Goal: Task Accomplishment & Management: Use online tool/utility

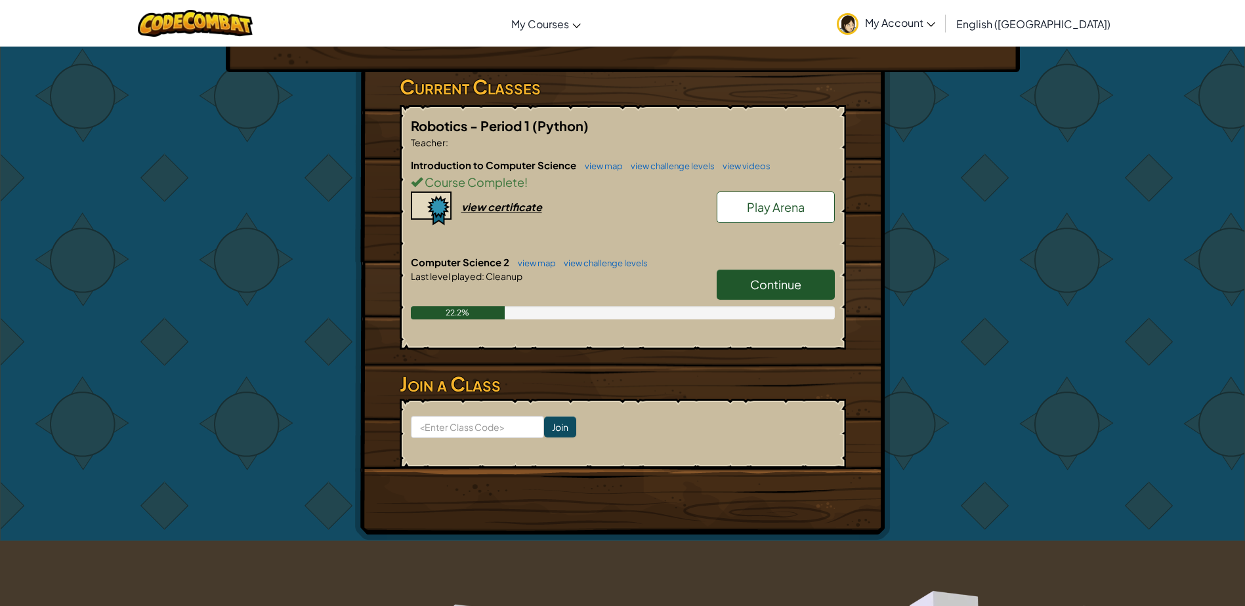
scroll to position [131, 0]
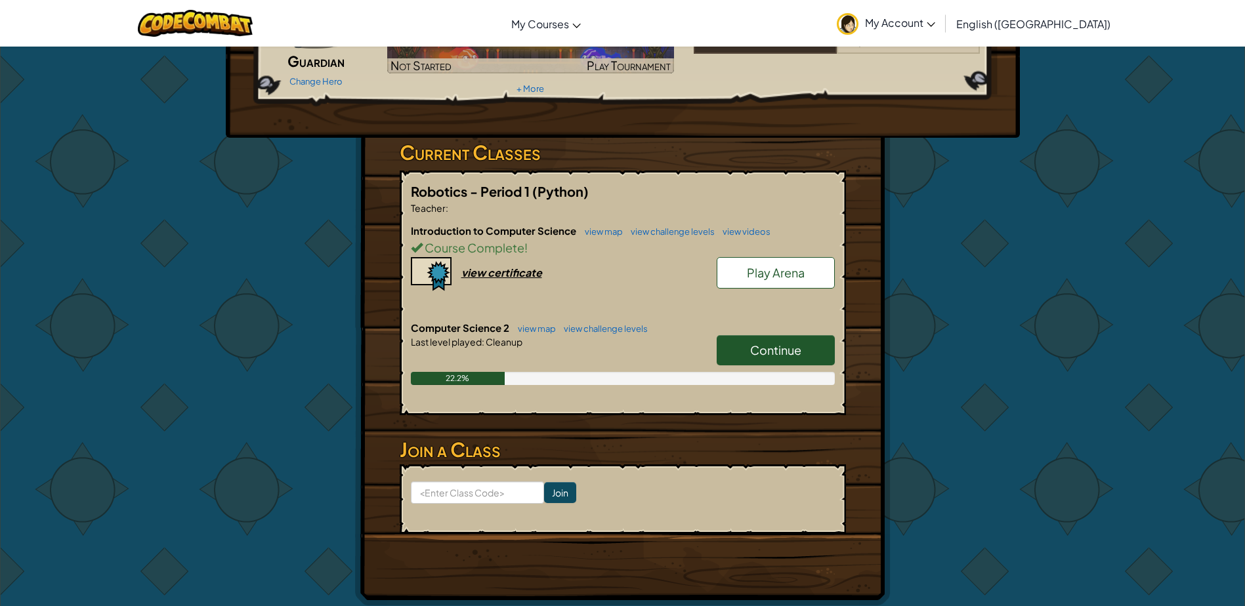
click at [776, 351] on span "Continue" at bounding box center [775, 350] width 51 height 15
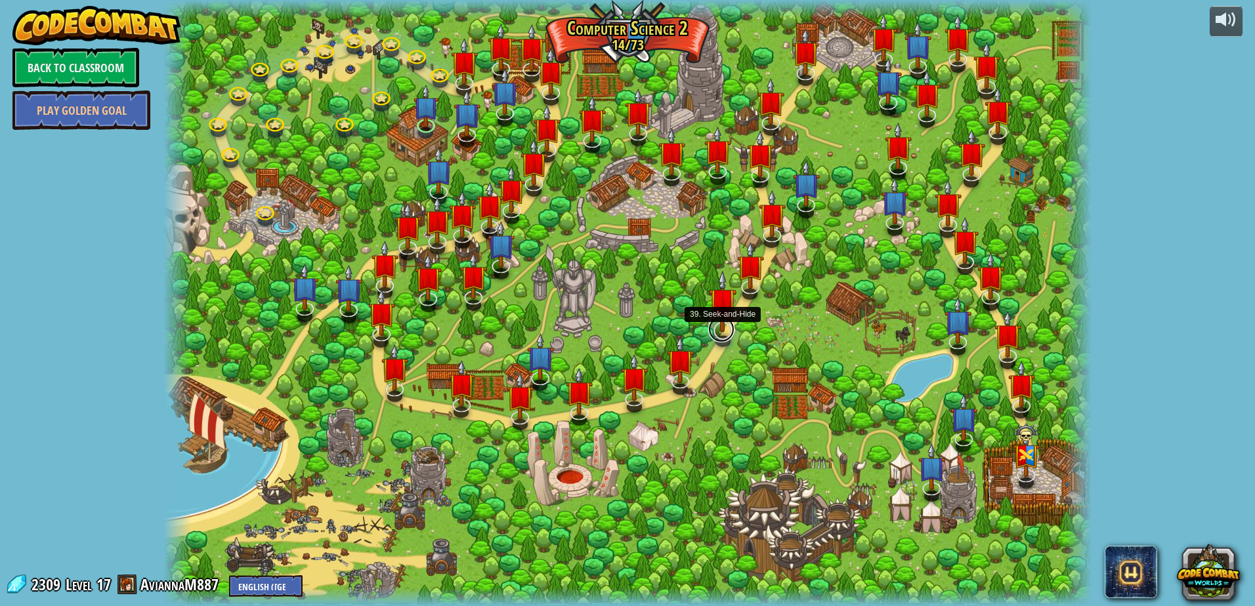
click at [721, 333] on link at bounding box center [721, 329] width 26 height 26
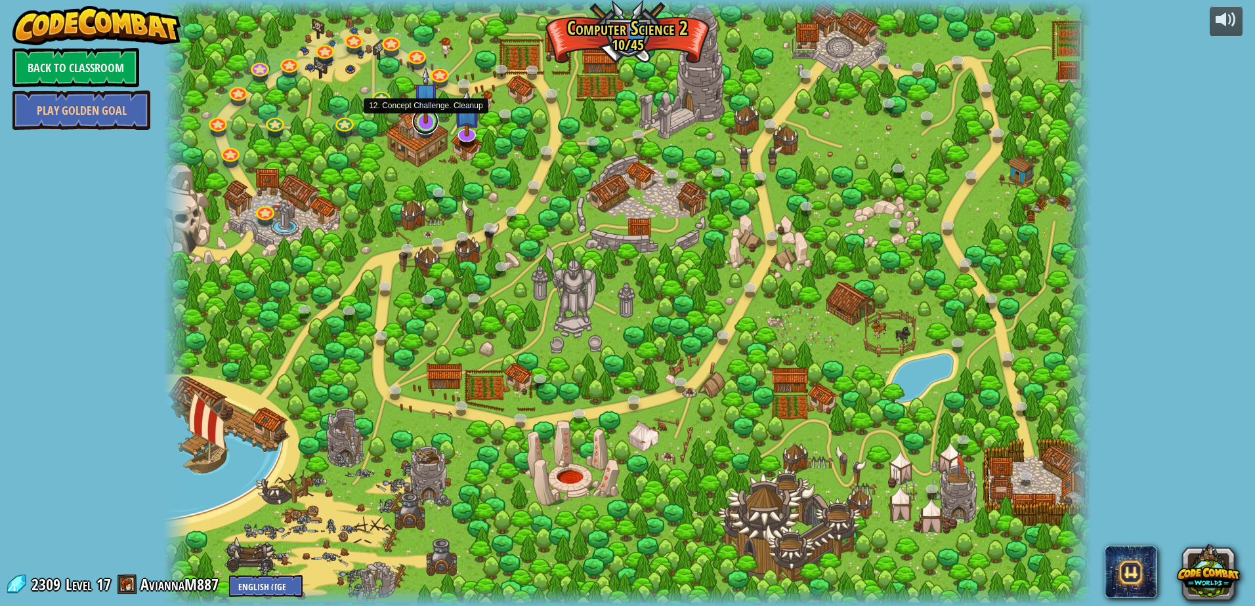
click at [431, 124] on link at bounding box center [425, 121] width 26 height 26
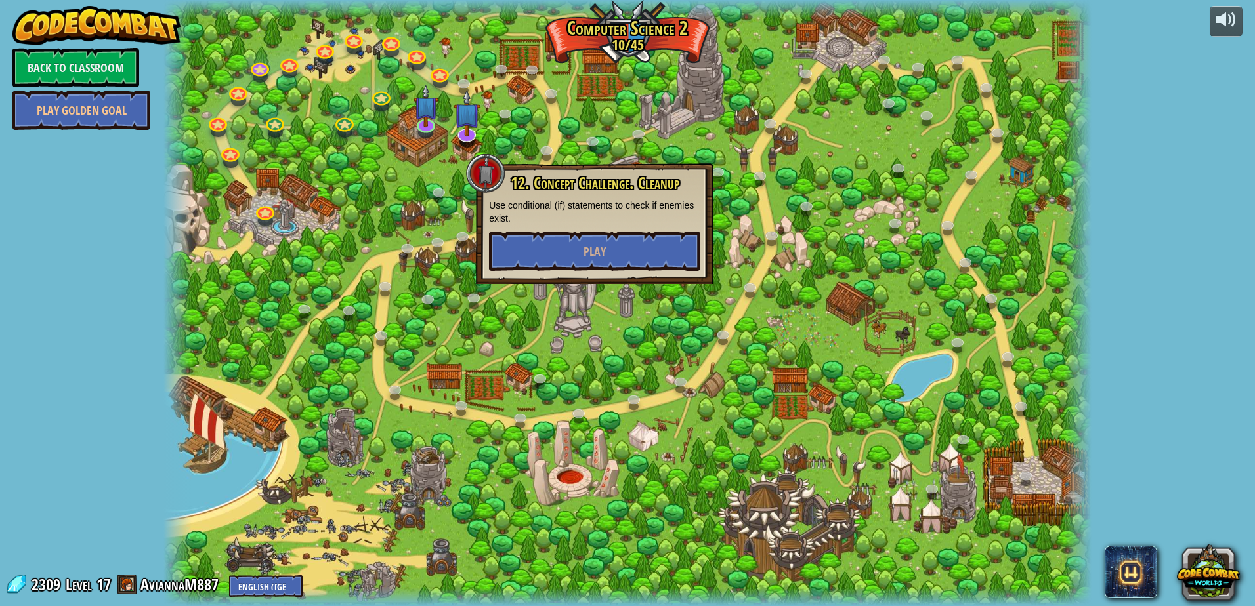
click at [1027, 265] on div at bounding box center [627, 303] width 928 height 606
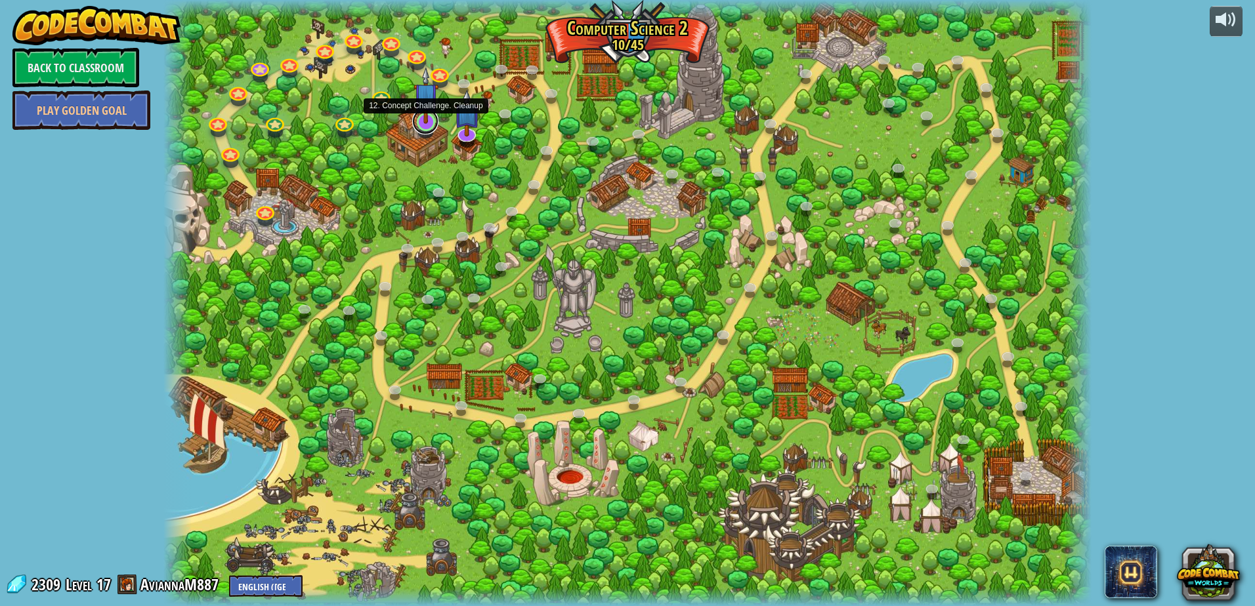
click at [432, 127] on link at bounding box center [425, 121] width 26 height 26
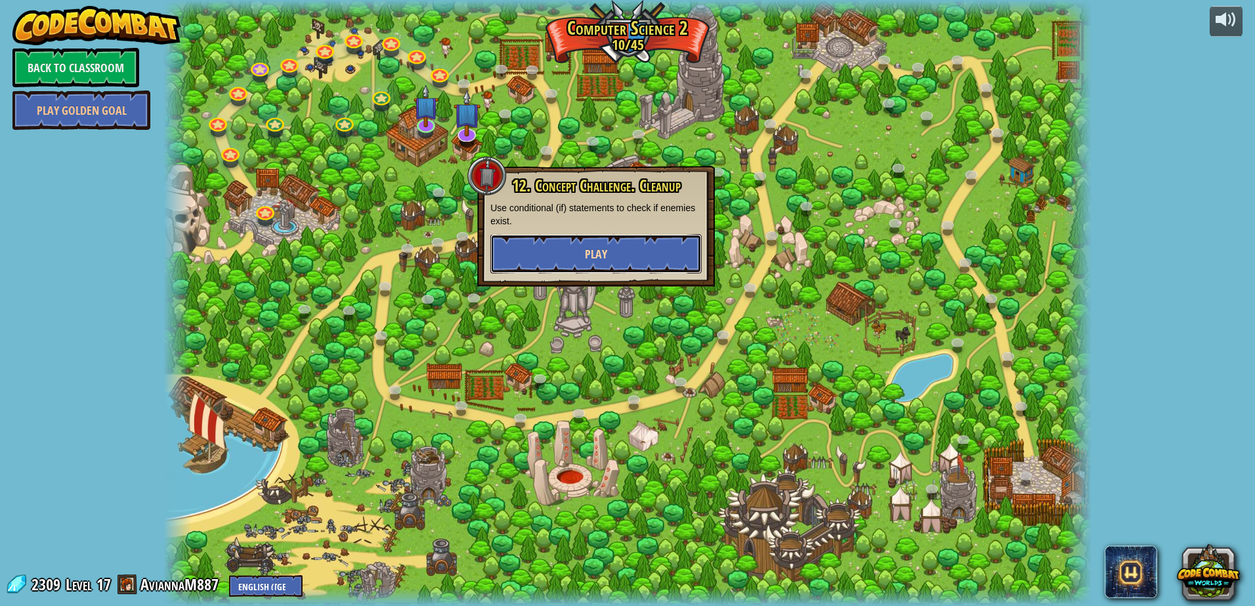
click at [543, 260] on button "Play" at bounding box center [595, 253] width 211 height 39
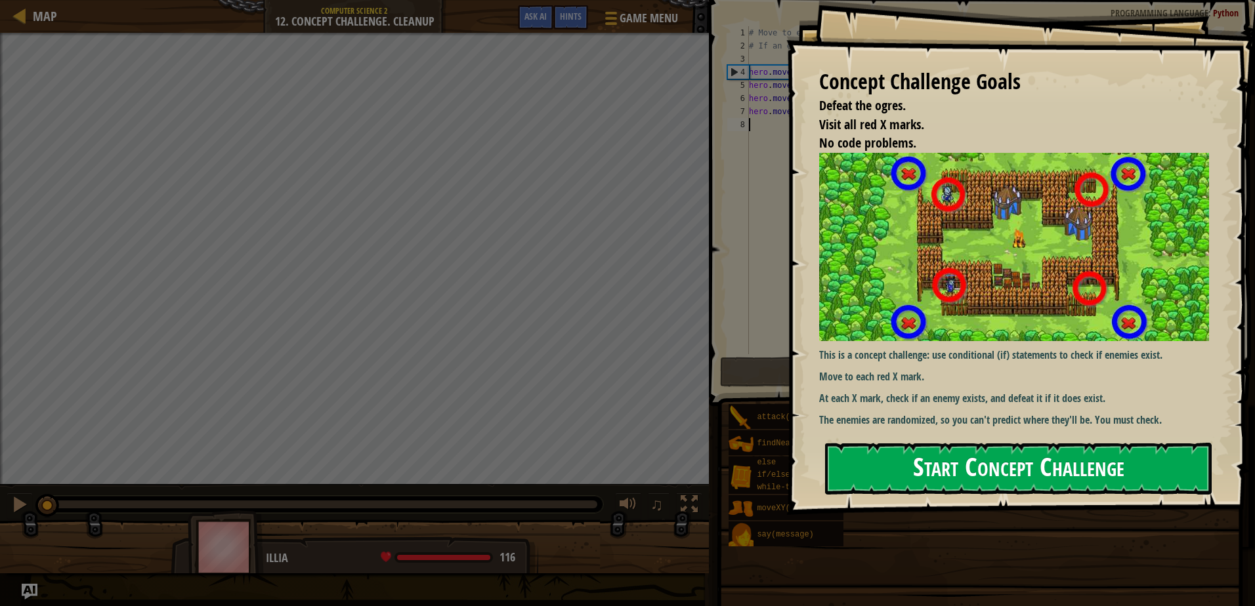
click at [889, 259] on div "Concept Challenge Goals Defeat the ogres. Visit all red X marks. No code proble…" at bounding box center [1020, 257] width 469 height 515
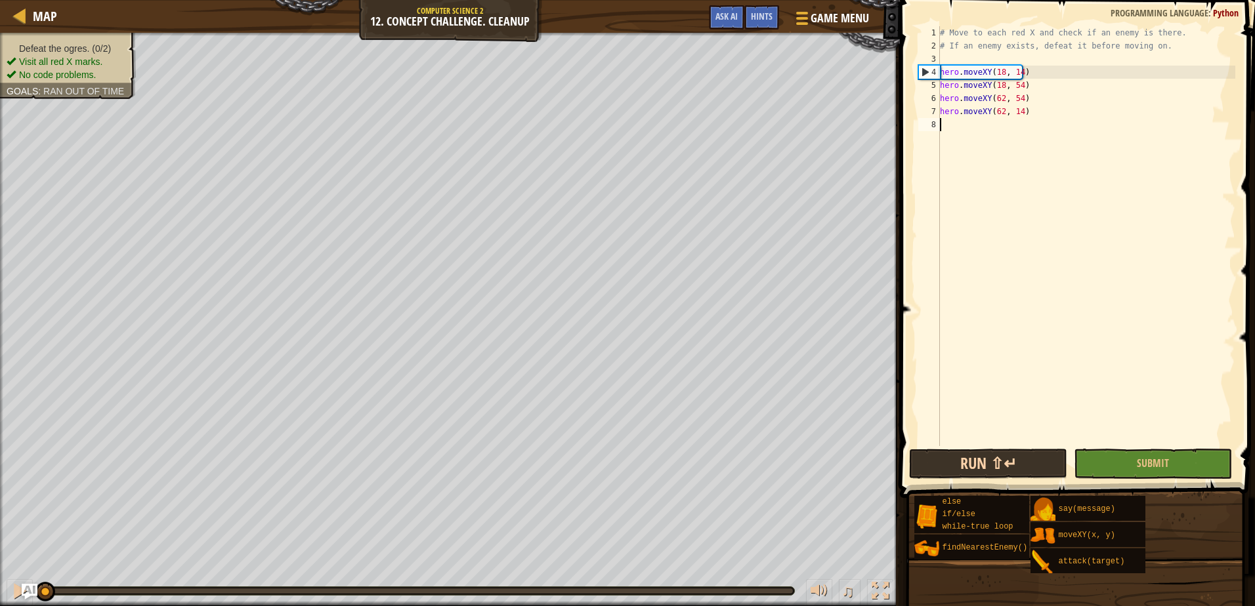
click at [933, 461] on button "Run ⇧↵" at bounding box center [988, 464] width 158 height 30
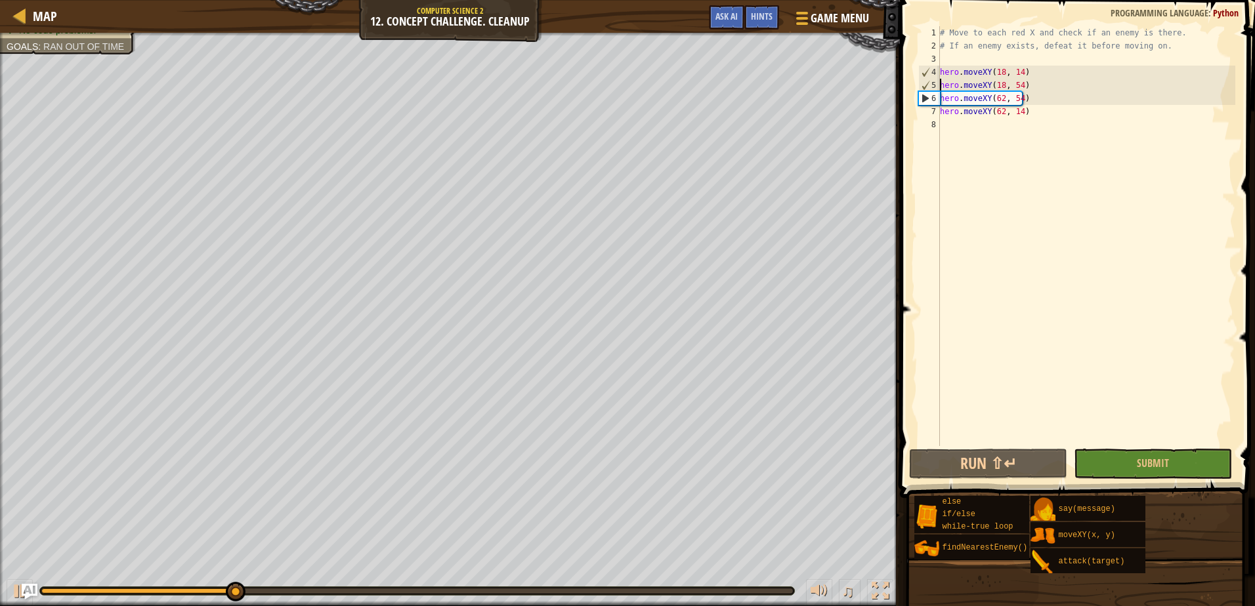
click at [940, 83] on div "# Move to each red X and check if an enemy is there. # If an enemy exists, defe…" at bounding box center [1086, 249] width 298 height 446
type textarea "hero.moveXY(18, 54)"
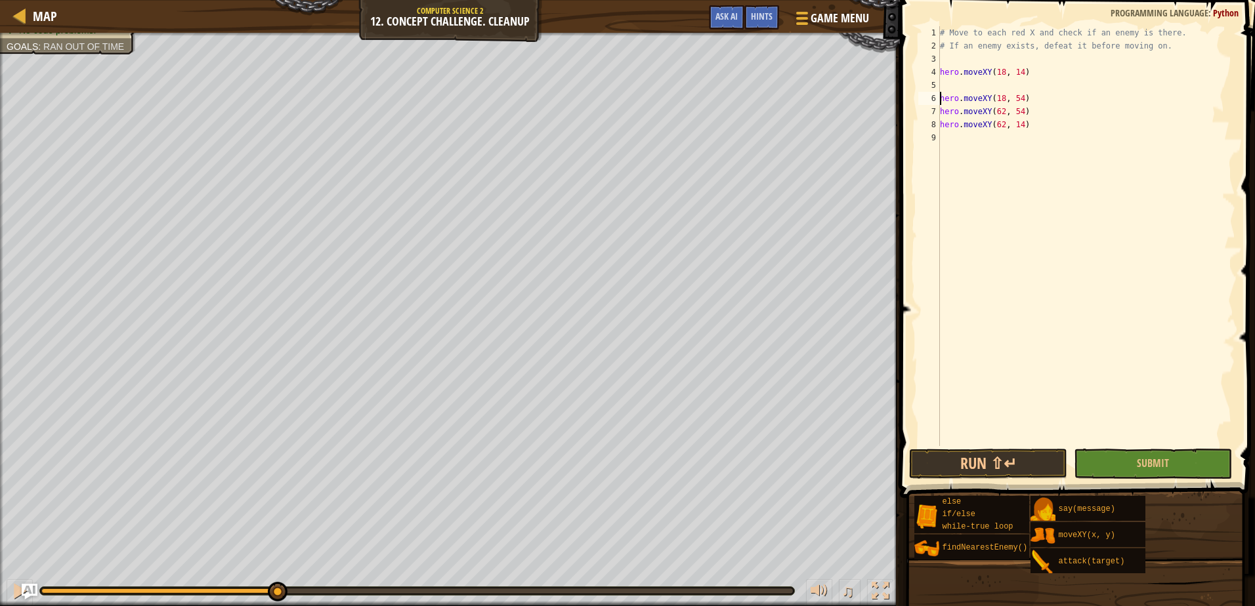
click at [948, 87] on div "# Move to each red X and check if an enemy is there. # If an enemy exists, defe…" at bounding box center [1086, 249] width 298 height 446
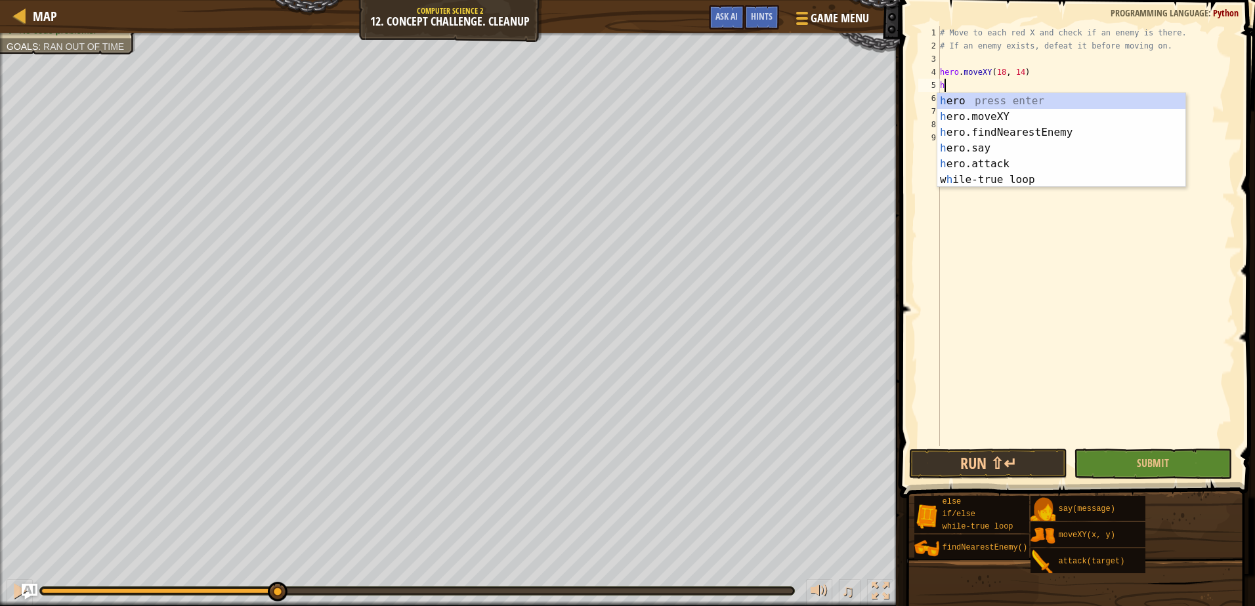
scroll to position [6, 0]
type textarea "her"
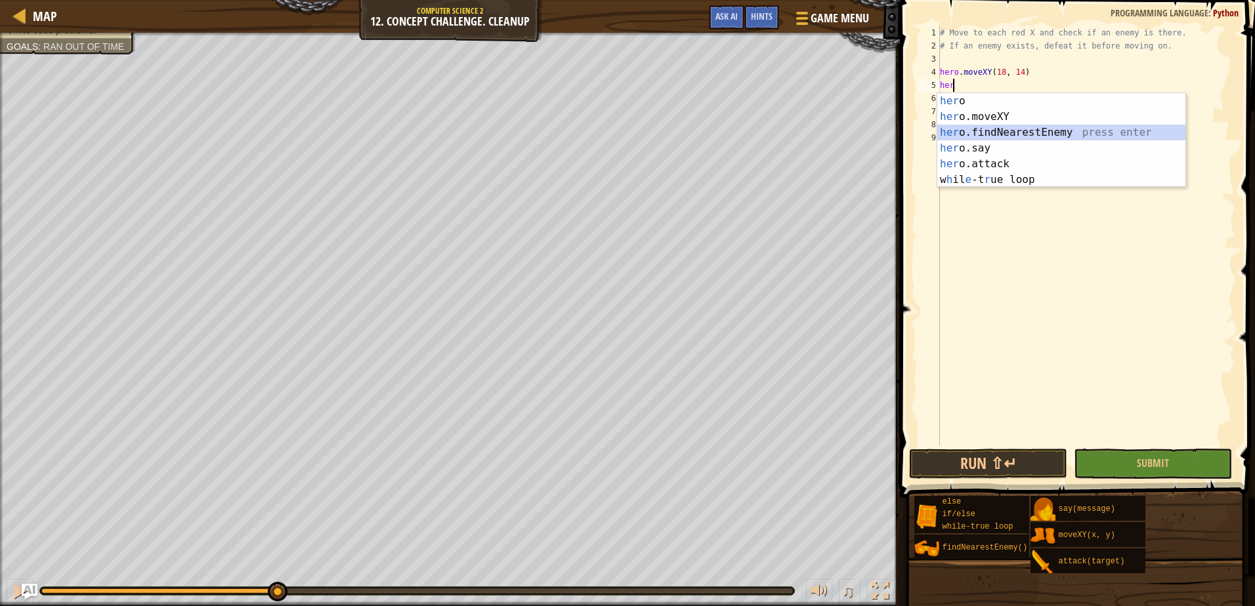
click at [942, 133] on div "her o press enter her o.moveXY press enter her o.findNearestEnemy press enter h…" at bounding box center [1061, 156] width 248 height 126
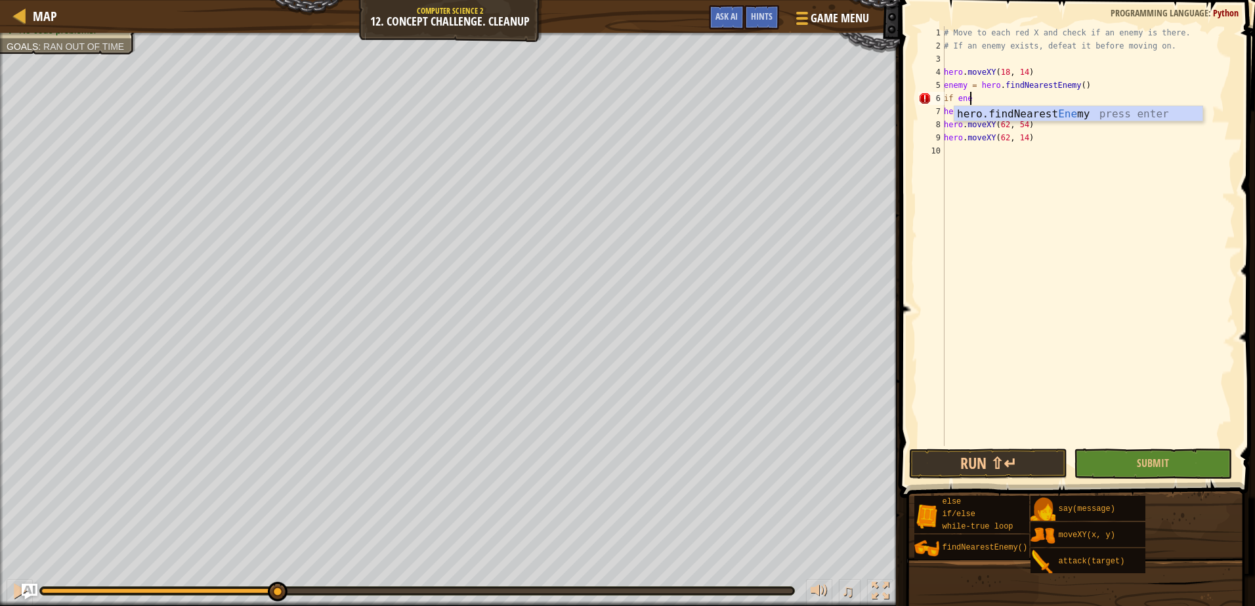
scroll to position [6, 2]
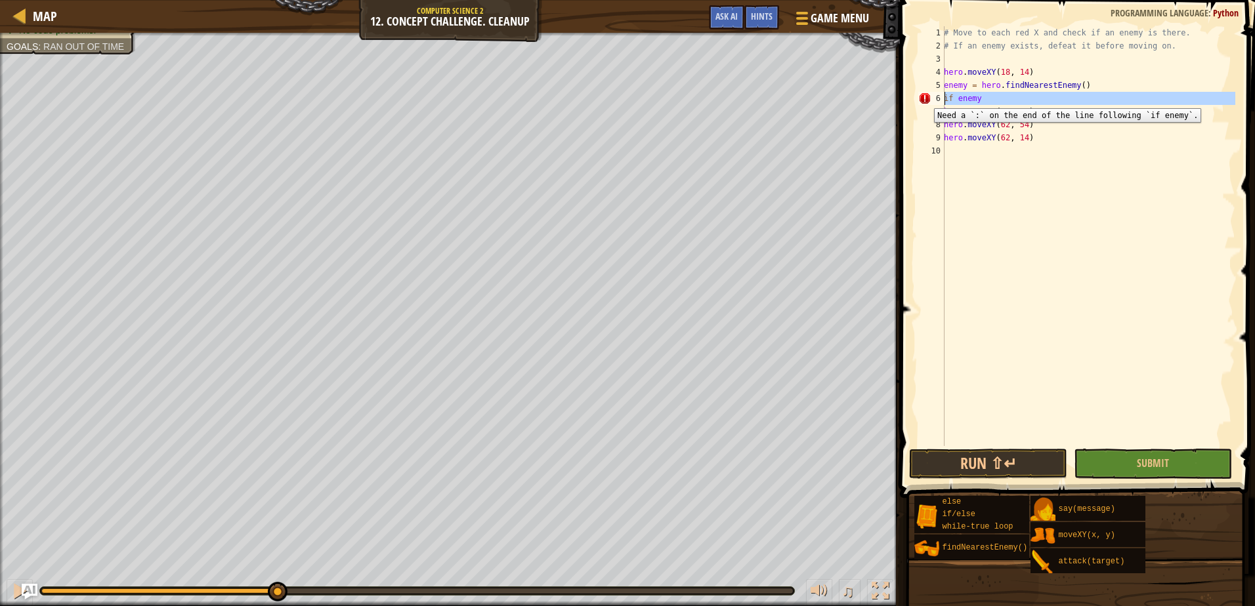
click at [924, 98] on div "6" at bounding box center [931, 98] width 26 height 13
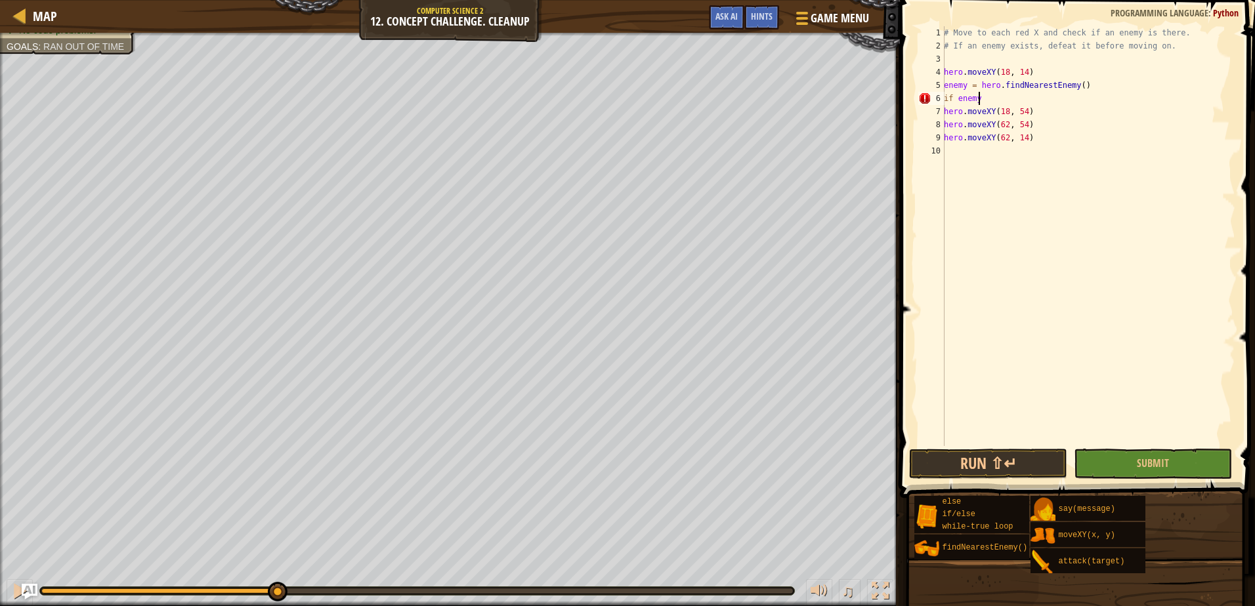
click at [978, 100] on div "# Move to each red X and check if an enemy is there. # If an enemy exists, defe…" at bounding box center [1088, 249] width 294 height 446
type textarea "if enemy:"
click at [1007, 128] on div "hero. [PERSON_NAME] press enter" at bounding box center [1104, 142] width 248 height 47
type textarea "hero.attack(enemy)"
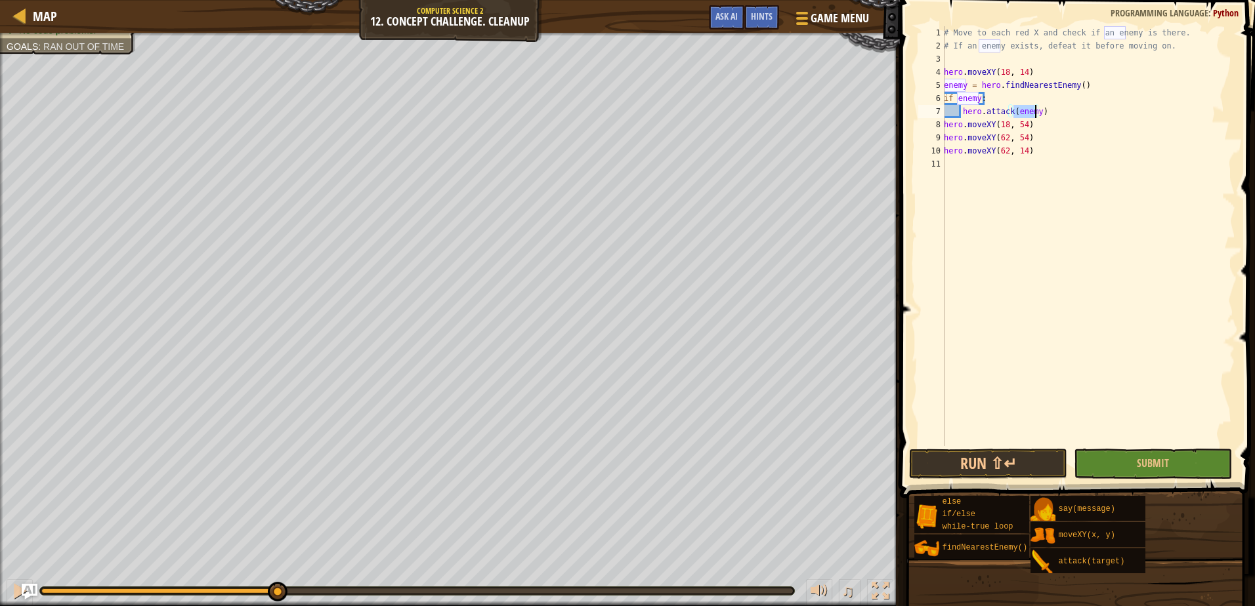
click at [1011, 224] on div "# Move to each red X and check if an enemy is there. # If an enemy exists, defe…" at bounding box center [1088, 249] width 294 height 446
click at [936, 459] on button "Run ⇧↵" at bounding box center [988, 464] width 158 height 30
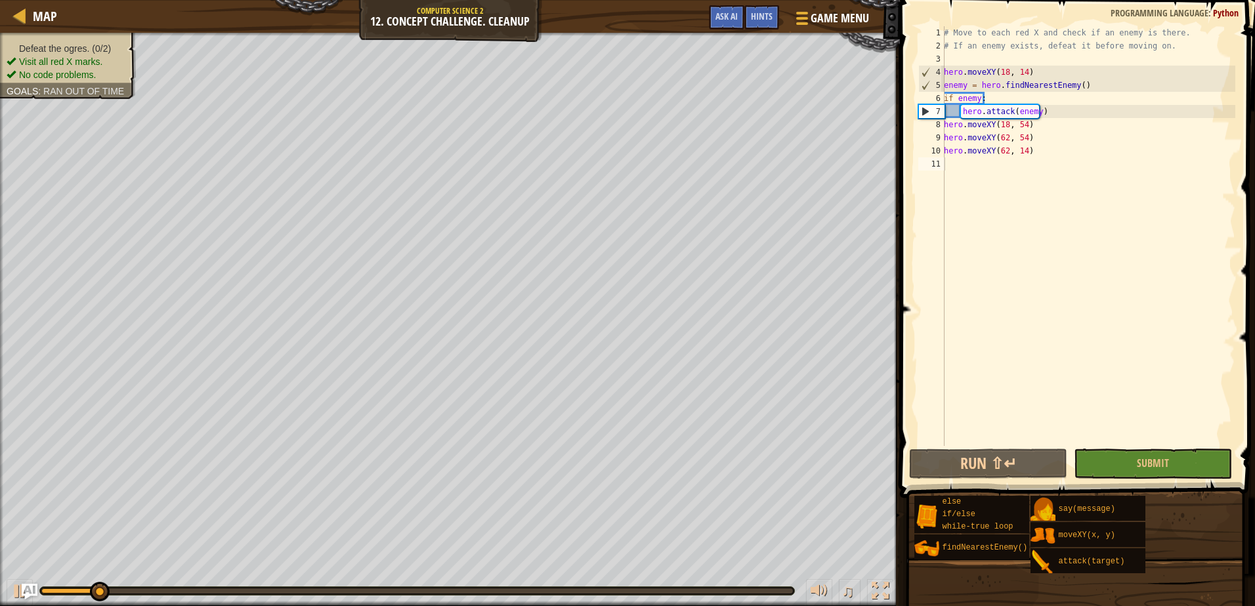
click at [123, 43] on ul "Defeat the ogres. (0/2) Visit all red X marks. No code problems." at bounding box center [68, 61] width 123 height 39
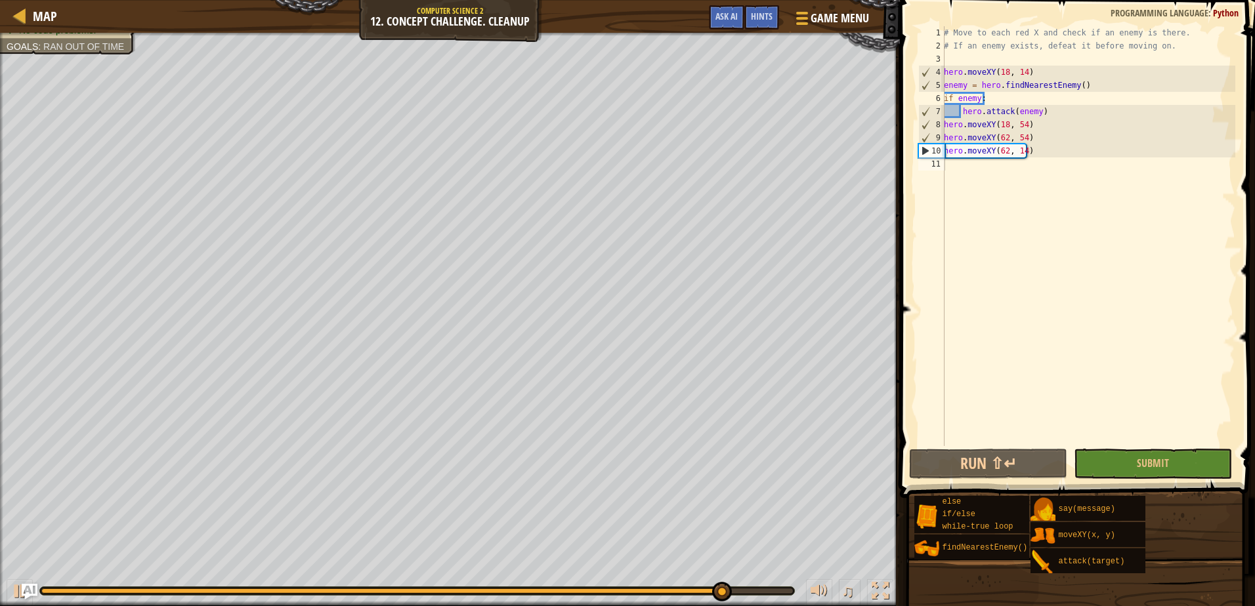
click at [958, 173] on div "# Move to each red X and check if an enemy is there. # If an enemy exists, defe…" at bounding box center [1088, 249] width 294 height 446
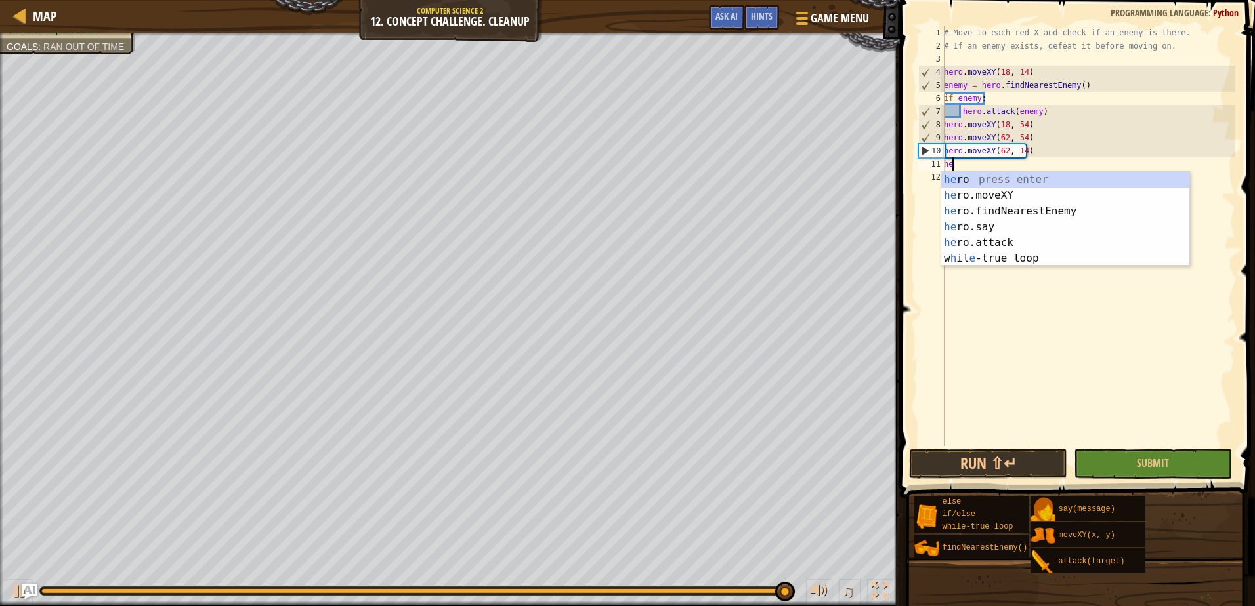
scroll to position [6, 1]
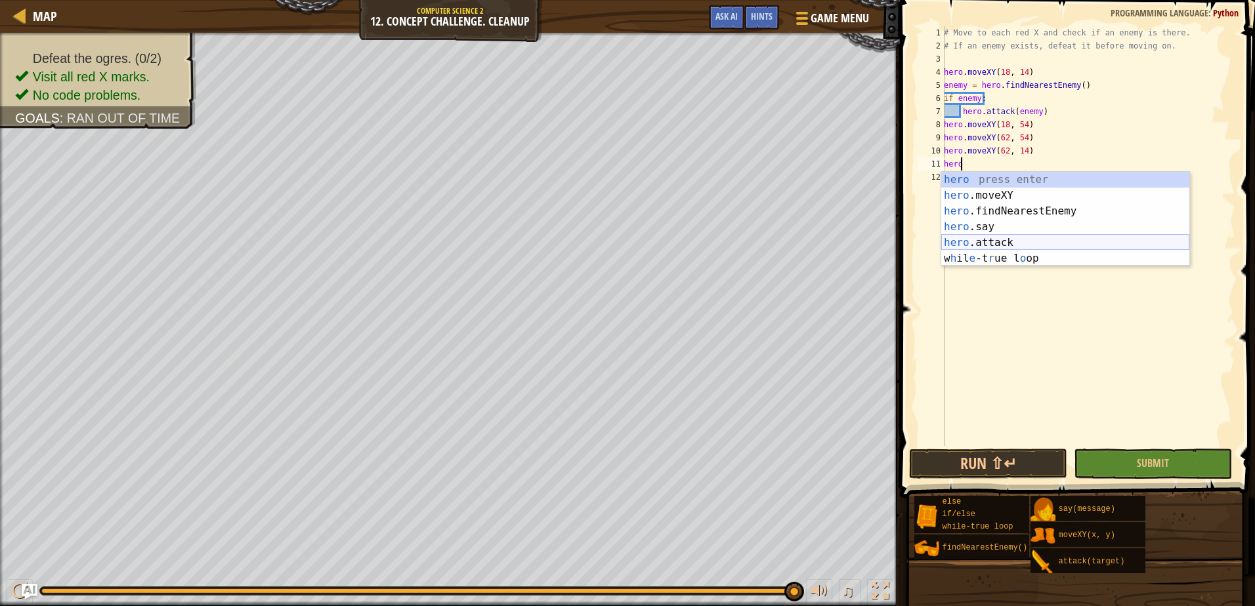
click at [990, 238] on div "hero press enter hero .moveXY press enter hero .findNearestEnemy press enter he…" at bounding box center [1065, 235] width 248 height 126
type textarea "hero.attack(enemy)"
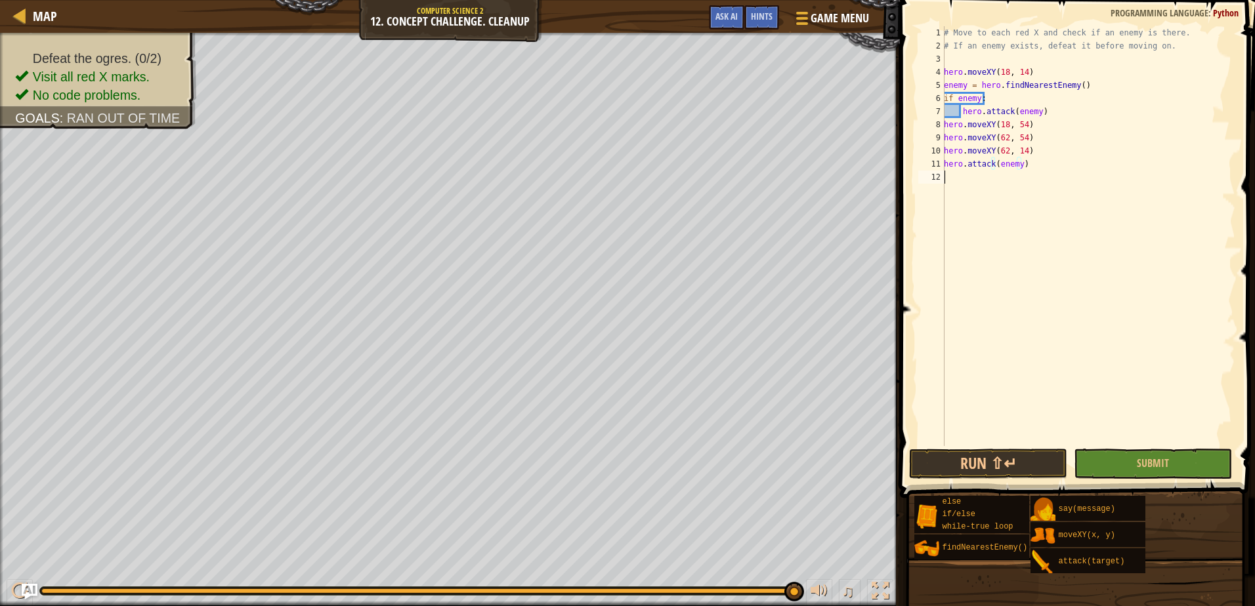
click at [1041, 381] on div "# Move to each red X and check if an enemy is there. # If an enemy exists, defe…" at bounding box center [1088, 249] width 294 height 446
click at [978, 457] on button "Run ⇧↵" at bounding box center [988, 464] width 158 height 30
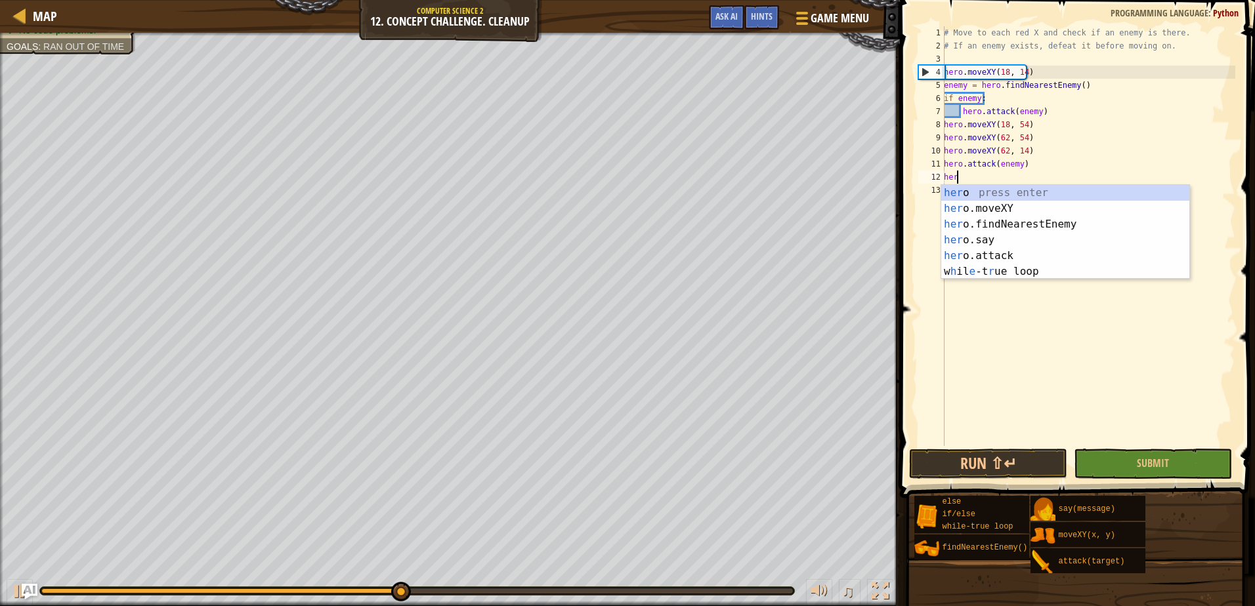
scroll to position [6, 1]
click at [1057, 255] on div "hero press enter hero .moveXY press enter hero .findNearestEnemy press enter he…" at bounding box center [1065, 248] width 248 height 126
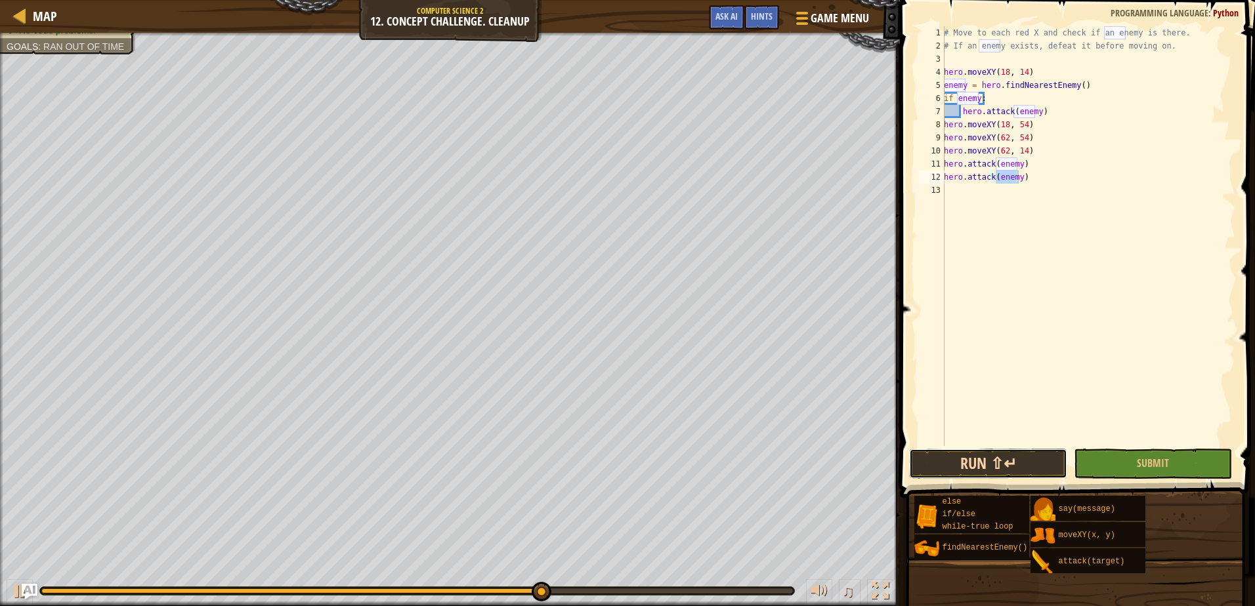
click at [1004, 469] on button "Run ⇧↵" at bounding box center [988, 464] width 158 height 30
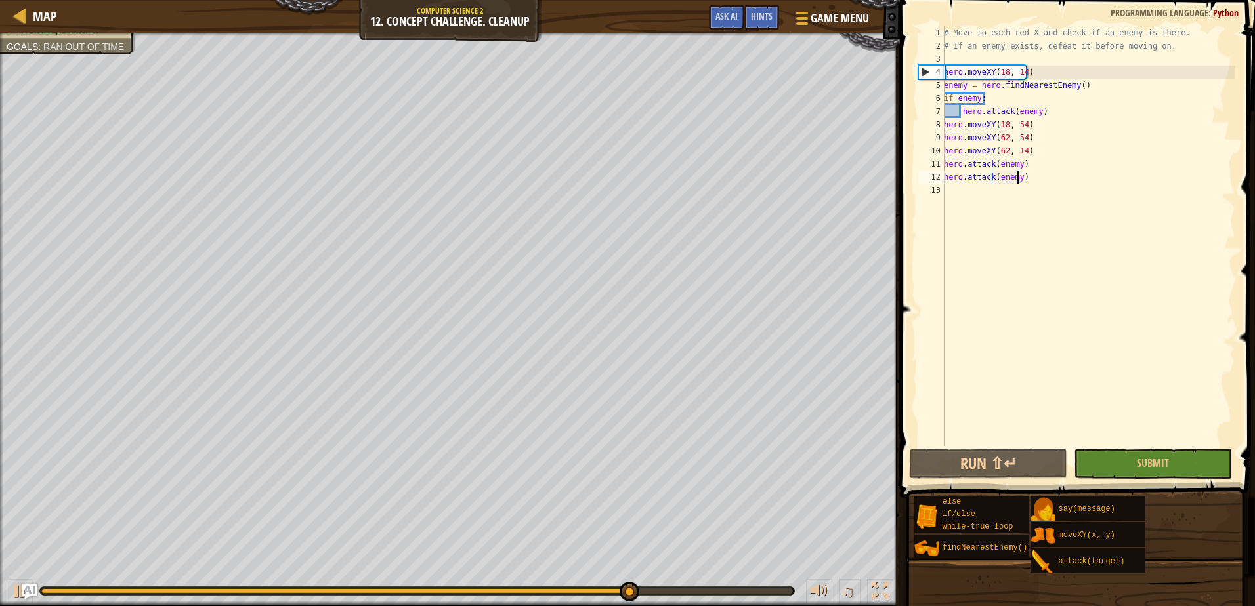
type textarea "hero.attack(enemy2)"
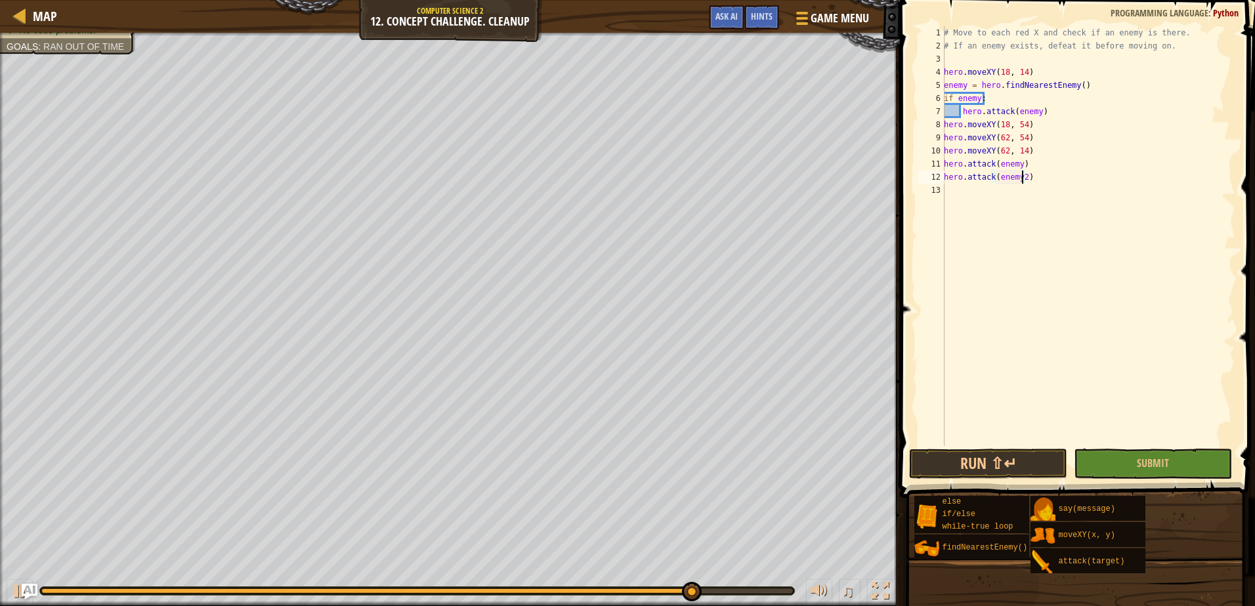
click at [945, 180] on div "# Move to each red X and check if an enemy is there. # If an enemy exists, defe…" at bounding box center [1088, 249] width 294 height 446
click at [947, 175] on div "# Move to each red X and check if an enemy is there. # If an enemy exists, defe…" at bounding box center [1088, 249] width 294 height 446
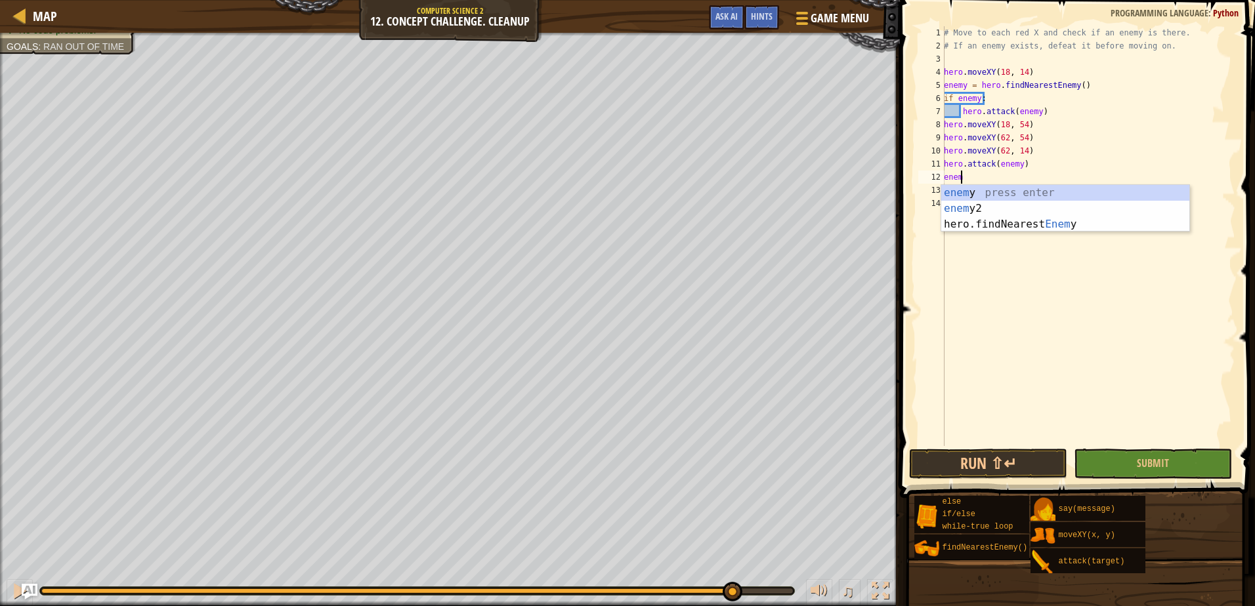
scroll to position [6, 1]
click at [969, 211] on div "enemy press enter enemy 2 press enter hero.findNearest Enemy press enter" at bounding box center [1065, 224] width 248 height 79
type textarea "e"
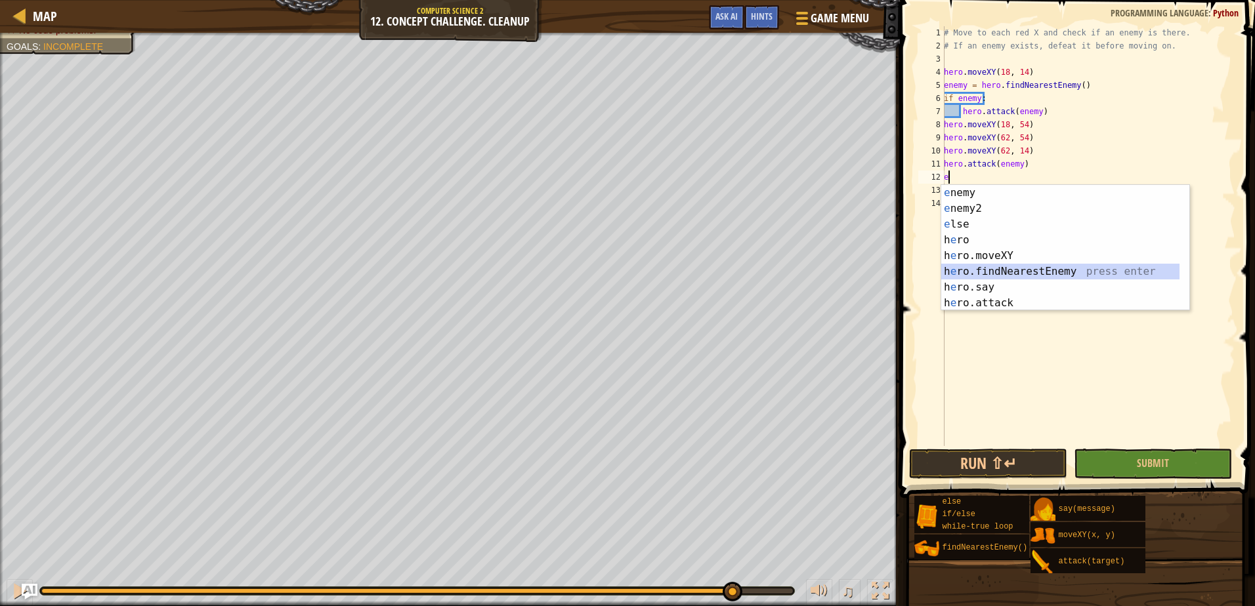
click at [980, 274] on div "e nemy press enter e nemy2 press enter e lse press enter h e ro press enter h e…" at bounding box center [1060, 263] width 238 height 157
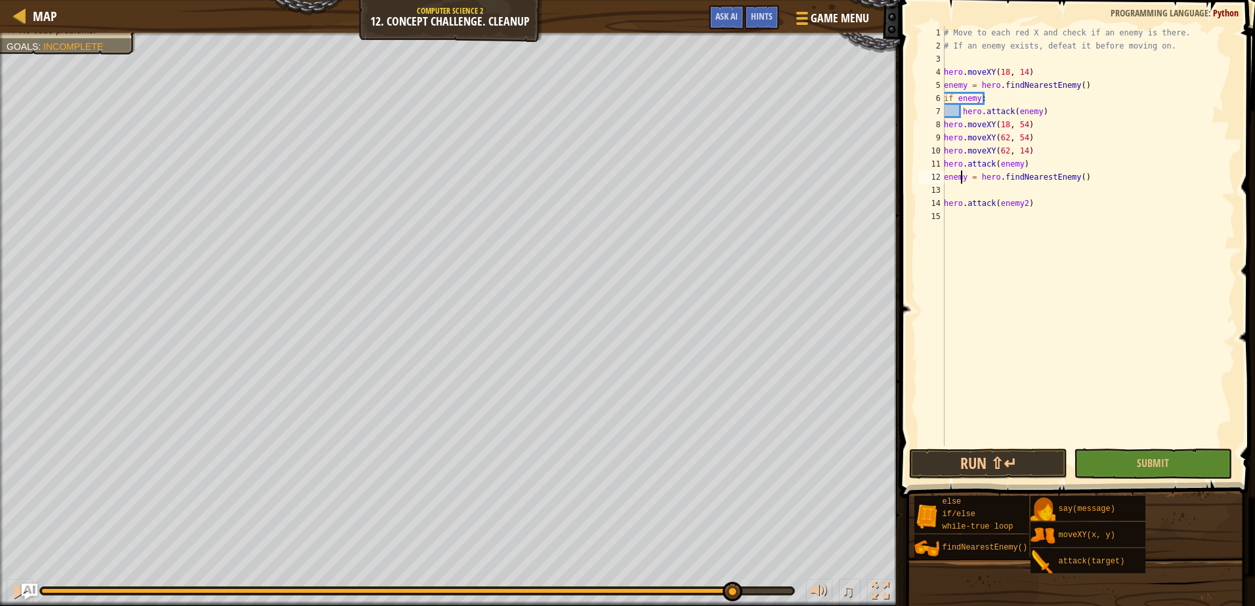
click at [963, 180] on div "# Move to each red X and check if an enemy is there. # If an enemy exists, defe…" at bounding box center [1088, 249] width 294 height 446
click at [967, 182] on div "# Move to each red X and check if an enemy is there. # If an enemy exists, defe…" at bounding box center [1088, 249] width 294 height 446
type textarea "enemy2 = hero.findNearestEnemy()"
click at [969, 192] on div "enemy2 press enter" at bounding box center [1065, 208] width 248 height 47
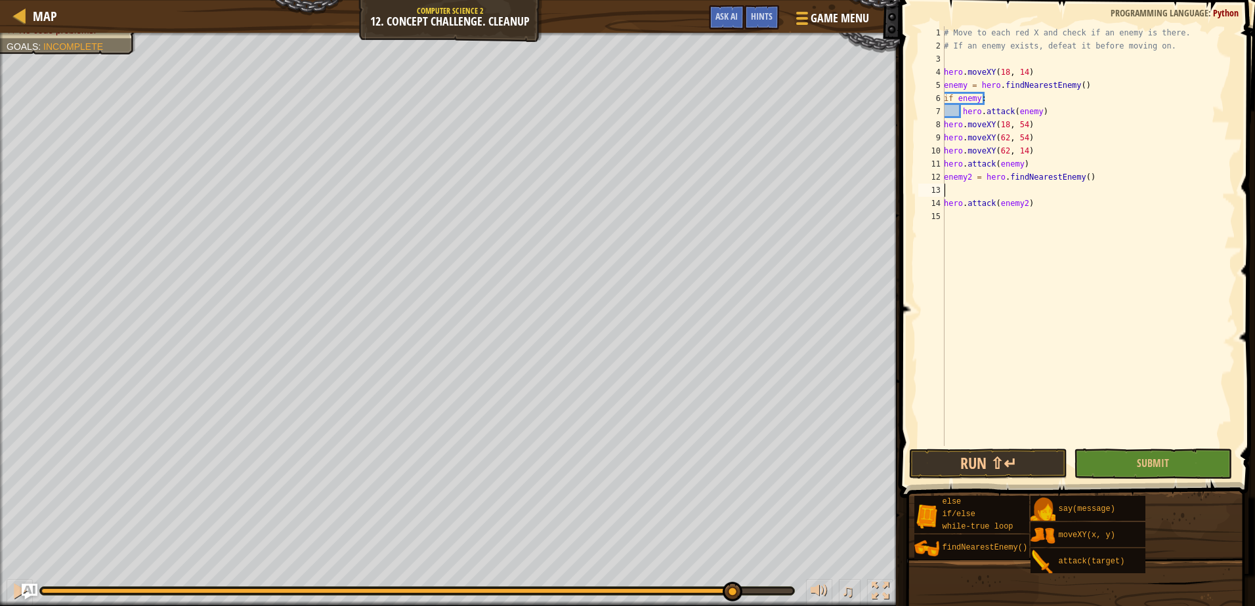
click at [971, 188] on div "# Move to each red X and check if an enemy is there. # If an enemy exists, defe…" at bounding box center [1088, 249] width 294 height 446
type textarea "if enemy2:"
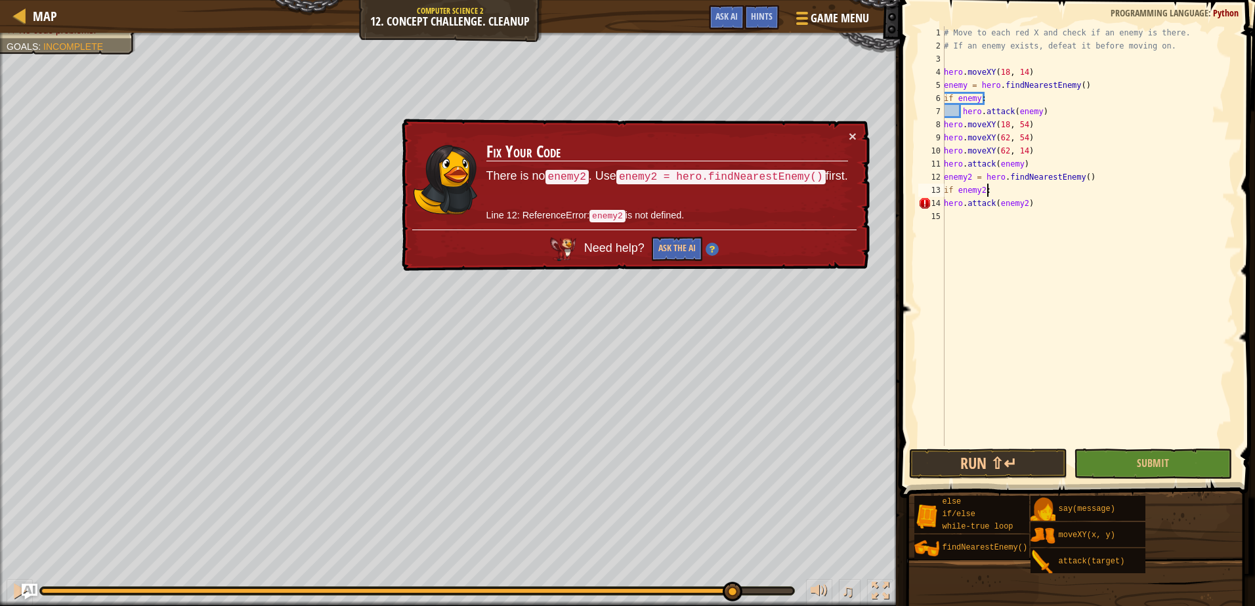
click at [939, 213] on div "15" at bounding box center [931, 216] width 26 height 13
click at [944, 203] on div "1 2 3 4 5 6 7 8 9 10 11 12 13 14 15 # Move to each red X and check if an enemy …" at bounding box center [1075, 236] width 320 height 420
click at [944, 203] on div "# Move to each red X and check if an enemy is there. # If an enemy exists, defe…" at bounding box center [1088, 249] width 294 height 446
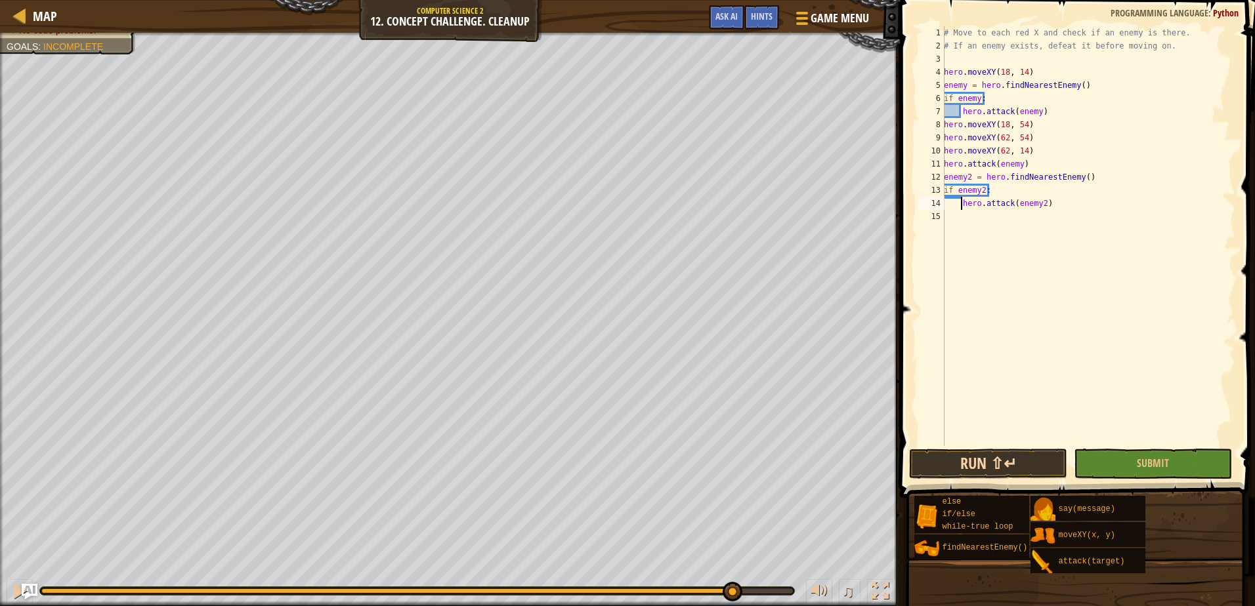
type textarea "hero.attack(enemy2)"
click at [1009, 453] on button "Run ⇧↵" at bounding box center [988, 464] width 158 height 30
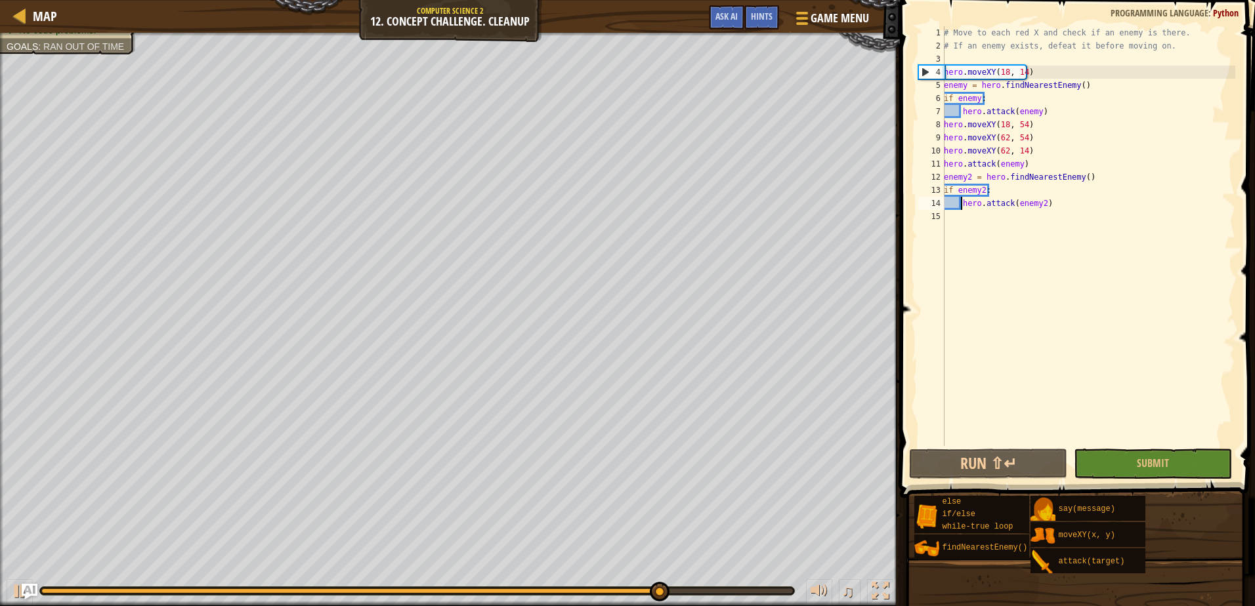
click at [961, 217] on div "# Move to each red X and check if an enemy is there. # If an enemy exists, defe…" at bounding box center [1088, 249] width 294 height 446
type textarea "n"
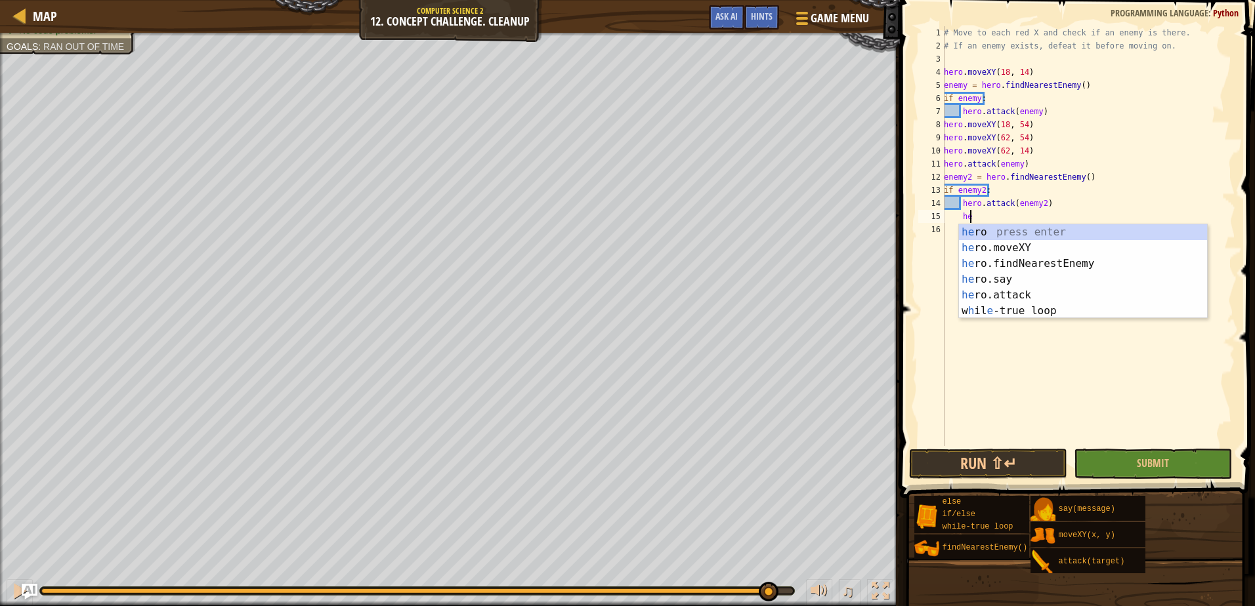
scroll to position [6, 2]
click at [1006, 299] on div "hero press enter hero .moveXY press enter hero .findNearestEnemy press enter he…" at bounding box center [1083, 287] width 248 height 126
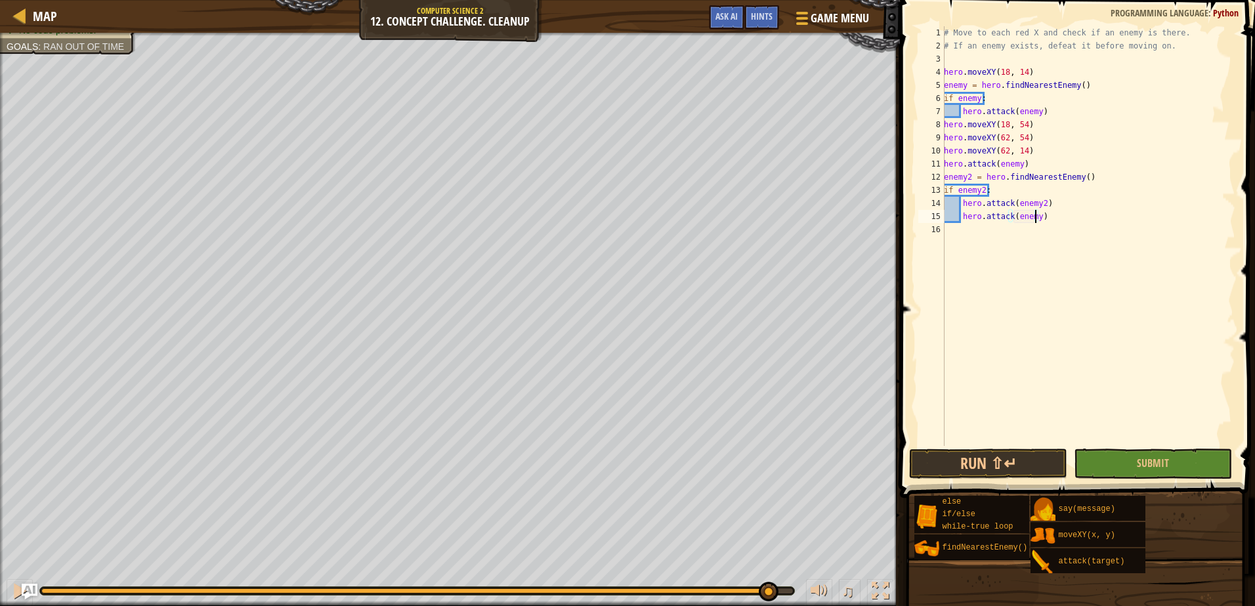
click at [1034, 217] on div "# Move to each red X and check if an enemy is there. # If an enemy exists, defe…" at bounding box center [1088, 249] width 294 height 446
type textarea "hero.attack(enemy2)"
click at [988, 471] on button "Run ⇧↵" at bounding box center [988, 464] width 158 height 30
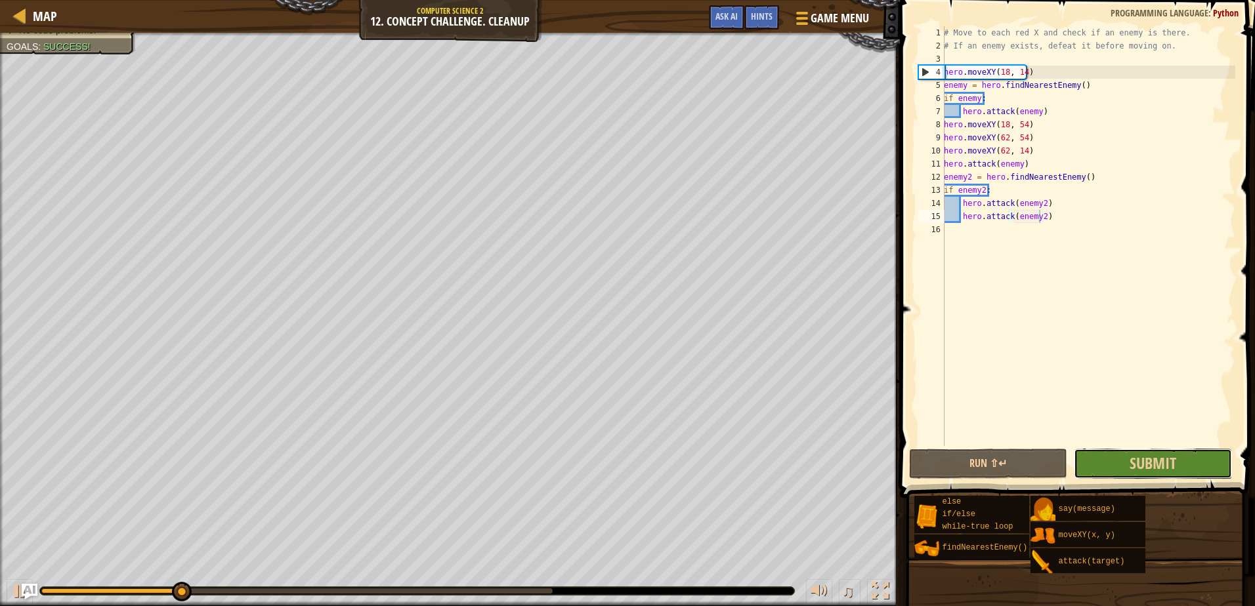
click at [1161, 474] on button "Submit" at bounding box center [1153, 464] width 158 height 30
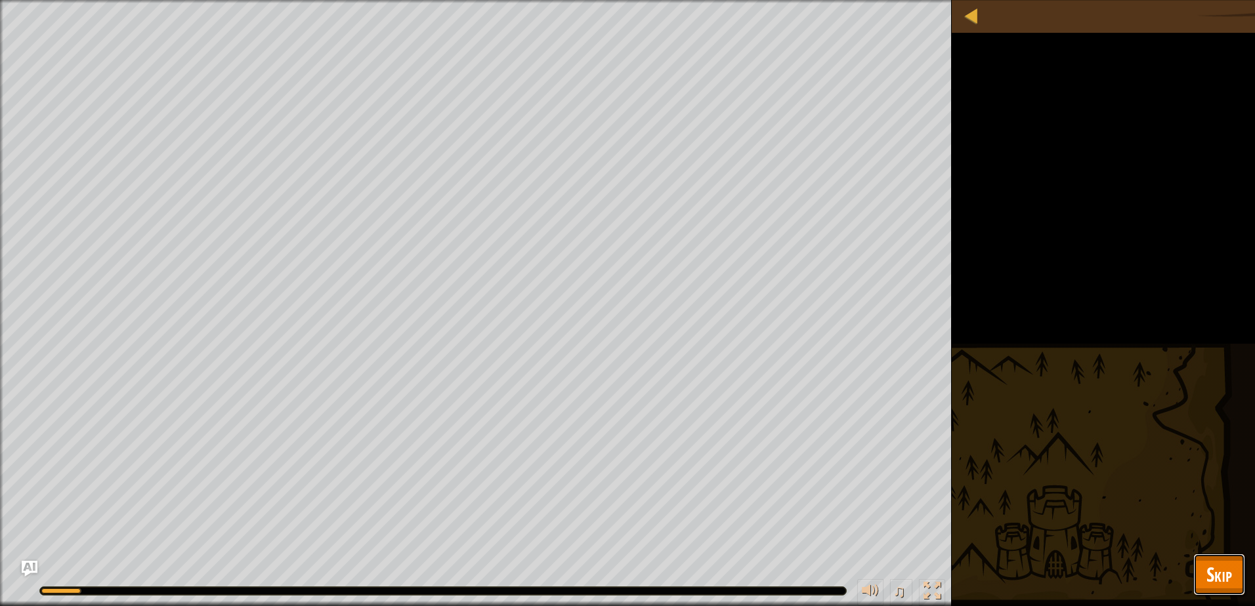
click at [1204, 570] on button "Skip" at bounding box center [1219, 575] width 52 height 42
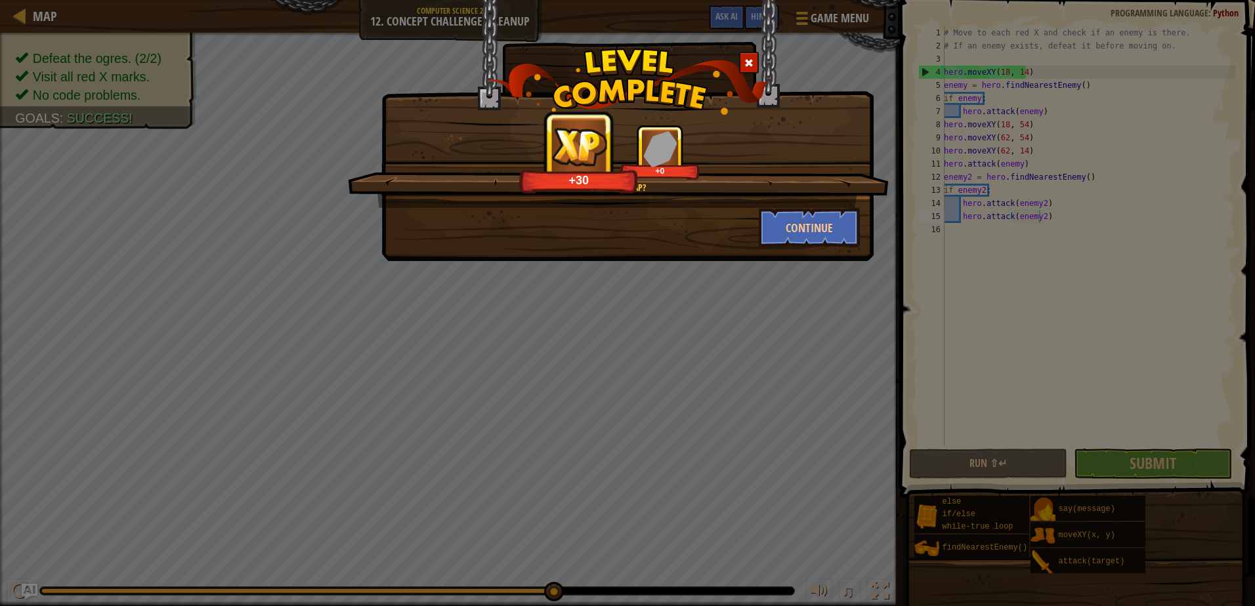
click at [850, 200] on div "One more lap? +30 +0" at bounding box center [618, 166] width 541 height 83
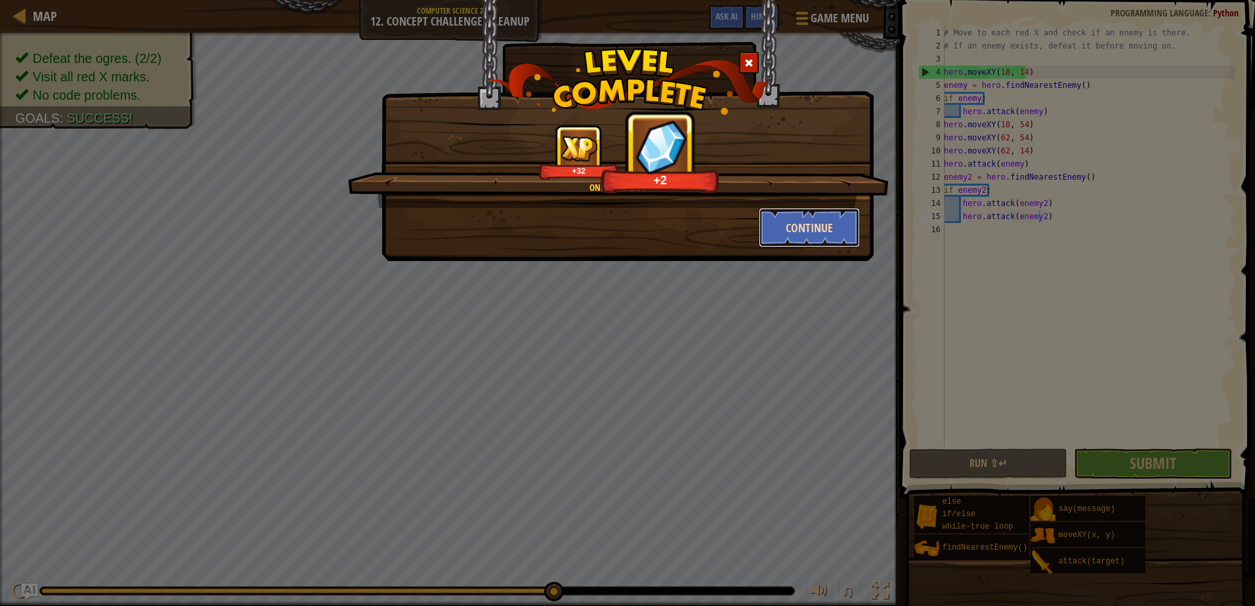
click at [837, 213] on button "Continue" at bounding box center [810, 227] width 102 height 39
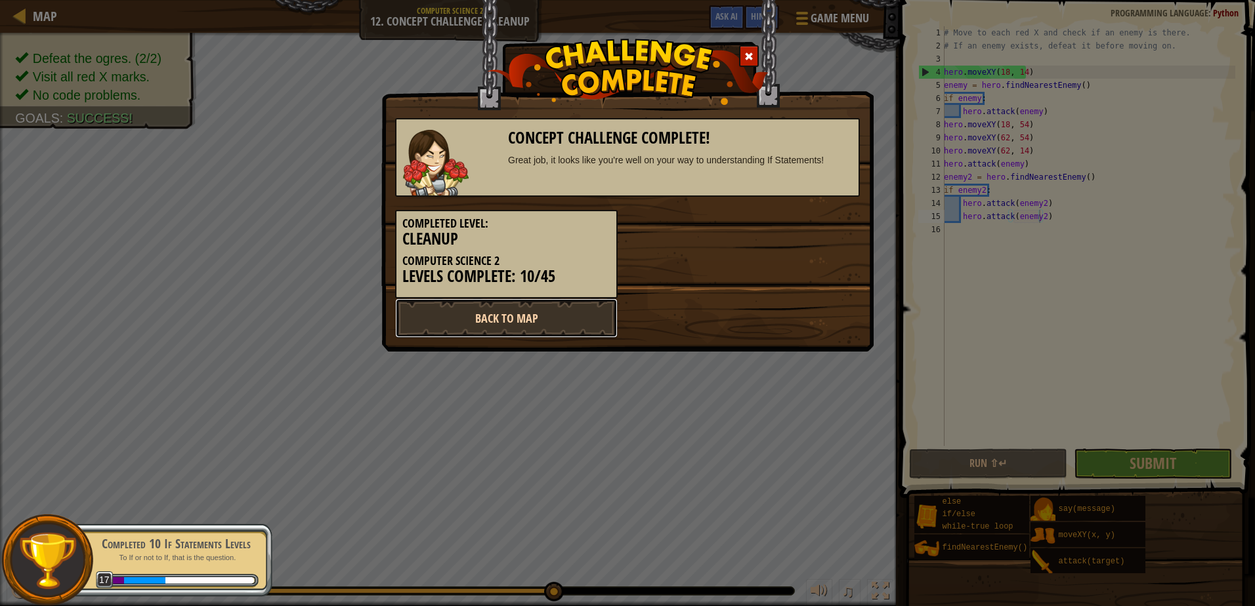
click at [562, 308] on link "Back to Map" at bounding box center [506, 318] width 222 height 39
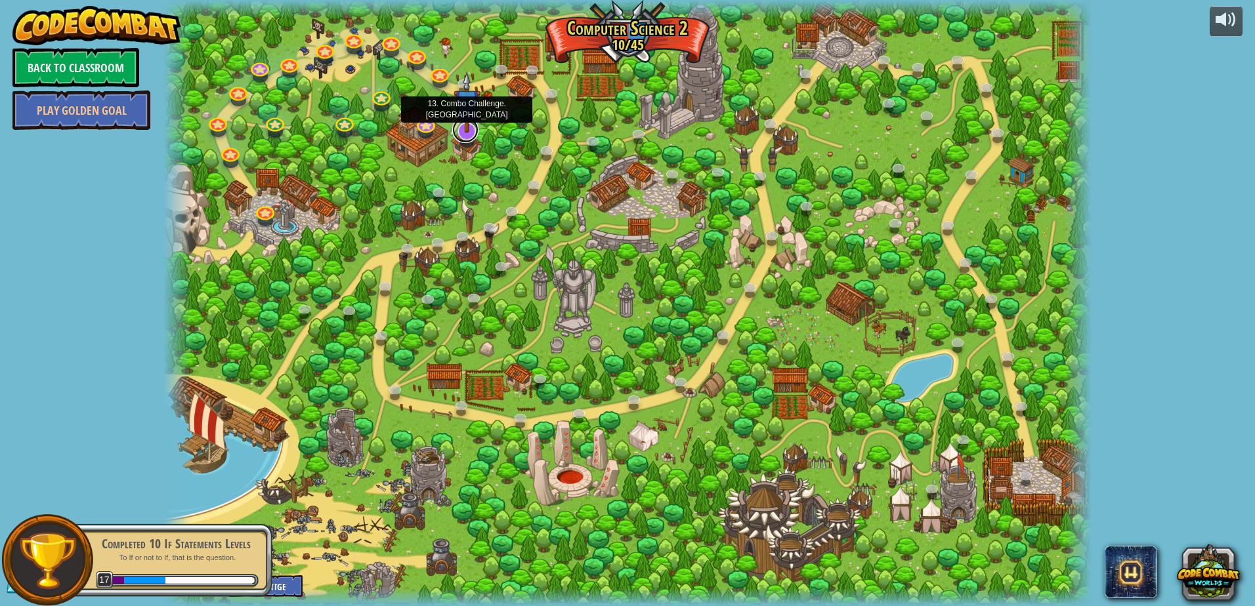
click at [470, 135] on link at bounding box center [465, 130] width 26 height 26
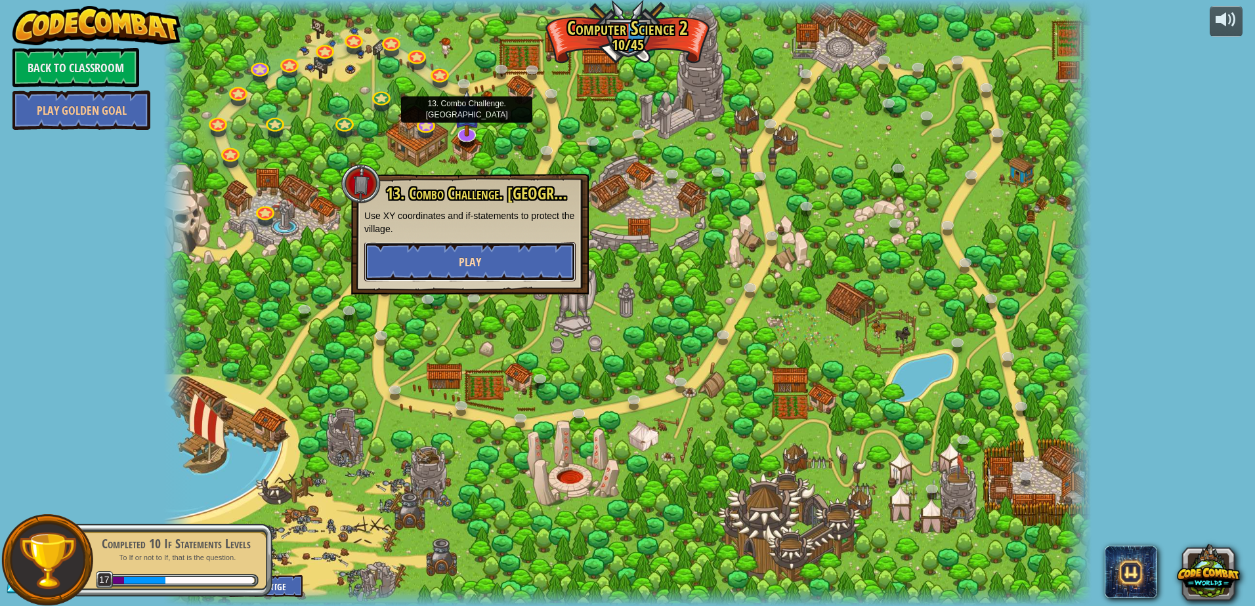
click at [459, 262] on span "Play" at bounding box center [470, 262] width 22 height 16
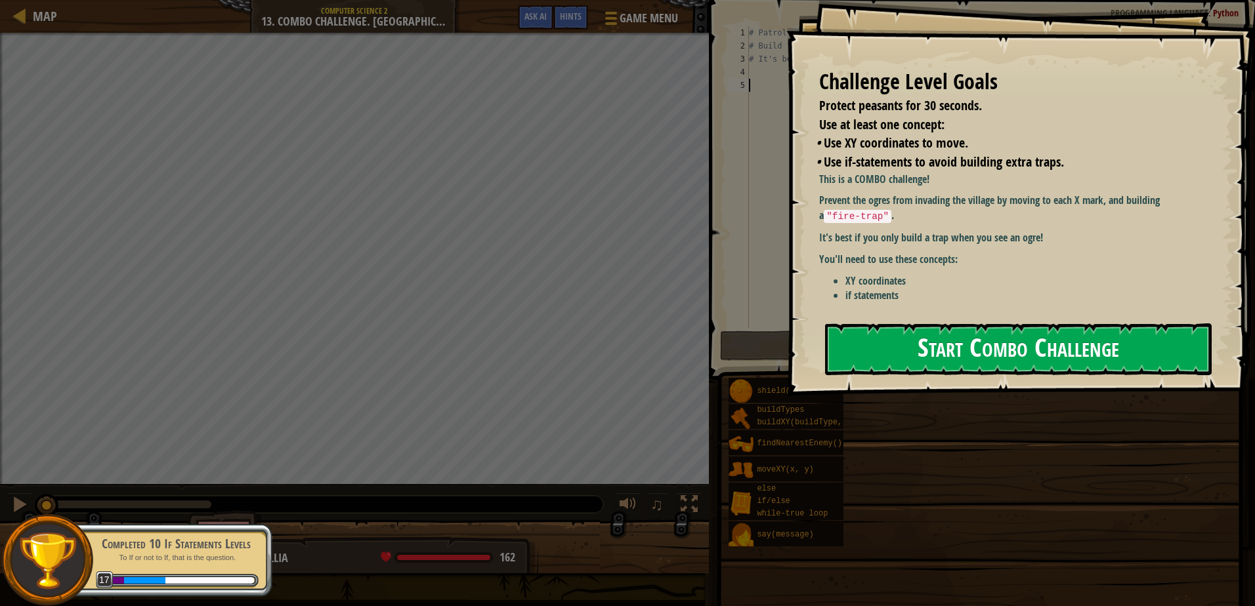
click at [860, 324] on button "Start Combo Challenge" at bounding box center [1018, 350] width 387 height 52
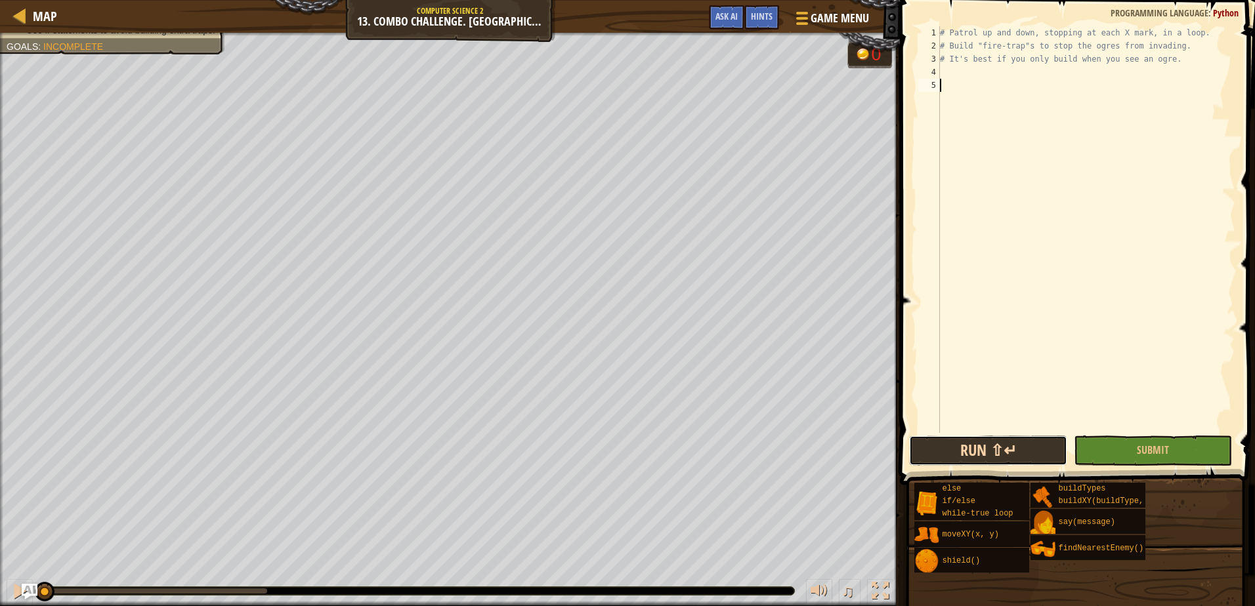
click at [1030, 453] on button "Run ⇧↵" at bounding box center [988, 451] width 158 height 30
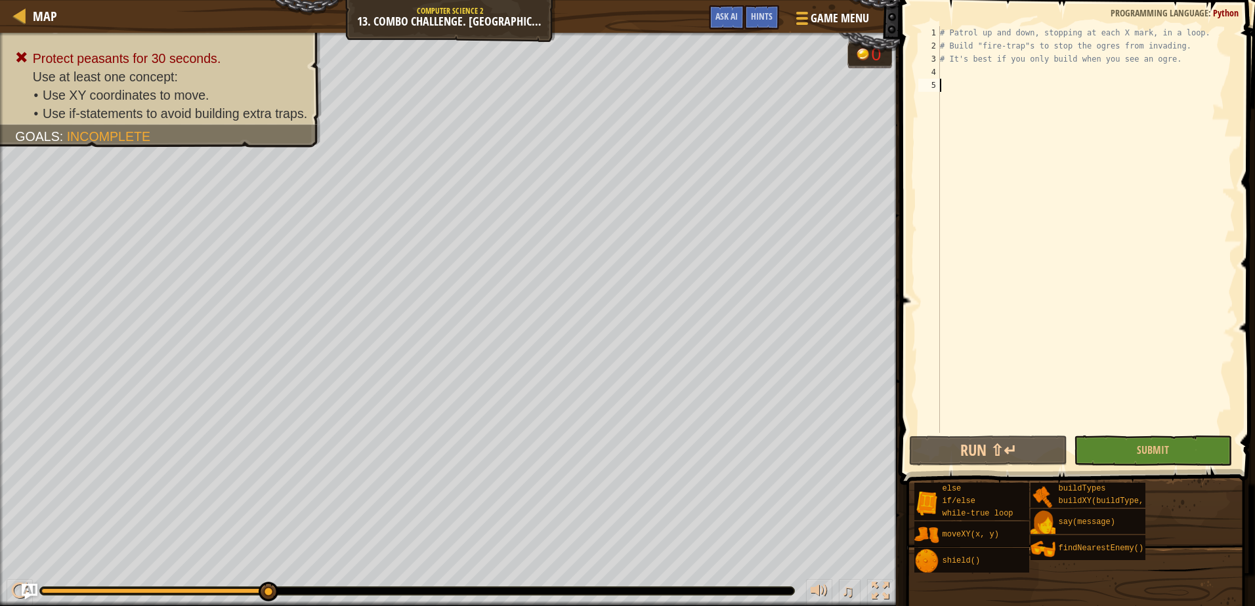
scroll to position [6, 0]
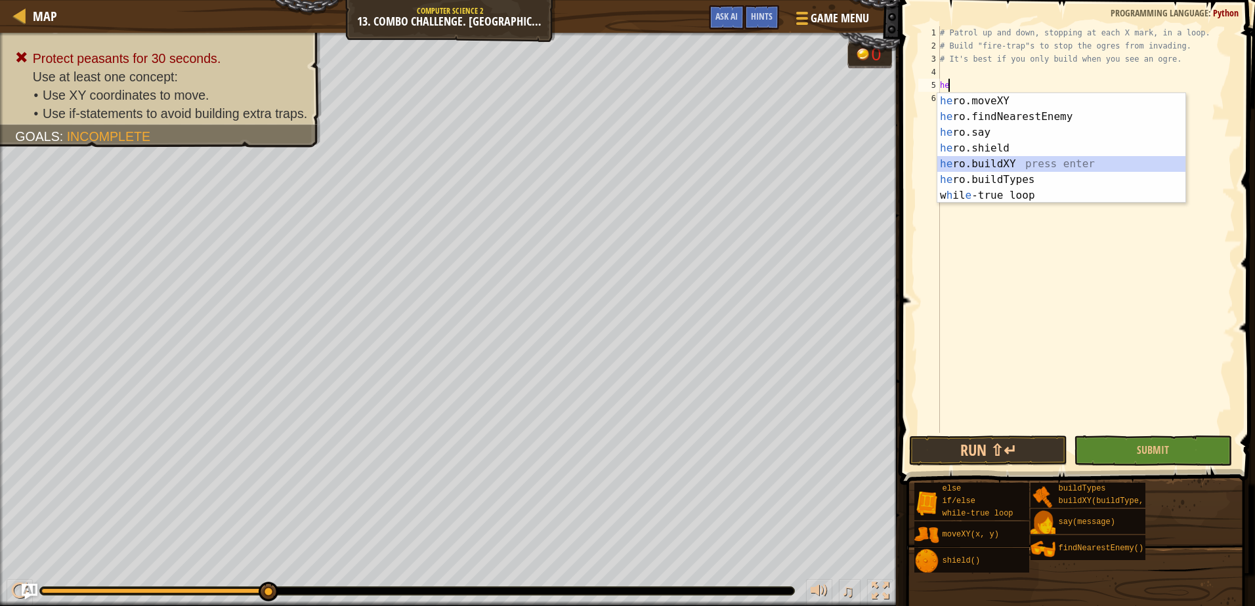
click at [1019, 157] on div "he ro.moveXY press enter he ro.findNearestEnemy press enter he ro.say press ent…" at bounding box center [1061, 164] width 248 height 142
type textarea "hero.buildXY("fence", 36, 30)"
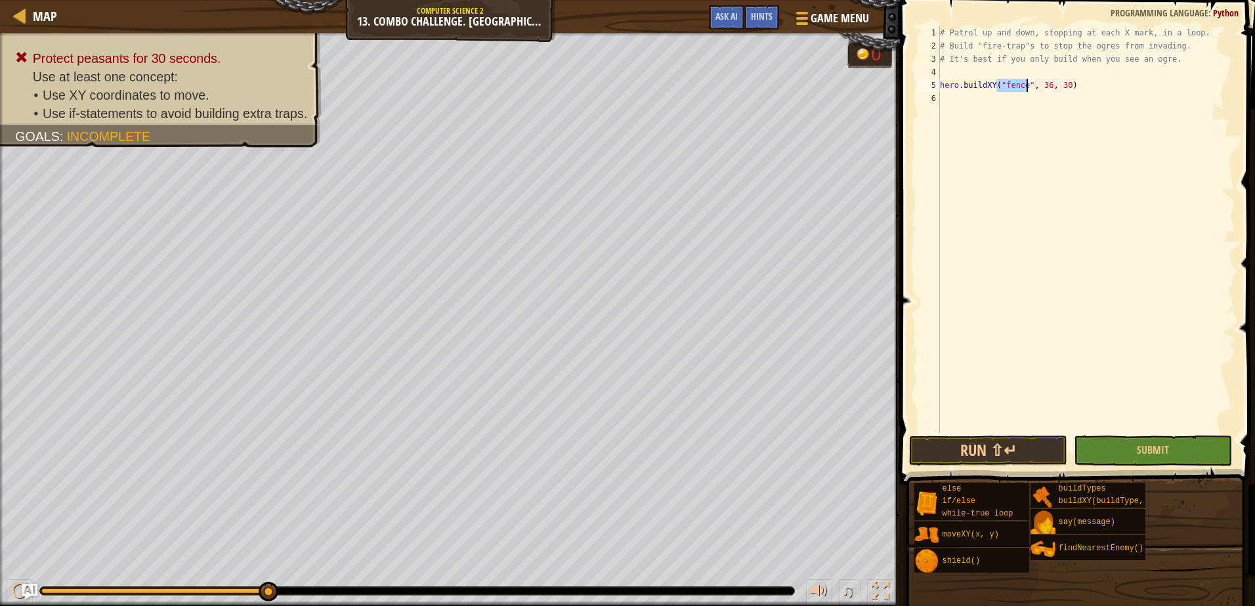
click at [1045, 85] on div "# Patrol up and down, stopping at each X mark, in a loop. # Build "fire-trap"s …" at bounding box center [1086, 242] width 298 height 433
click at [977, 282] on div "# Patrol up and down, stopping at each X mark, in a loop. # Build "fire-trap"s …" at bounding box center [1086, 242] width 298 height 433
click at [1060, 85] on div "# Patrol up and down, stopping at each X mark, in a loop. # Build "fire-trap"s …" at bounding box center [1086, 242] width 298 height 433
type textarea "hero.buildXY("fence", 36, 52)"
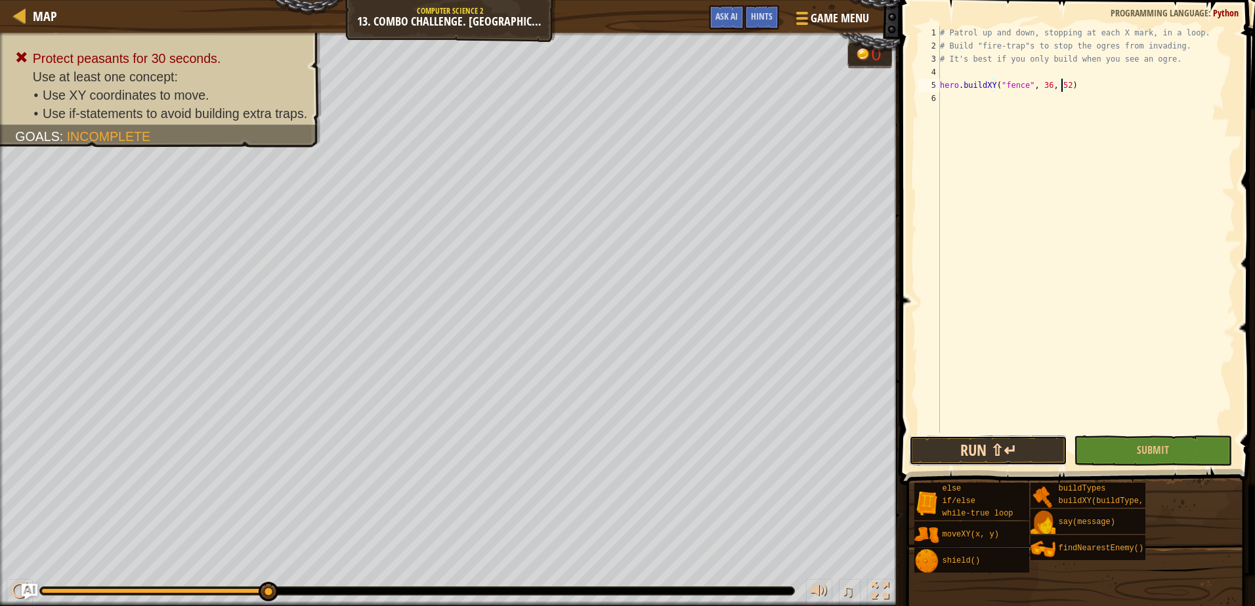
click at [955, 457] on button "Run ⇧↵" at bounding box center [988, 451] width 158 height 30
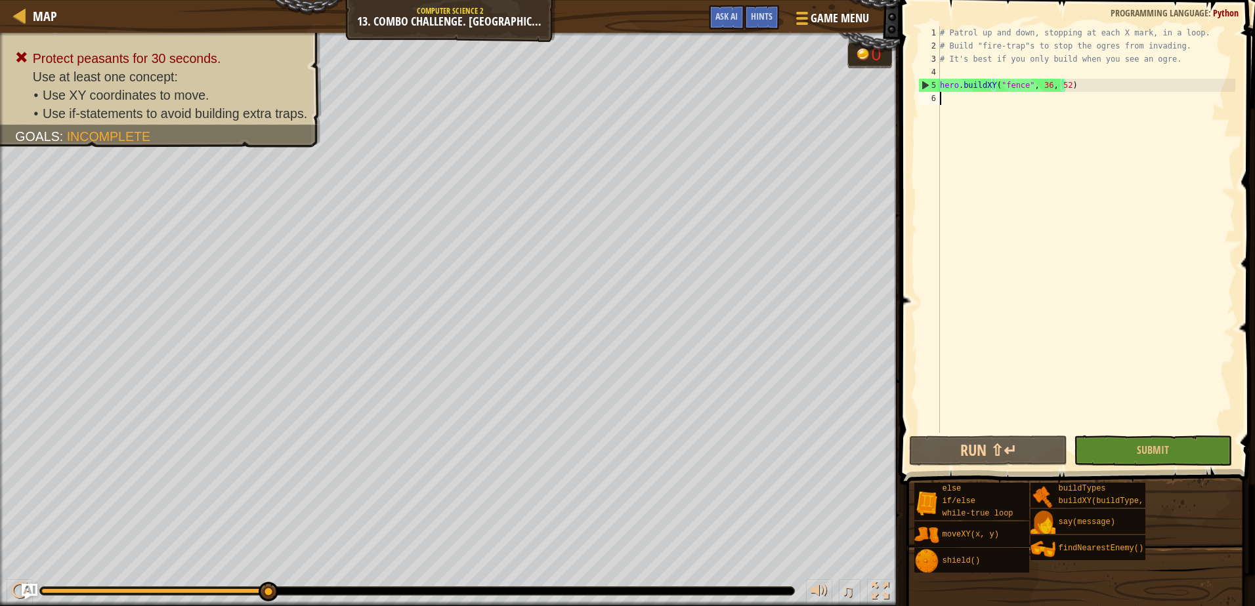
click at [1008, 107] on div "# Patrol up and down, stopping at each X mark, in a loop. # Build "fire-trap"s …" at bounding box center [1086, 242] width 298 height 433
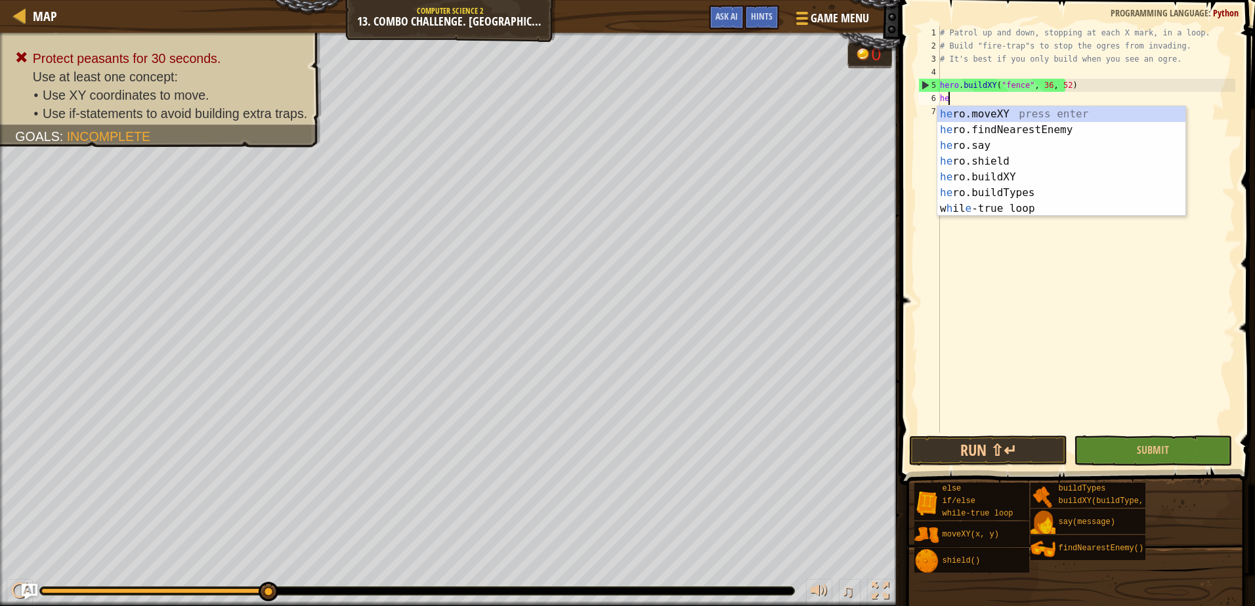
scroll to position [6, 1]
click at [1055, 175] on div "hero .moveXY press enter hero .findNearestEnemy press enter hero .say press ent…" at bounding box center [1061, 177] width 248 height 142
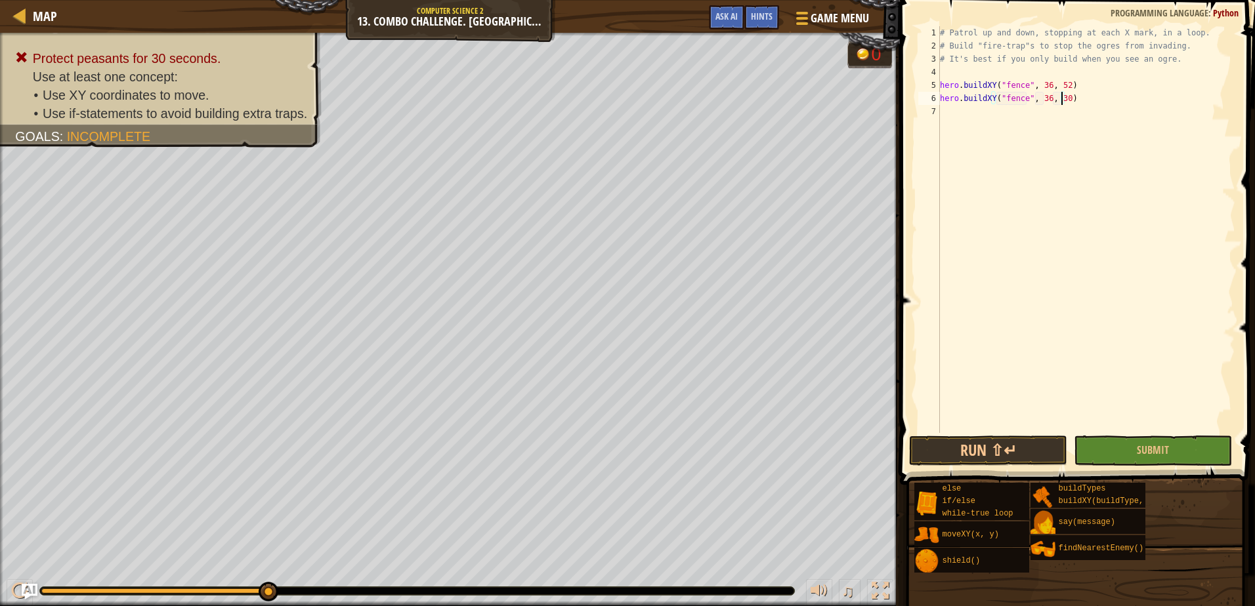
click at [1062, 98] on div "# Patrol up and down, stopping at each X mark, in a loop. # Build "fire-trap"s …" at bounding box center [1086, 242] width 298 height 433
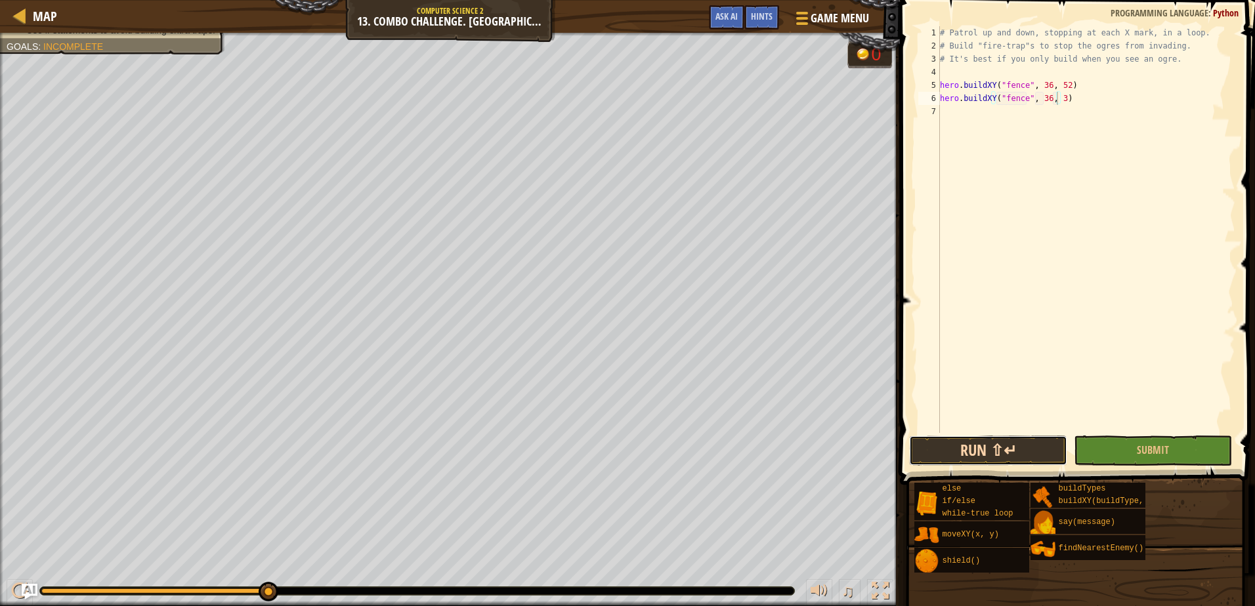
click at [949, 450] on button "Run ⇧↵" at bounding box center [988, 451] width 158 height 30
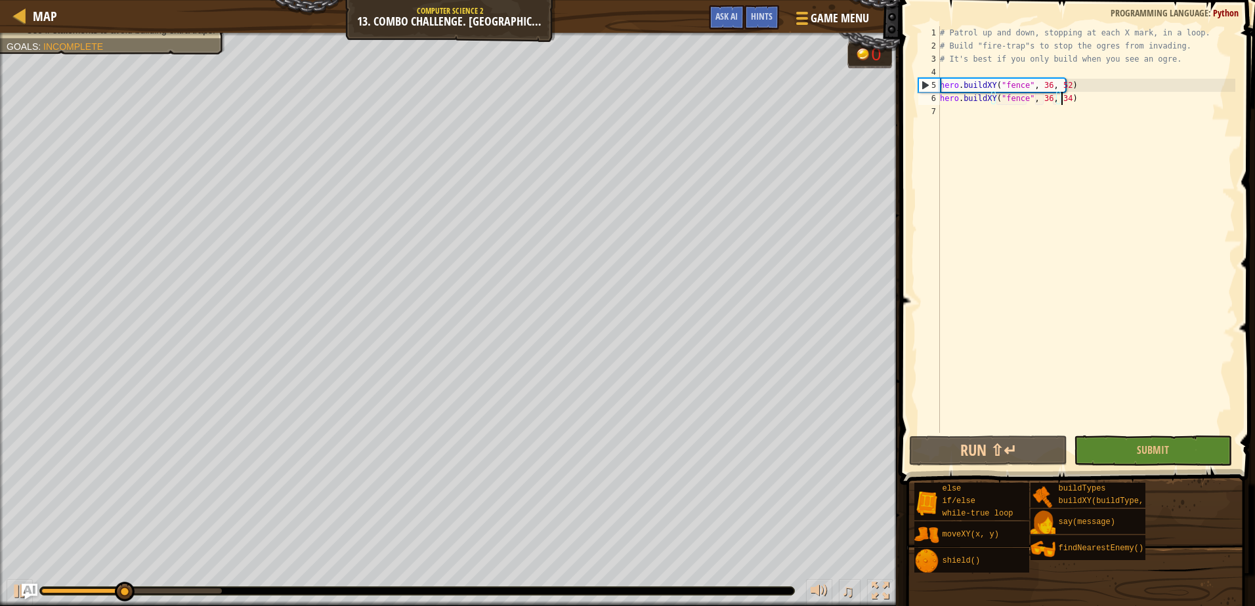
scroll to position [6, 10]
type textarea "hero.buildXY("fence", 36, 34)"
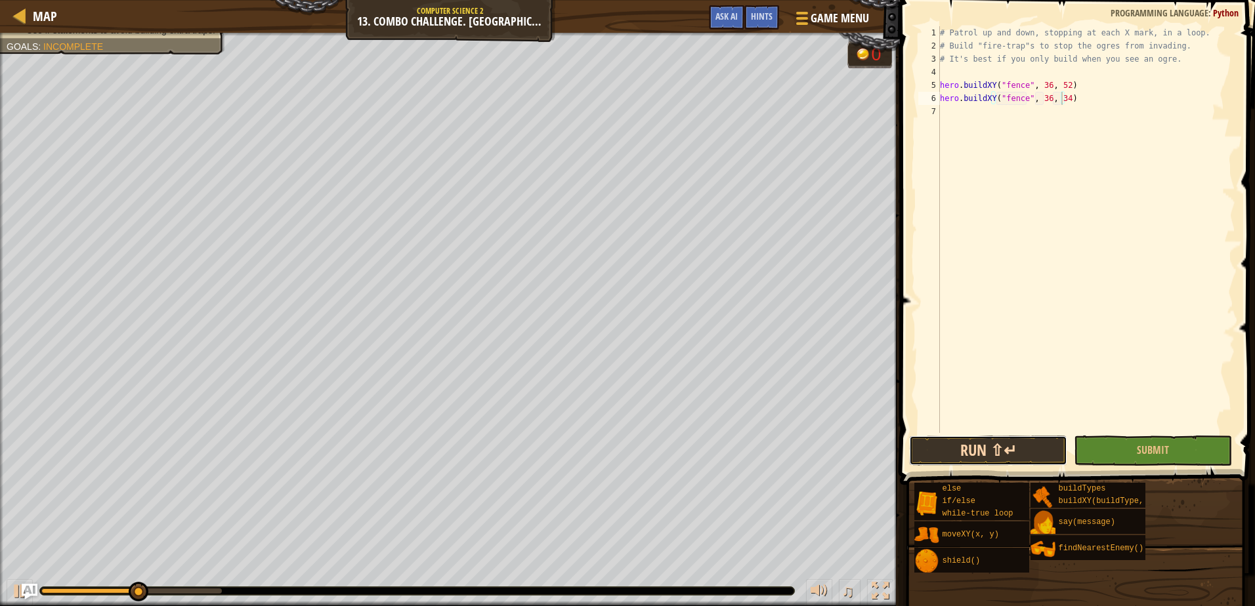
click at [974, 445] on button "Run ⇧↵" at bounding box center [988, 451] width 158 height 30
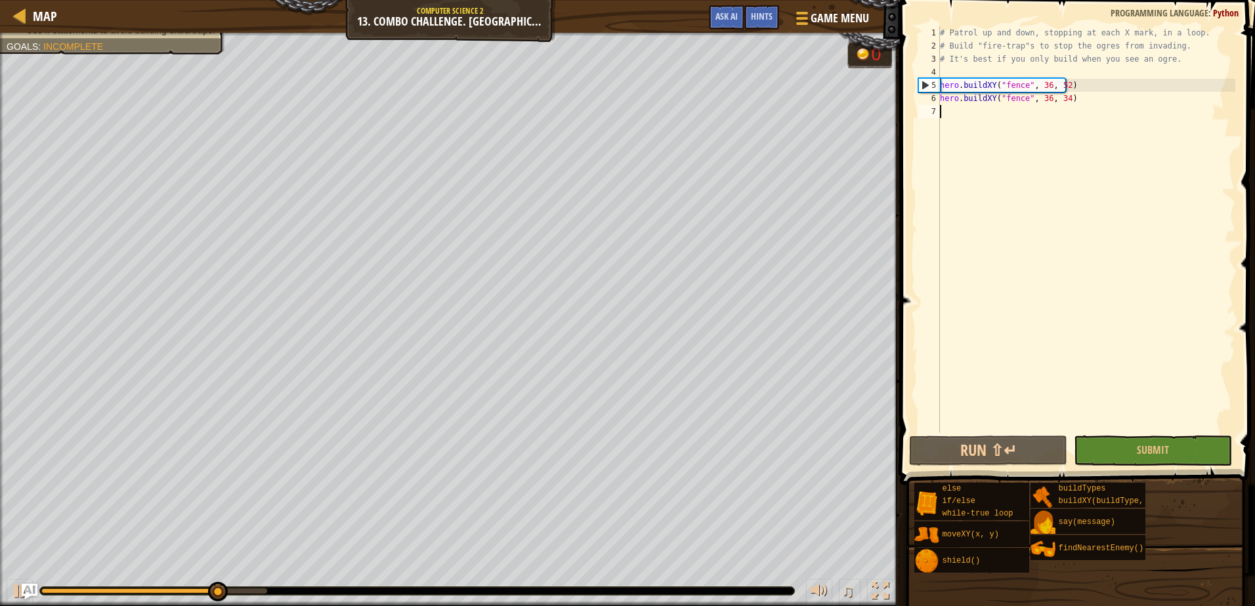
click at [1013, 117] on div "# Patrol up and down, stopping at each X mark, in a loop. # Build "fire-trap"s …" at bounding box center [1086, 242] width 298 height 433
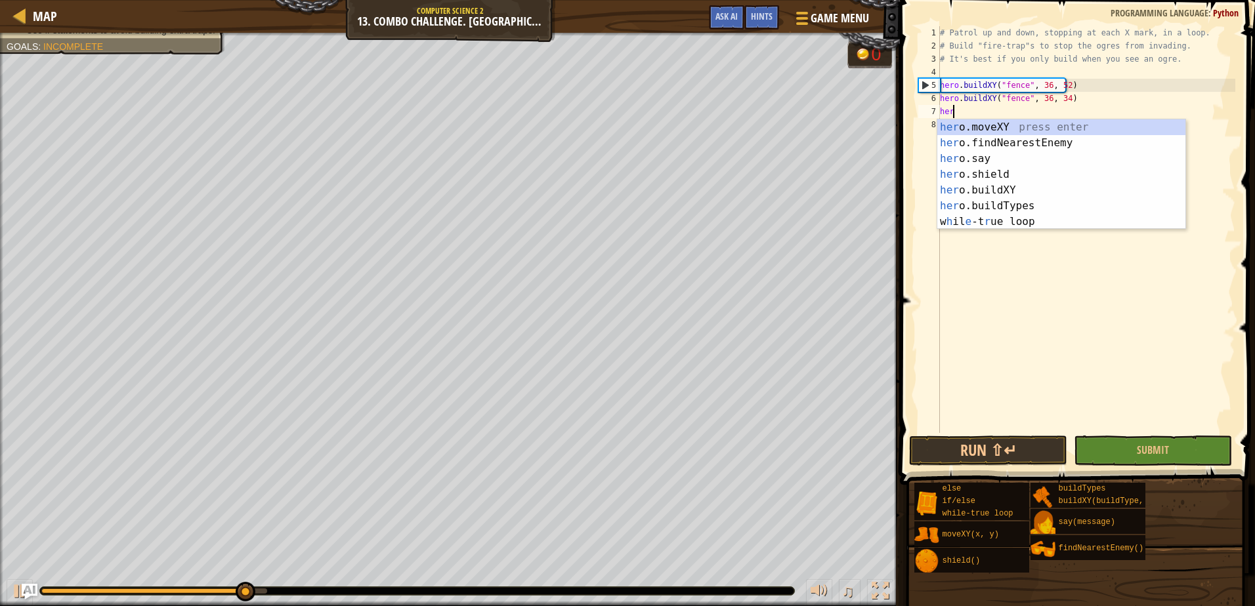
scroll to position [6, 1]
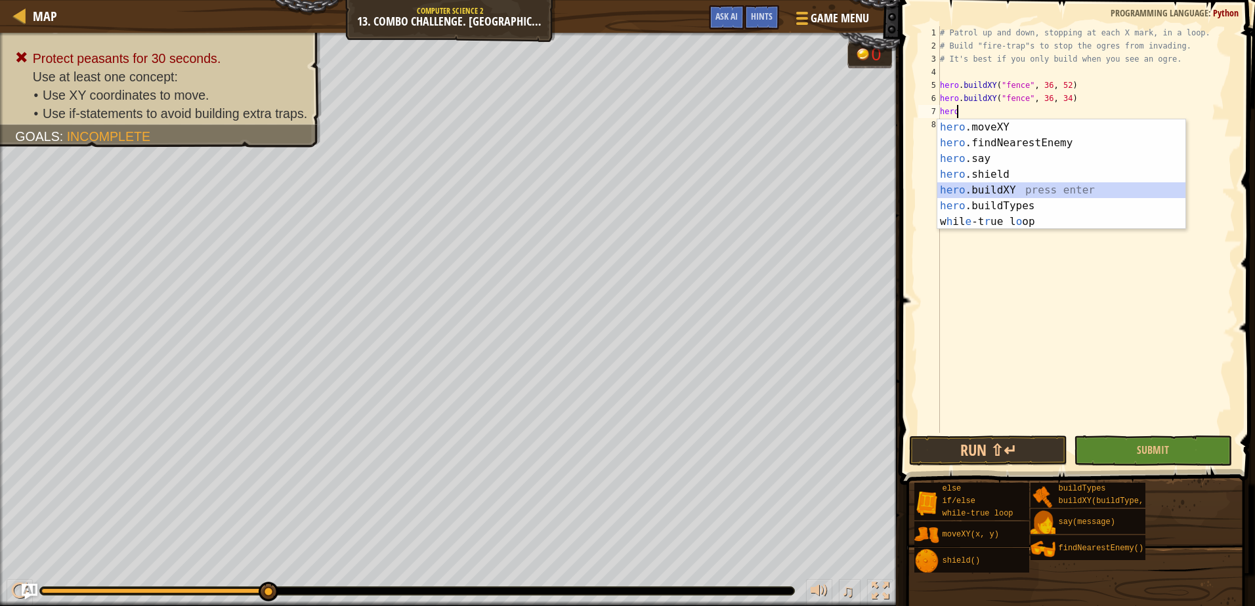
click at [993, 192] on div "hero .moveXY press enter hero .findNearestEnemy press enter hero .say press ent…" at bounding box center [1061, 190] width 248 height 142
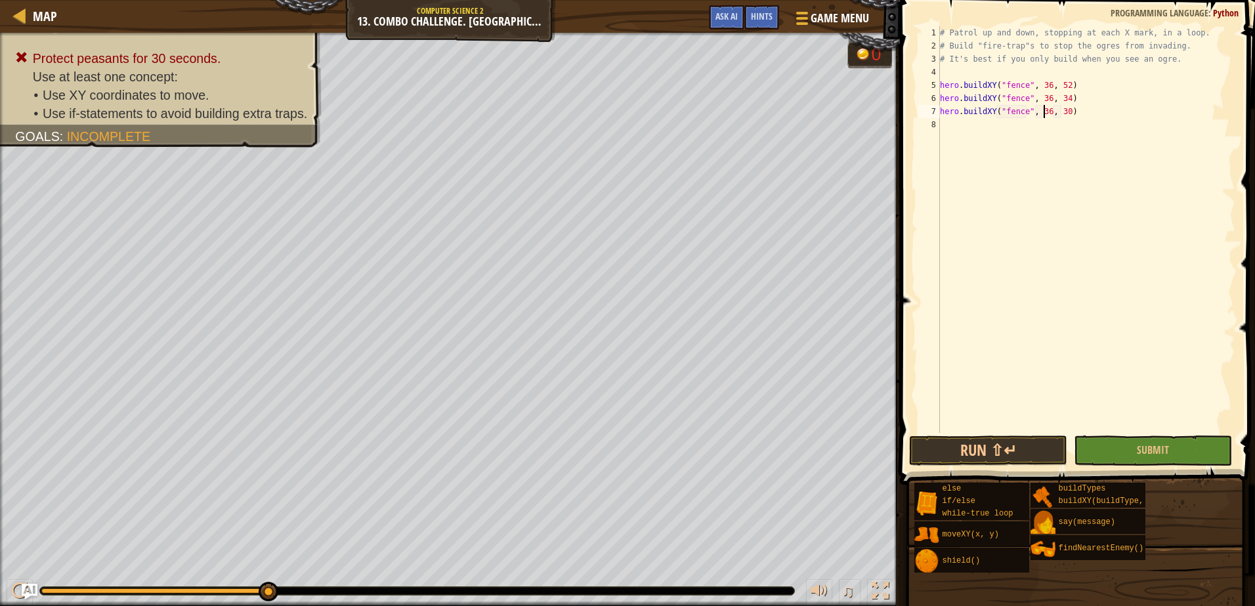
click at [1042, 112] on div "# Patrol up and down, stopping at each X mark, in a loop. # Build "fire-trap"s …" at bounding box center [1086, 242] width 298 height 433
click at [1062, 113] on div "# Patrol up and down, stopping at each X mark, in a loop. # Build "fire-trap"s …" at bounding box center [1086, 242] width 298 height 433
click at [1017, 446] on button "Run ⇧↵" at bounding box center [988, 451] width 158 height 30
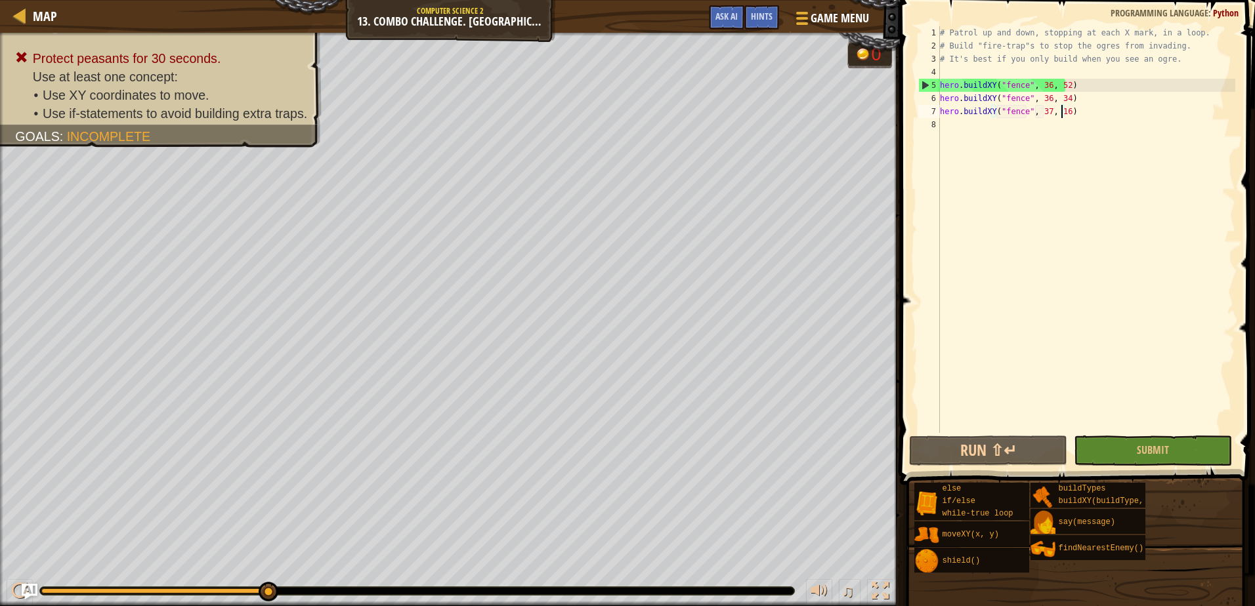
click at [939, 109] on div "7" at bounding box center [929, 111] width 22 height 13
type textarea "hero.buildXY("fence", 37, 16)"
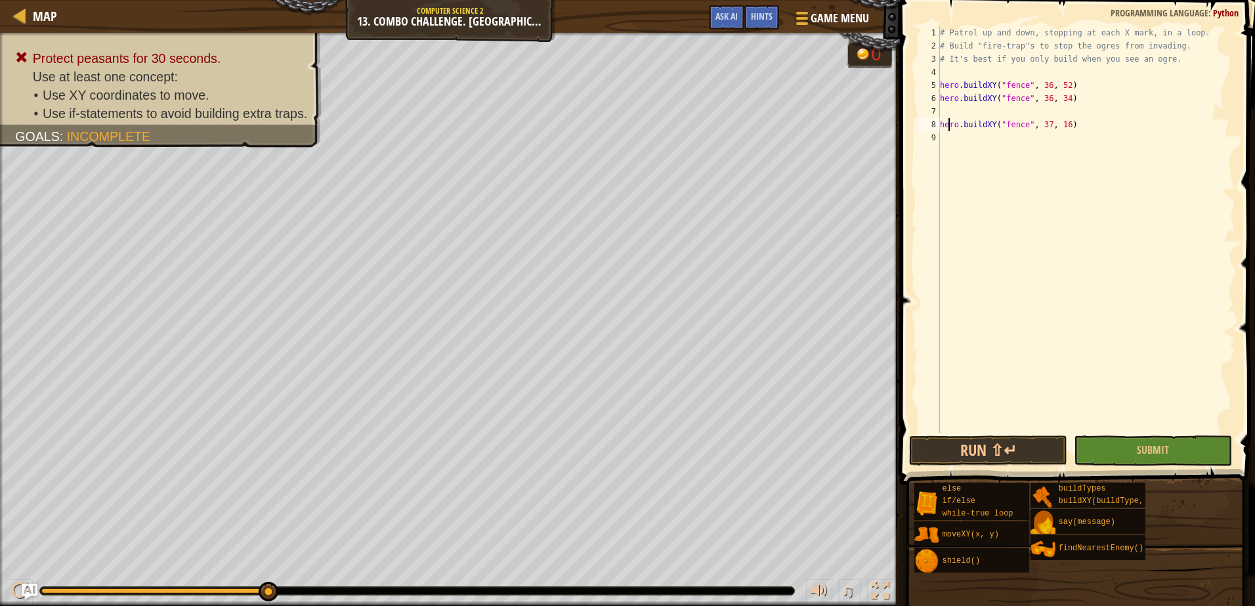
click at [950, 118] on div "# Patrol up and down, stopping at each X mark, in a loop. # Build "fire-trap"s …" at bounding box center [1086, 242] width 298 height 433
click at [941, 106] on div "# Patrol up and down, stopping at each X mark, in a loop. # Build "fire-trap"s …" at bounding box center [1086, 242] width 298 height 433
click at [930, 446] on button "Run ⇧↵" at bounding box center [988, 451] width 158 height 30
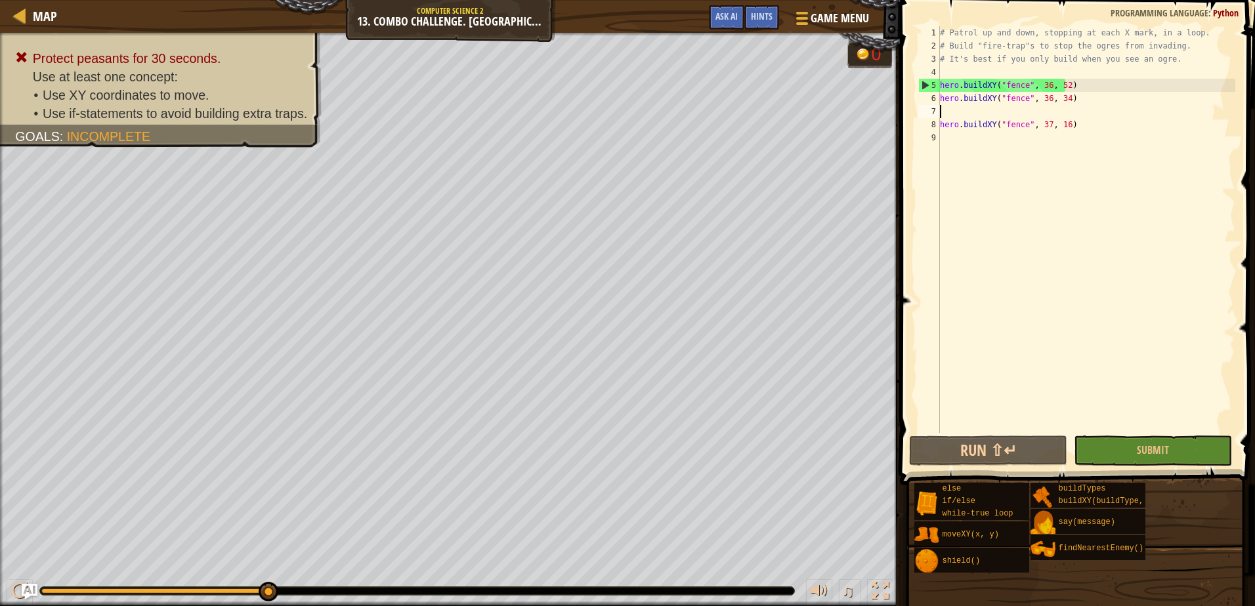
click at [957, 115] on div "# Patrol up and down, stopping at each X mark, in a loop. # Build "fire-trap"s …" at bounding box center [1086, 242] width 298 height 433
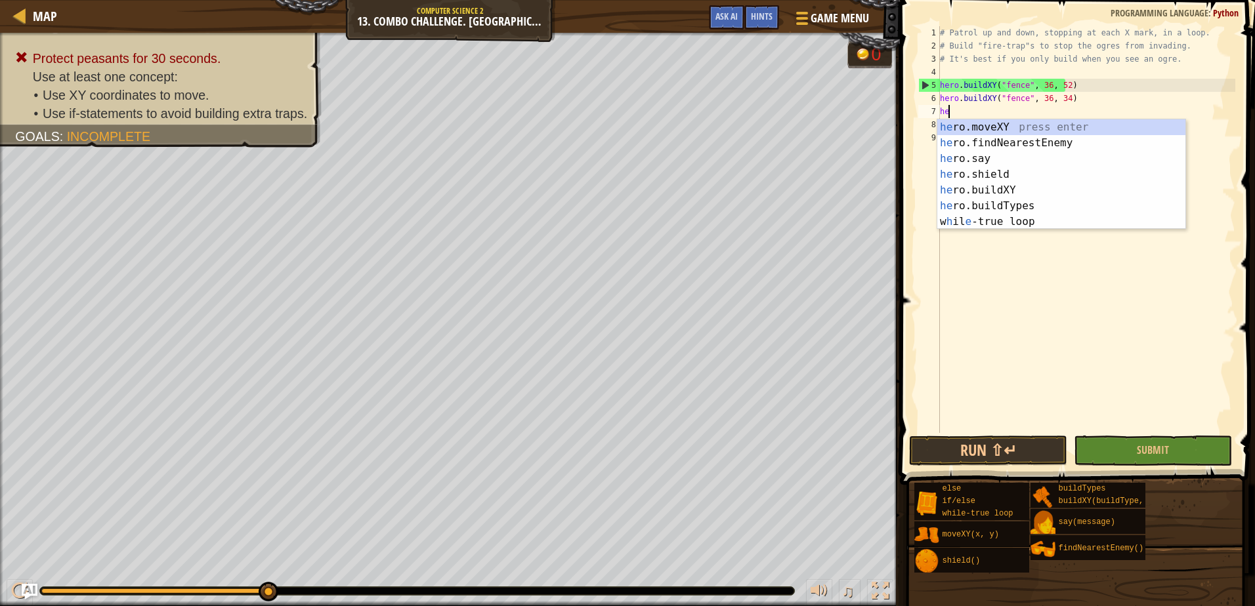
scroll to position [6, 1]
click at [1019, 127] on div "her o.moveXY press enter her o.findNearestEnemy press enter her o.say press ent…" at bounding box center [1061, 190] width 248 height 142
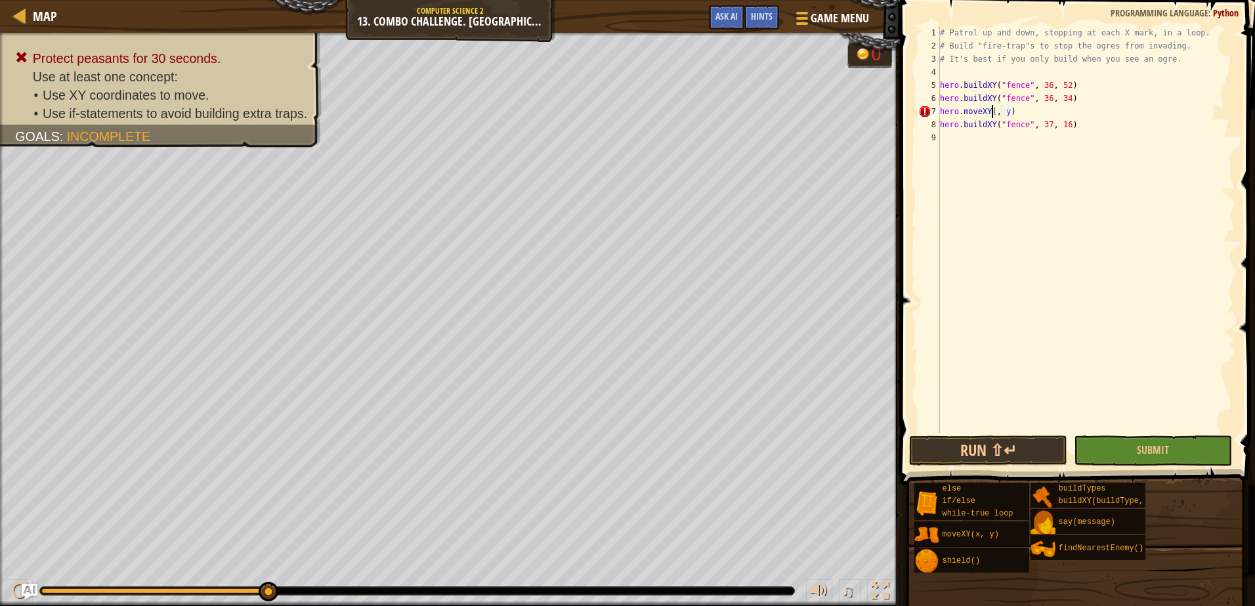
scroll to position [6, 5]
click at [1014, 112] on div "# Patrol up and down, stopping at each X mark, in a loop. # Build "fire-trap"s …" at bounding box center [1086, 242] width 298 height 433
click at [958, 443] on button "Run ⇧↵" at bounding box center [988, 451] width 158 height 30
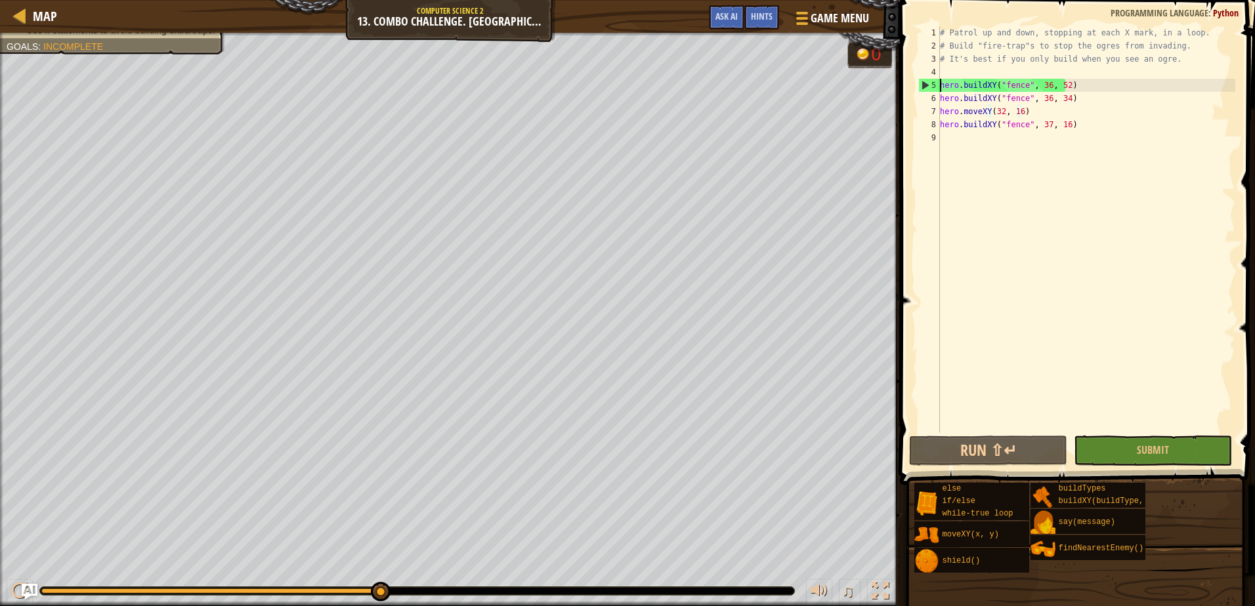
click at [940, 83] on div "# Patrol up and down, stopping at each X mark, in a loop. # Build "fire-trap"s …" at bounding box center [1086, 242] width 298 height 433
type textarea "hero.buildXY("fence", 36, 52)"
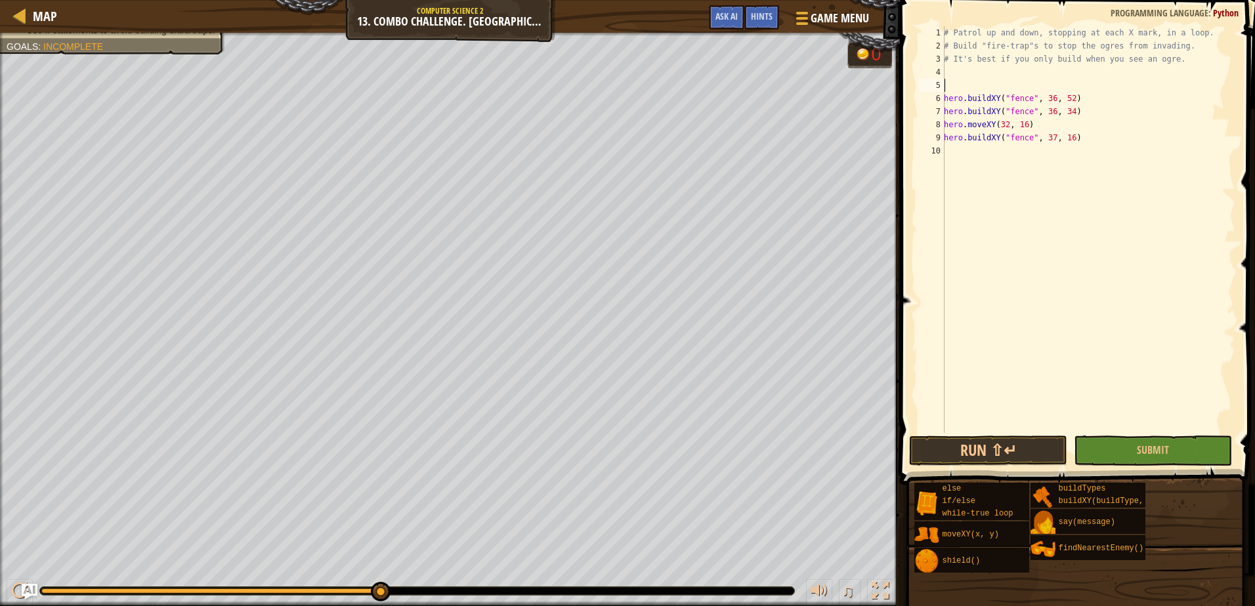
click at [961, 83] on div "# Patrol up and down, stopping at each X mark, in a loop. # Build "fire-trap"s …" at bounding box center [1088, 242] width 294 height 433
click at [946, 96] on div "# Patrol up and down, stopping at each X mark, in a loop. # Build "fire-trap"s …" at bounding box center [1088, 242] width 294 height 433
click at [1039, 446] on button "Run ⇧↵" at bounding box center [988, 451] width 158 height 30
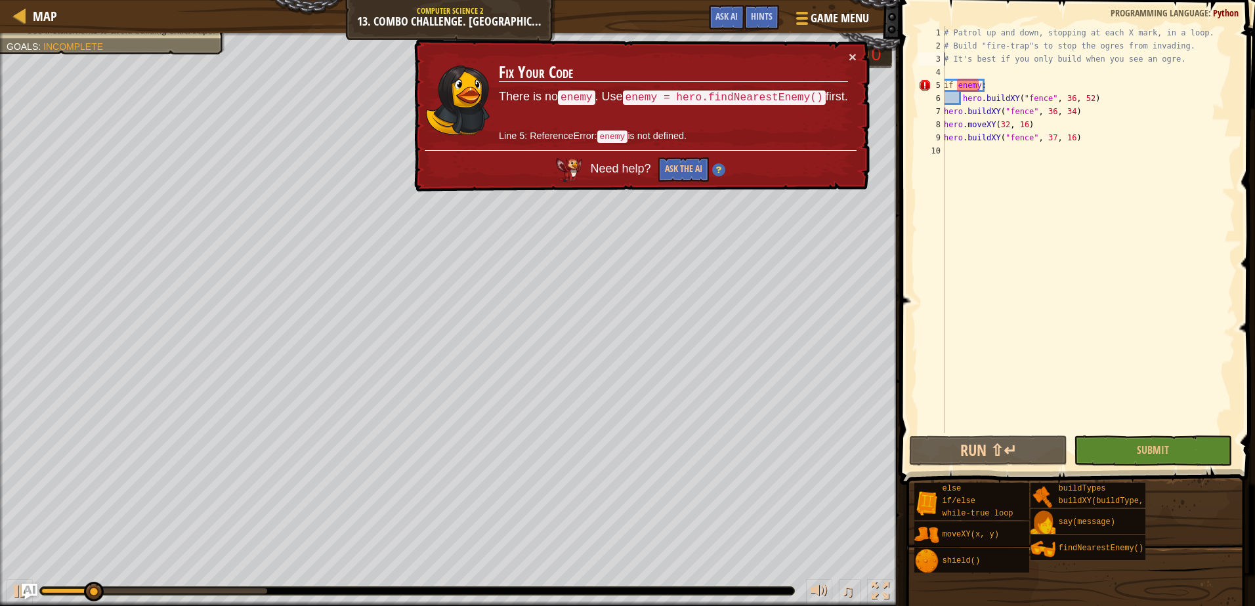
click at [945, 63] on div "# Patrol up and down, stopping at each X mark, in a loop. # Build "fire-trap"s …" at bounding box center [1088, 242] width 294 height 433
type textarea "# It's best if you only build when you see an ogre."
click at [946, 71] on div "# Patrol up and down, stopping at each X mark, in a loop. # Build "fire-trap"s …" at bounding box center [1088, 242] width 294 height 433
type textarea "h"
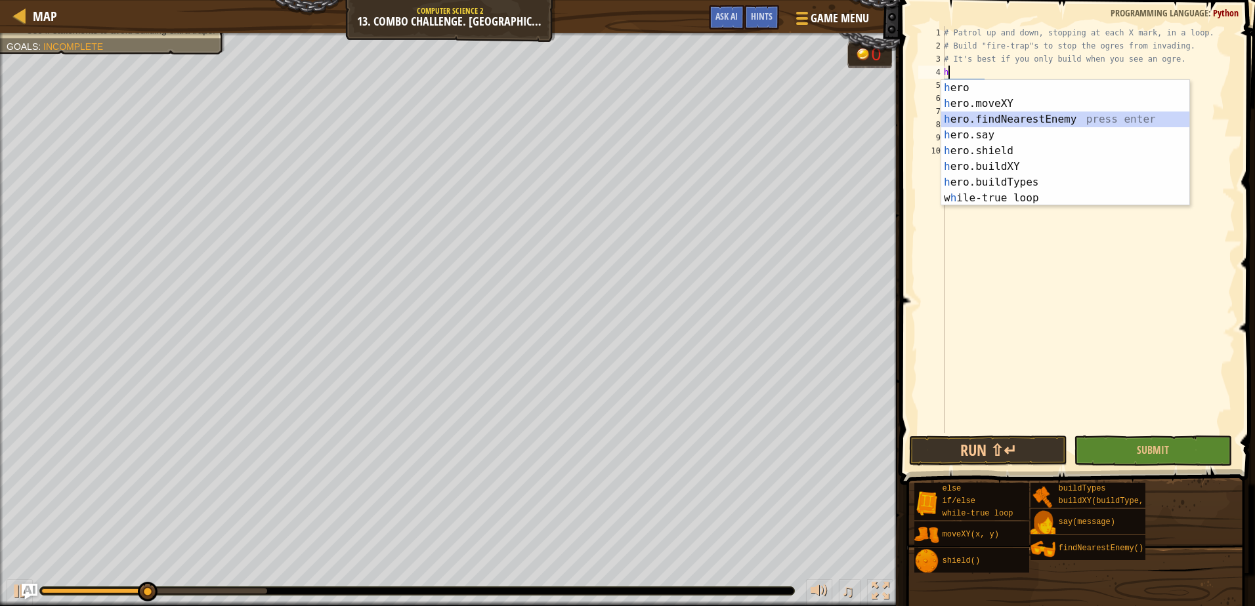
click at [1023, 125] on div "h ero press enter h ero.moveXY press enter h ero.findNearestEnemy press enter h…" at bounding box center [1065, 158] width 248 height 157
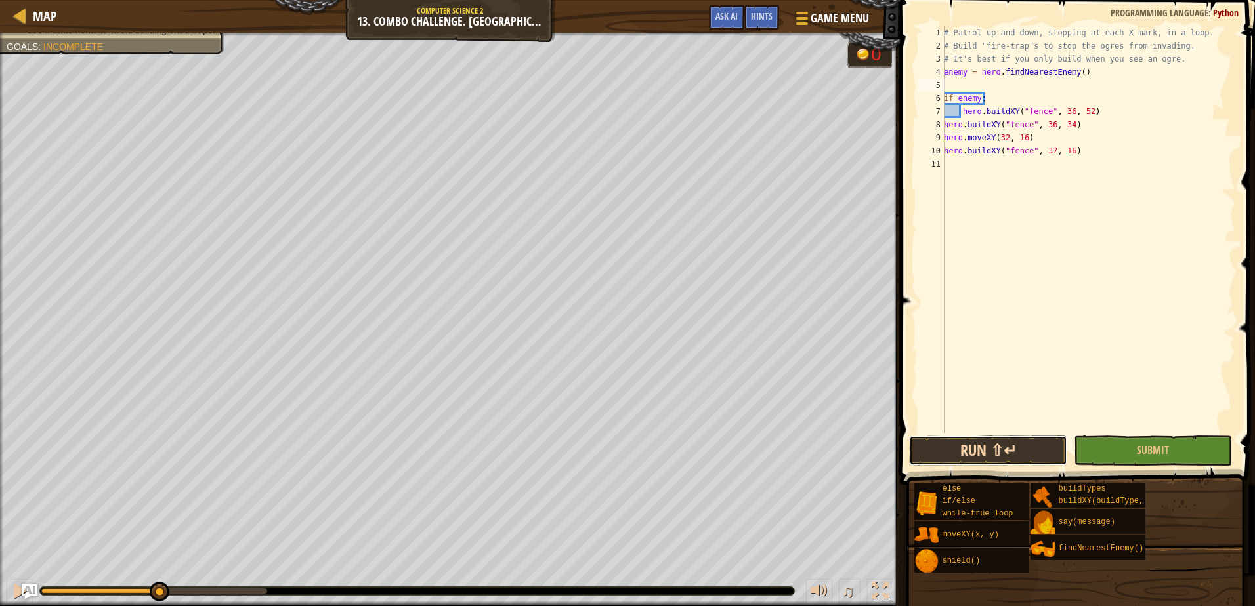
click at [1000, 455] on button "Run ⇧↵" at bounding box center [988, 451] width 158 height 30
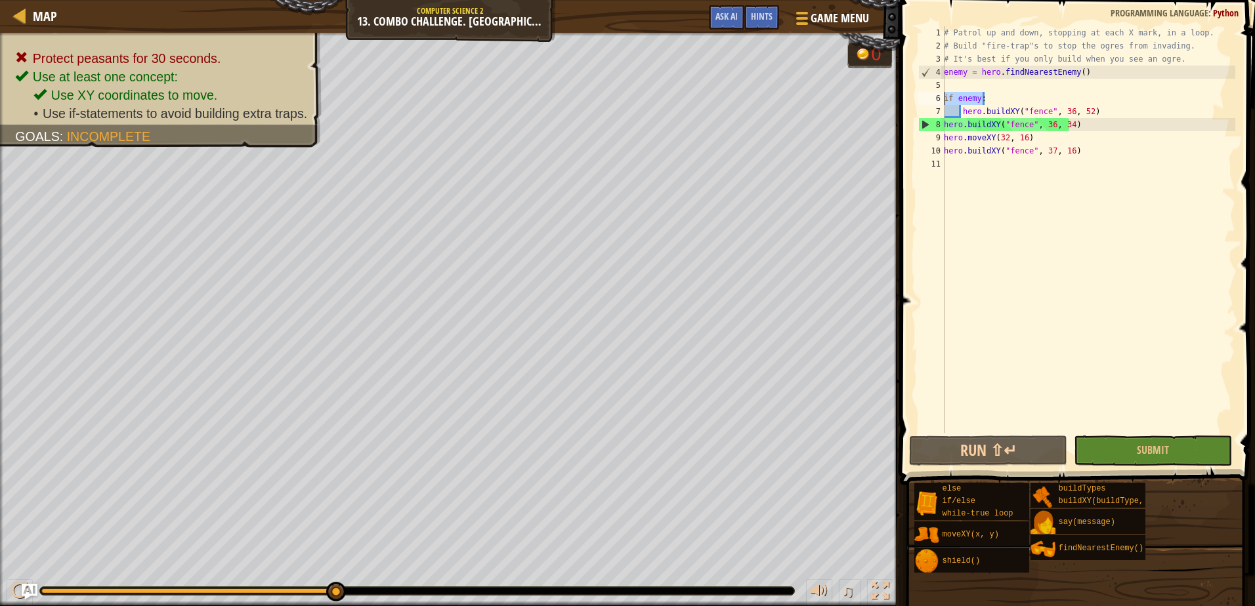
drag, startPoint x: 992, startPoint y: 100, endPoint x: 938, endPoint y: 102, distance: 53.8
click at [938, 102] on div "1 2 3 4 5 6 7 8 9 10 11 # Patrol up and down, stopping at each X mark, in a loo…" at bounding box center [1075, 229] width 320 height 407
type textarea "if enemy:"
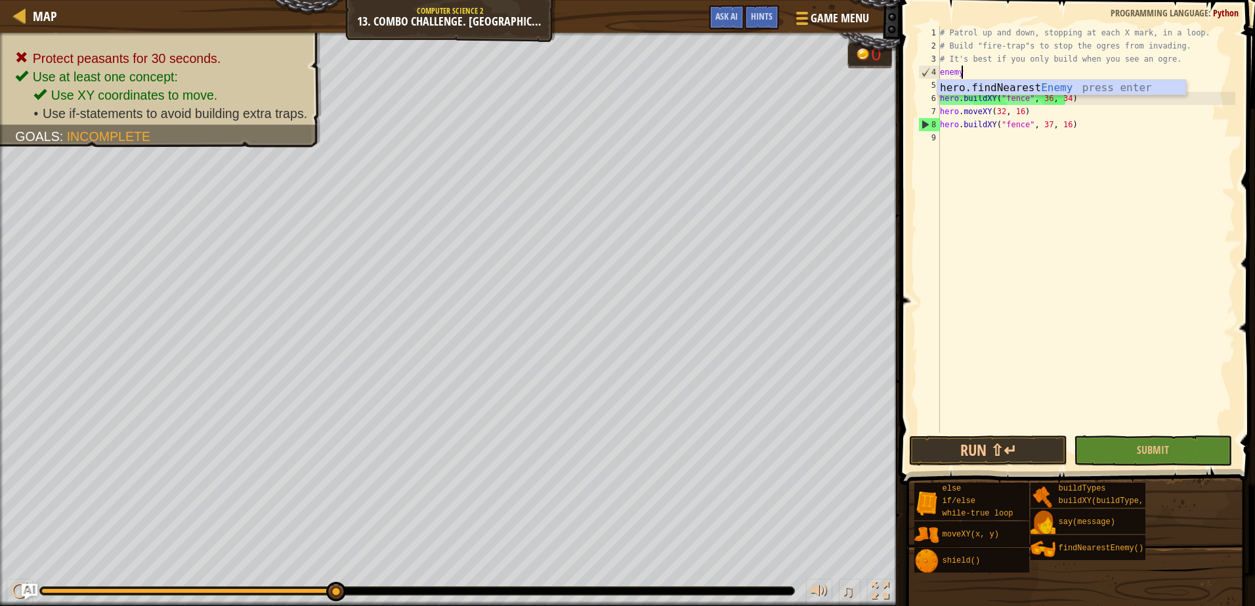
type textarea "e"
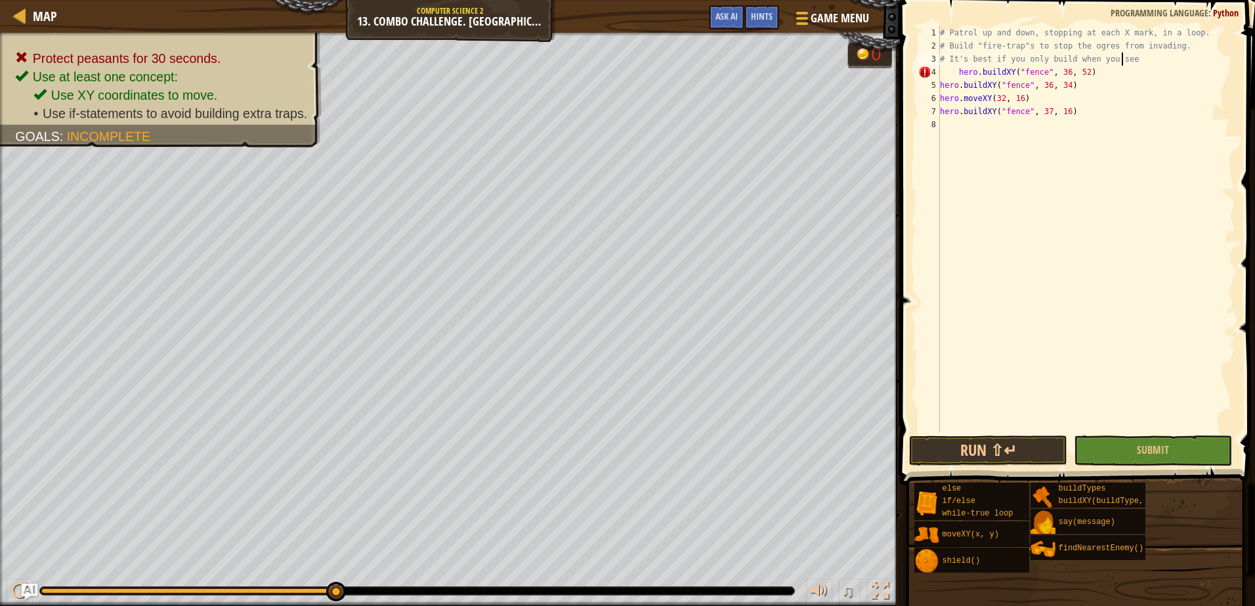
click at [957, 73] on div "# Patrol up and down, stopping at each X mark, in a loop. # Build "fire-trap"s …" at bounding box center [1086, 242] width 298 height 433
type textarea "hero.buildXY("fence", 36, 52)"
click at [1001, 451] on button "Run ⇧↵" at bounding box center [988, 451] width 158 height 30
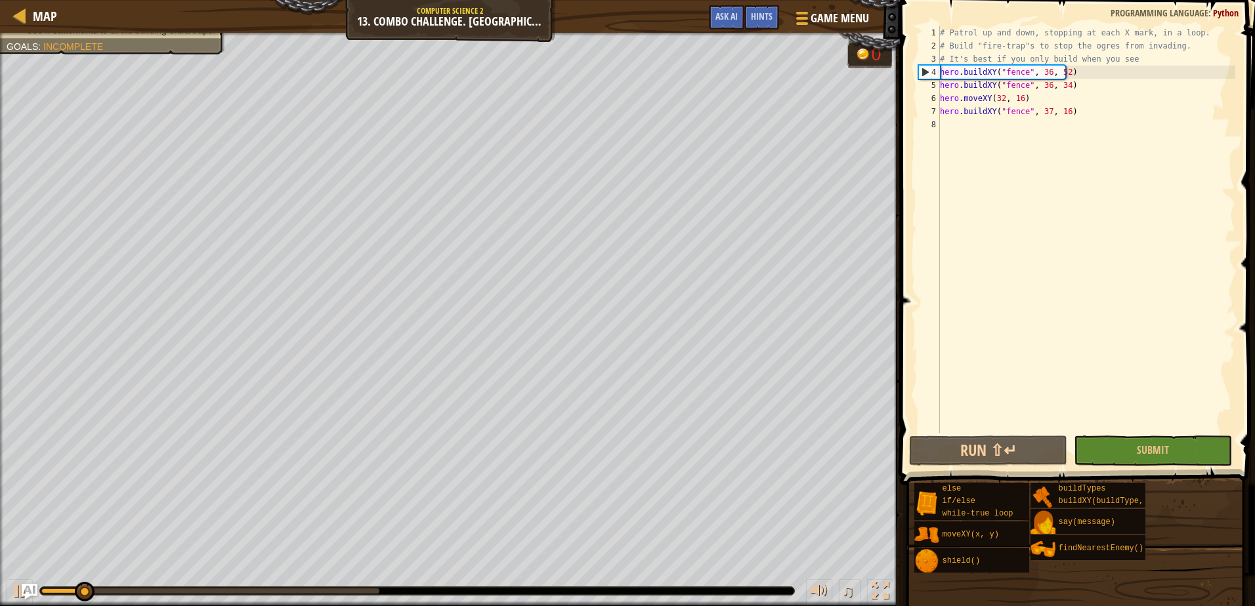
click at [961, 129] on div "# Patrol up and down, stopping at each X mark, in a loop. # Build "fire-trap"s …" at bounding box center [1086, 242] width 298 height 433
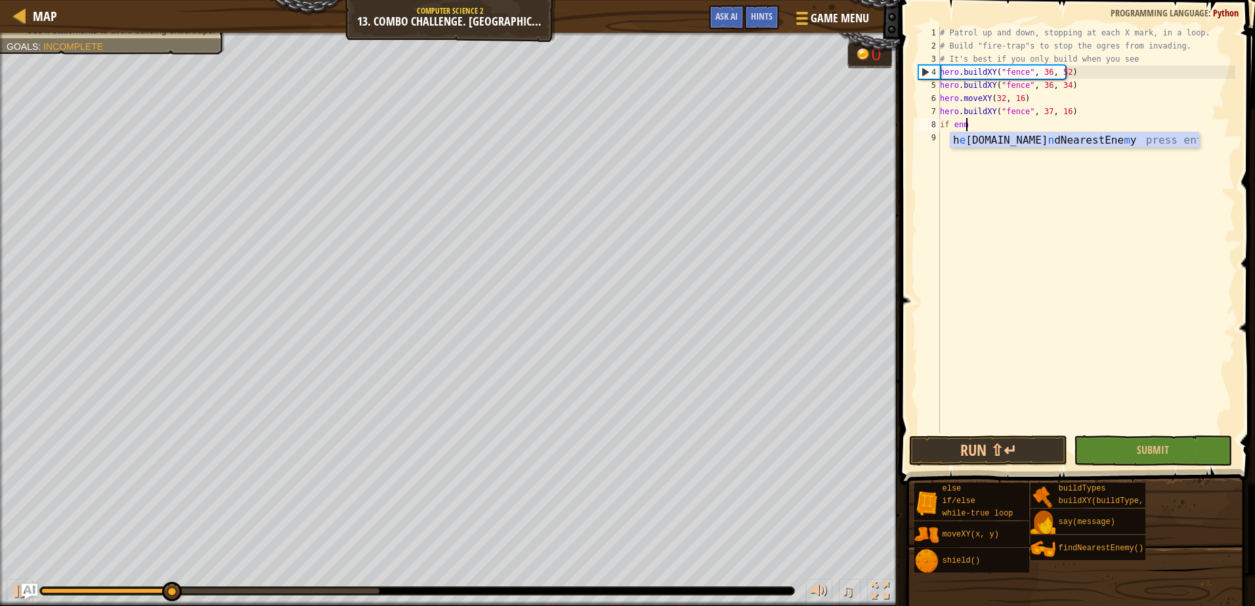
scroll to position [6, 2]
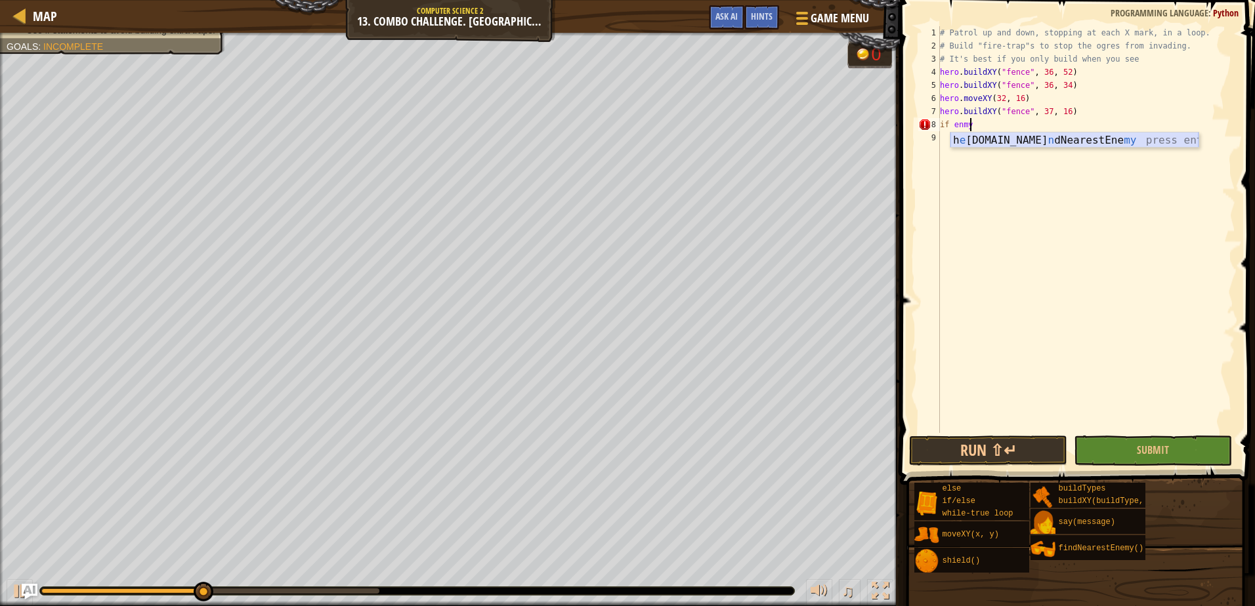
click at [980, 139] on div "h e [DOMAIN_NAME] n dNearestEne my press enter" at bounding box center [1074, 156] width 248 height 47
click at [944, 123] on div "# Patrol up and down, stopping at each X mark, in a loop. # Build "fire-trap"s …" at bounding box center [1086, 242] width 298 height 433
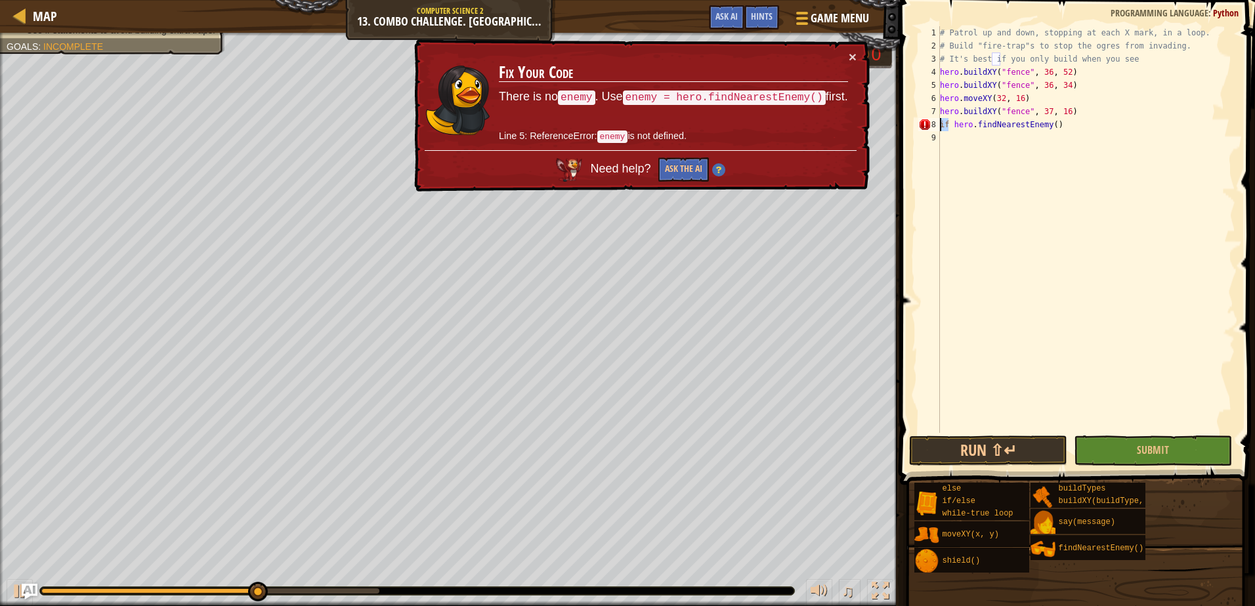
drag, startPoint x: 948, startPoint y: 127, endPoint x: 931, endPoint y: 127, distance: 17.7
click at [931, 127] on div "if hero.findNearestEnemy() 1 2 3 4 5 6 7 8 9 # Patrol up and down, stopping at …" at bounding box center [1075, 229] width 320 height 407
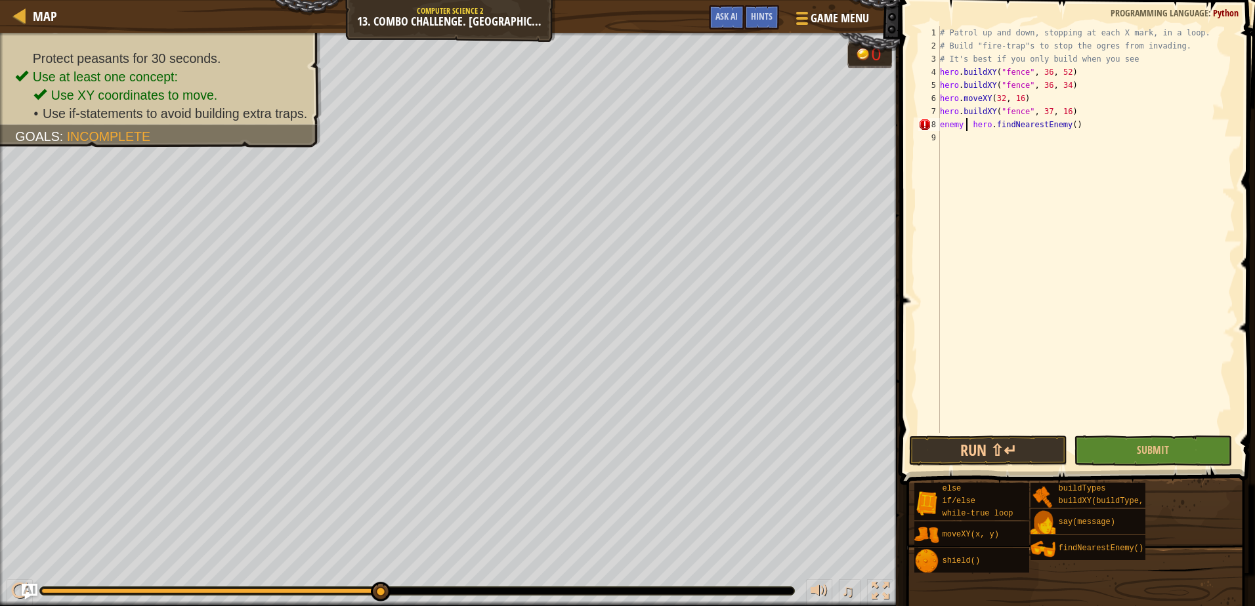
type textarea "enemy = hero.findNearestEnemy()"
click at [959, 144] on div "# Patrol up and down, stopping at each X mark, in a loop. # Build "fire-trap"s …" at bounding box center [1086, 242] width 298 height 433
type textarea "if enemy:"
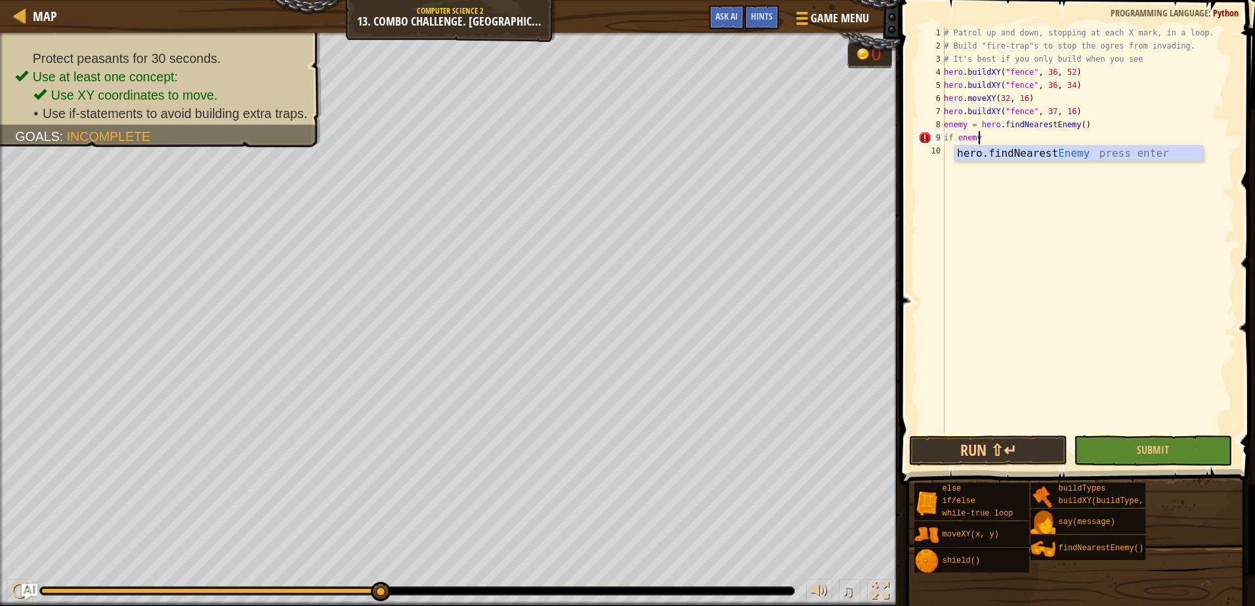
scroll to position [6, 3]
click at [966, 152] on div "# Patrol up and down, stopping at each X mark, in a loop. # Build "fire-trap"s …" at bounding box center [1088, 242] width 294 height 433
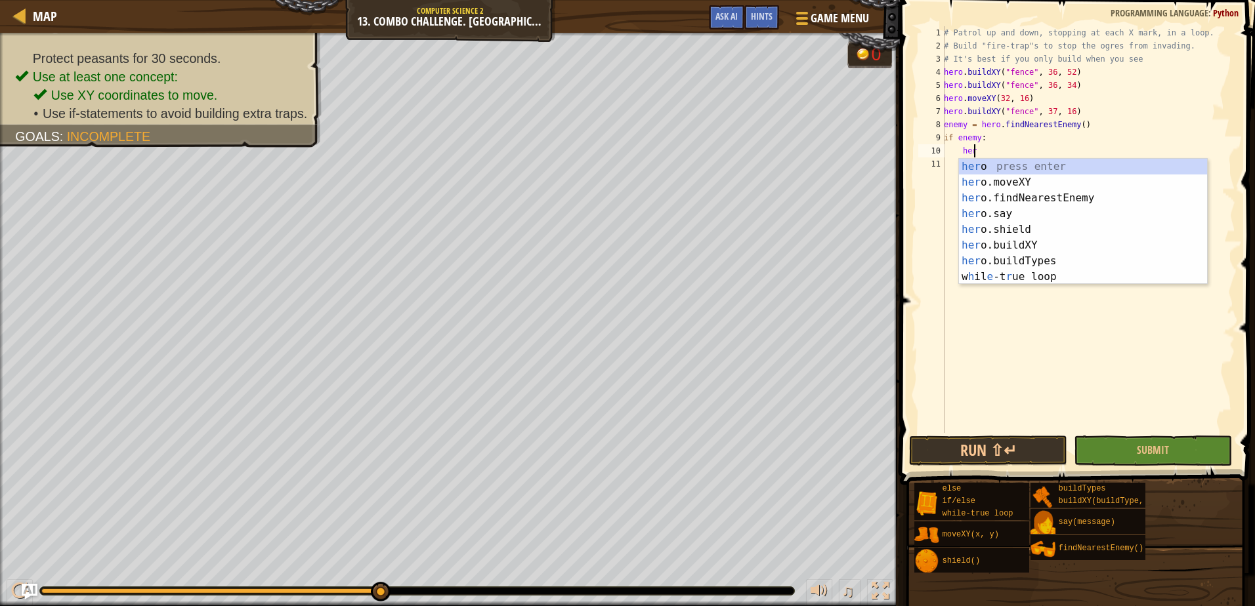
scroll to position [6, 2]
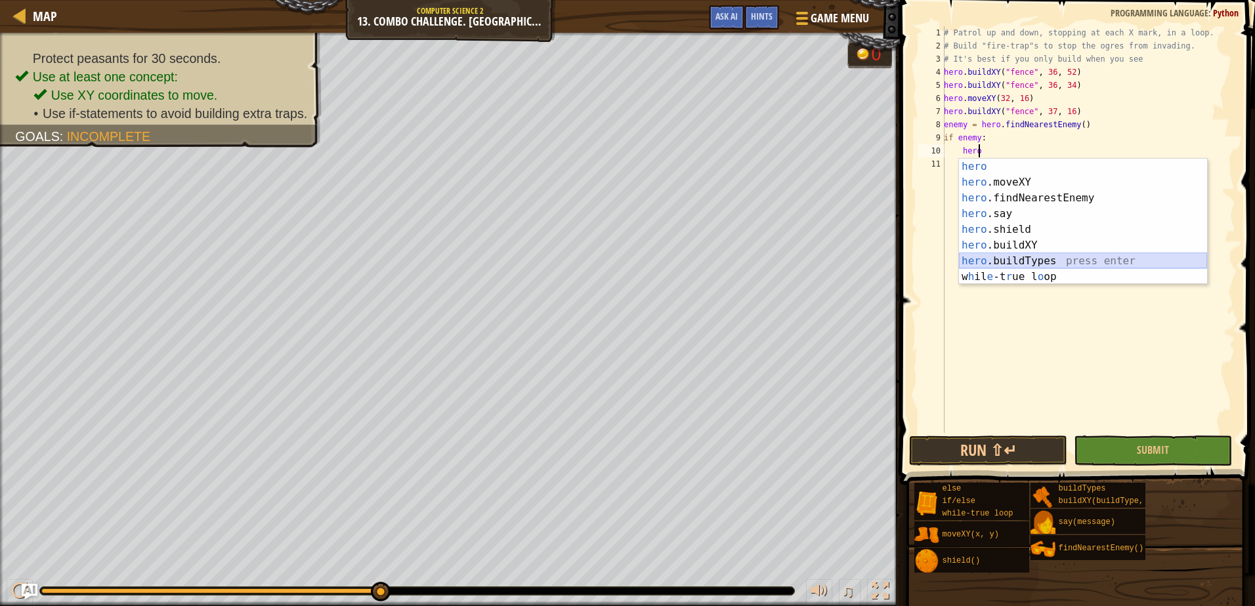
click at [1060, 262] on div "hero press enter hero .moveXY press enter hero .findNearestEnemy press enter he…" at bounding box center [1083, 237] width 248 height 157
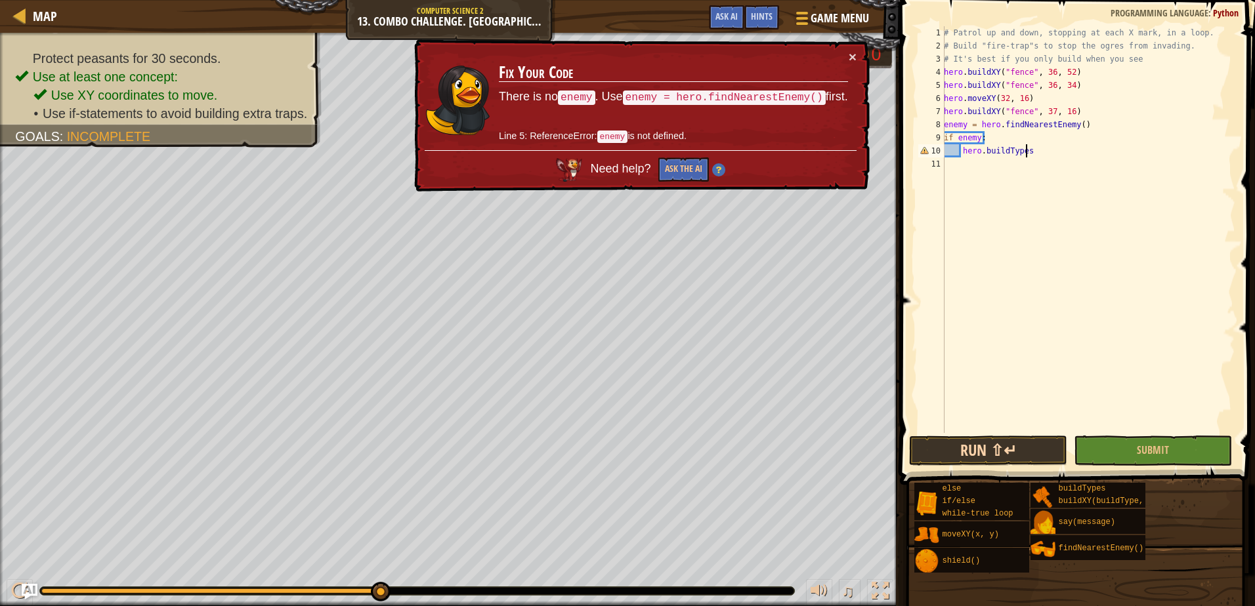
type textarea "hero.buildTypes"
click at [919, 453] on button "Run ⇧↵" at bounding box center [988, 451] width 158 height 30
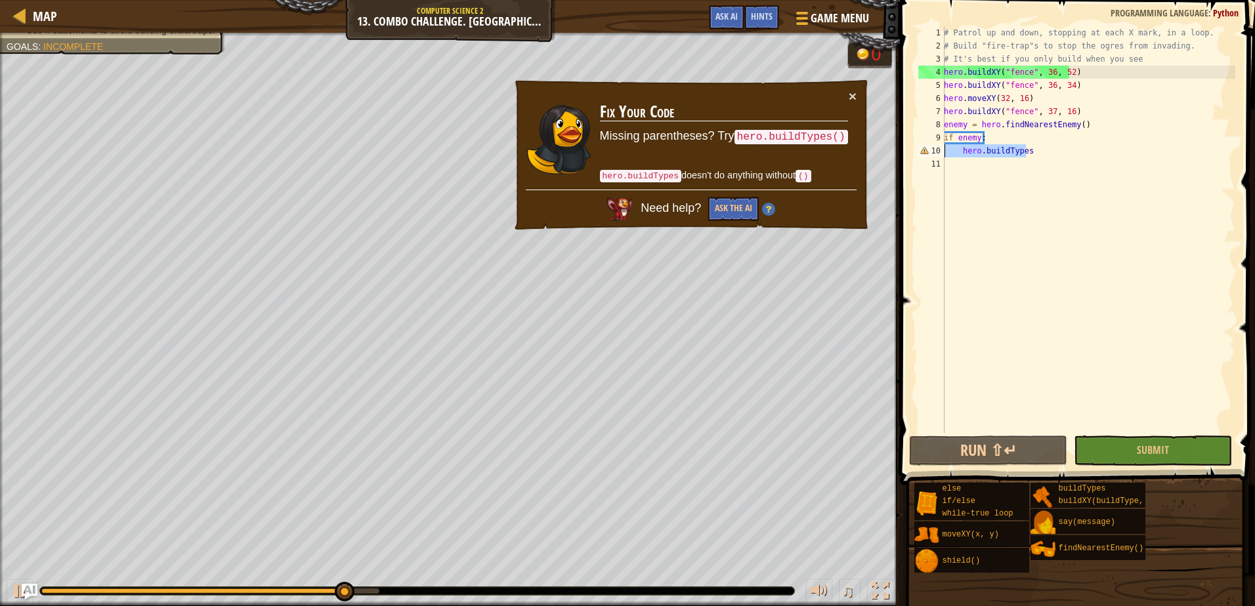
drag, startPoint x: 1050, startPoint y: 152, endPoint x: 944, endPoint y: 151, distance: 106.3
click at [944, 151] on div "hero.buildTypes 1 2 3 4 5 6 7 8 9 10 11 # Patrol up and down, stopping at each …" at bounding box center [1075, 229] width 320 height 407
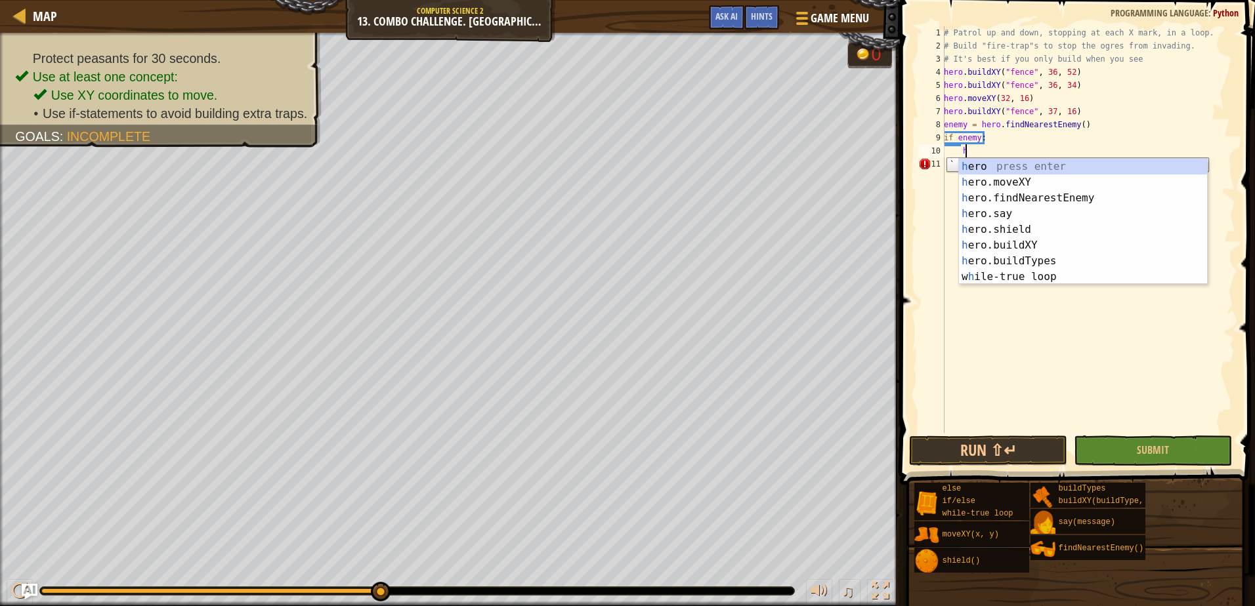
scroll to position [6, 1]
type textarea "he"
click at [979, 232] on div "he ro press enter he ro.moveXY press enter he ro.findNearestEnemy press enter h…" at bounding box center [1083, 237] width 248 height 157
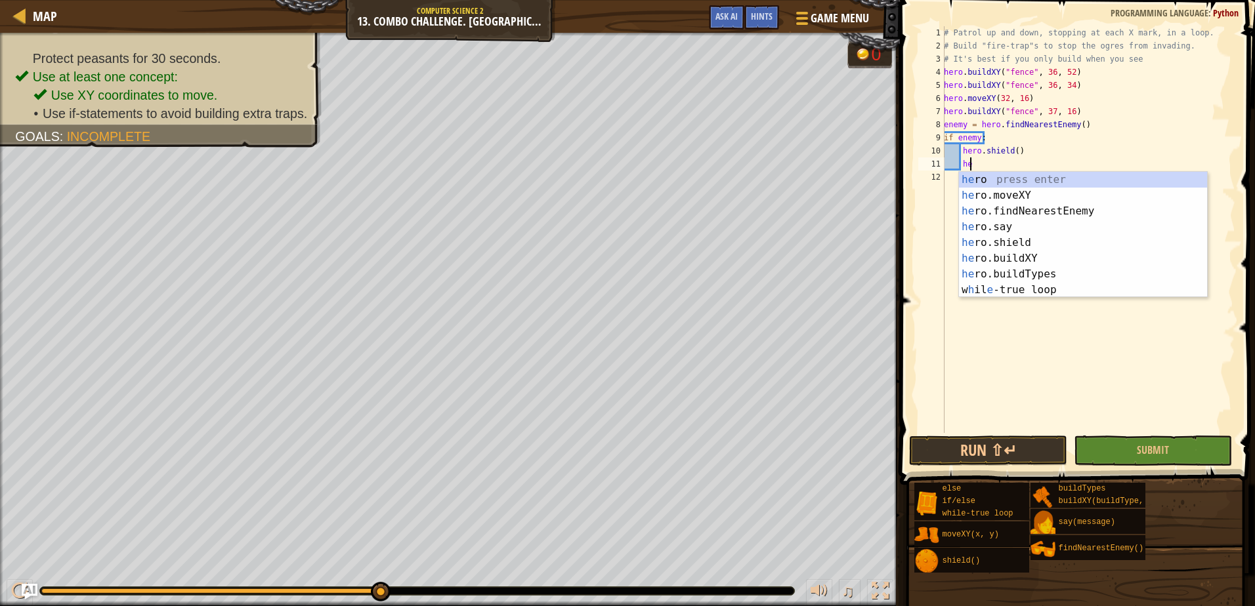
scroll to position [6, 2]
click at [1000, 261] on div "hero press enter hero .moveXY press enter hero .findNearestEnemy press enter he…" at bounding box center [1083, 250] width 248 height 157
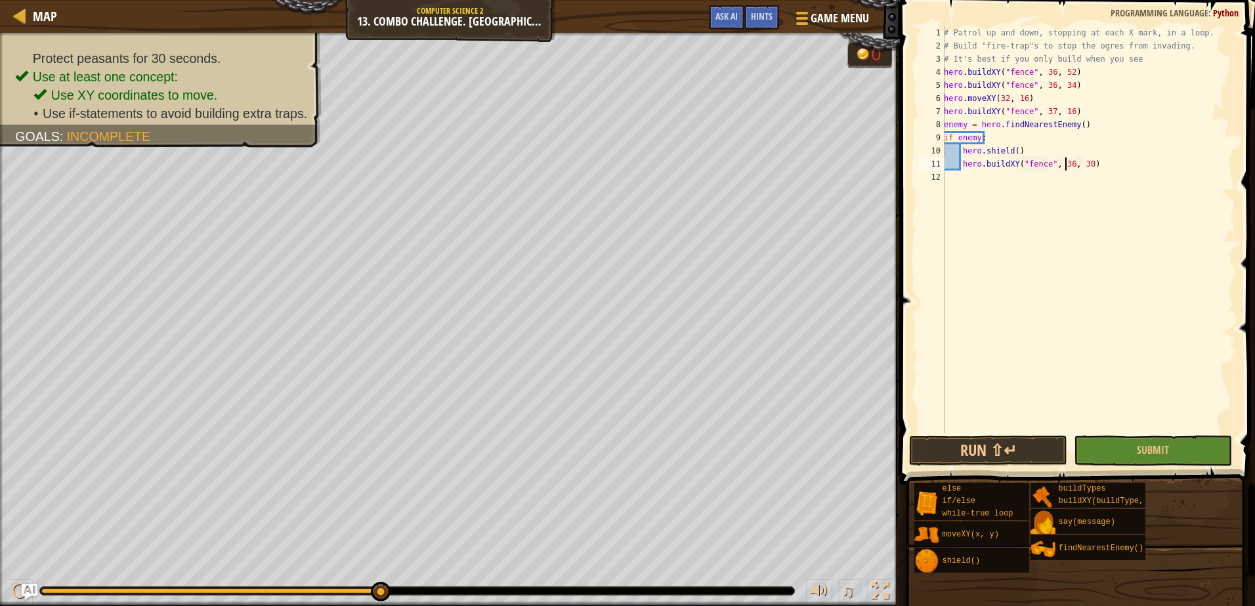
click at [1063, 165] on div "# Patrol up and down, stopping at each X mark, in a loop. # Build "fire-trap"s …" at bounding box center [1088, 242] width 294 height 433
click at [1081, 163] on div "# Patrol up and down, stopping at each X mark, in a loop. # Build "fire-trap"s …" at bounding box center [1088, 242] width 294 height 433
type textarea "hero.buildXY("fence", 30, 55)"
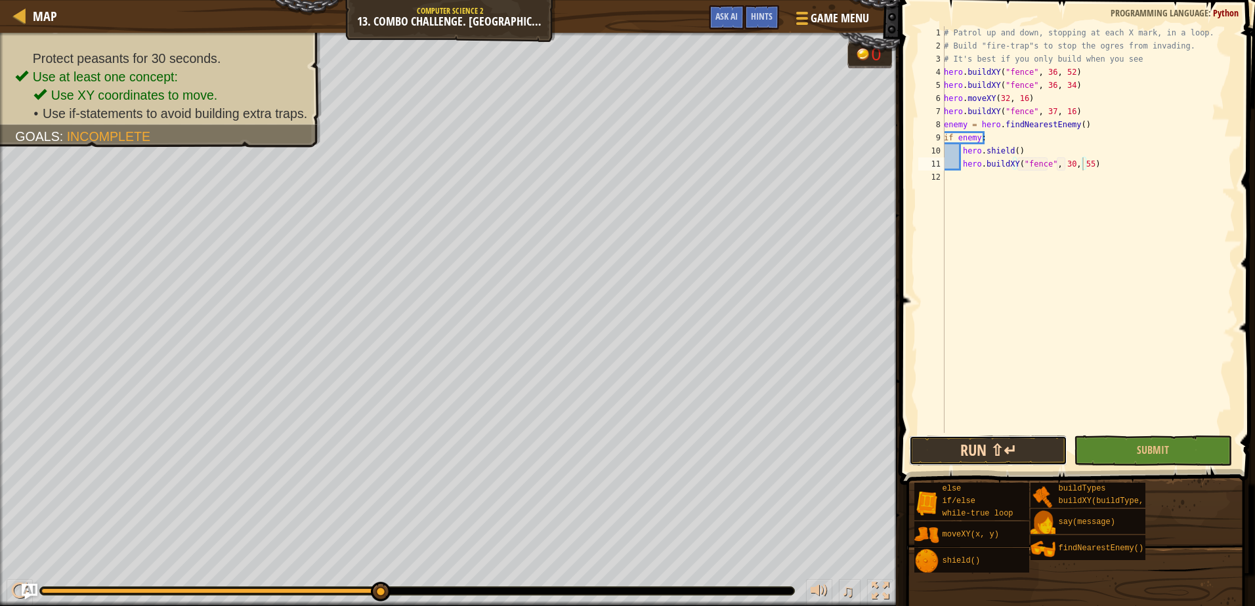
click at [974, 446] on button "Run ⇧↵" at bounding box center [988, 451] width 158 height 30
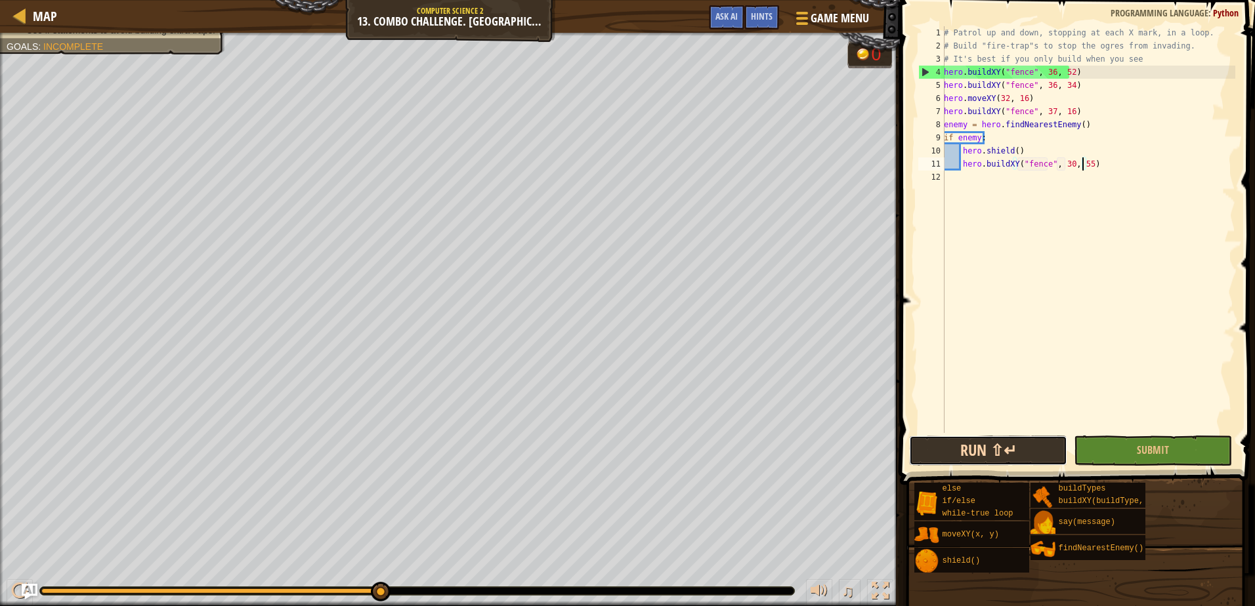
click at [983, 455] on button "Run ⇧↵" at bounding box center [988, 451] width 158 height 30
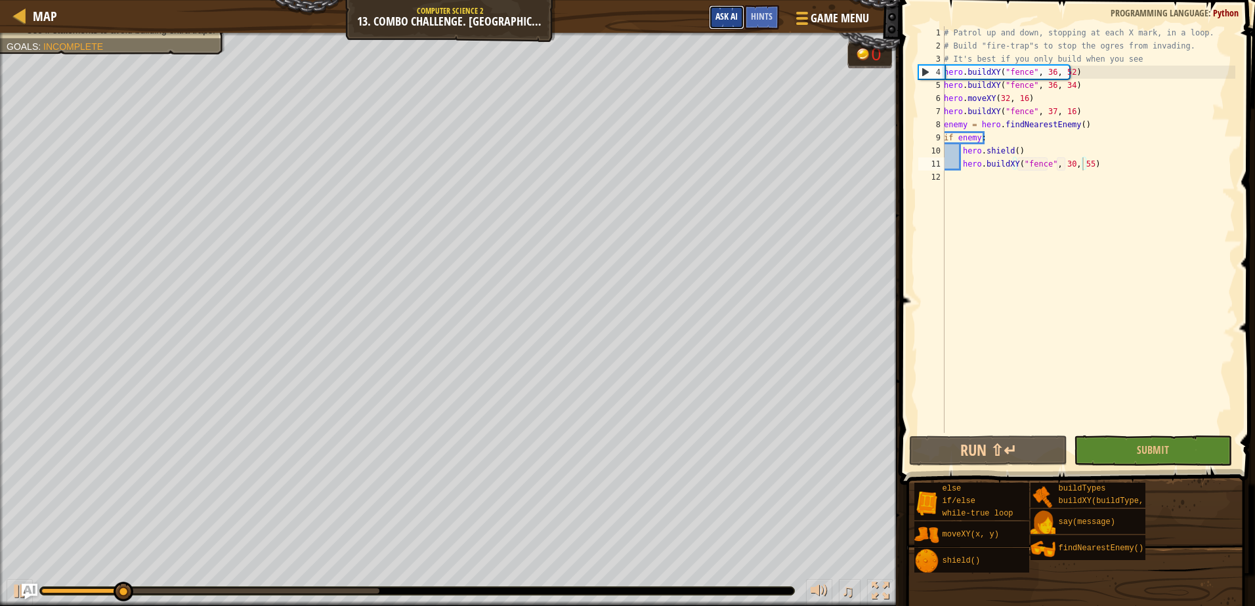
drag, startPoint x: 730, startPoint y: 7, endPoint x: 732, endPoint y: 16, distance: 9.3
click at [732, 15] on button "Ask AI" at bounding box center [726, 17] width 35 height 24
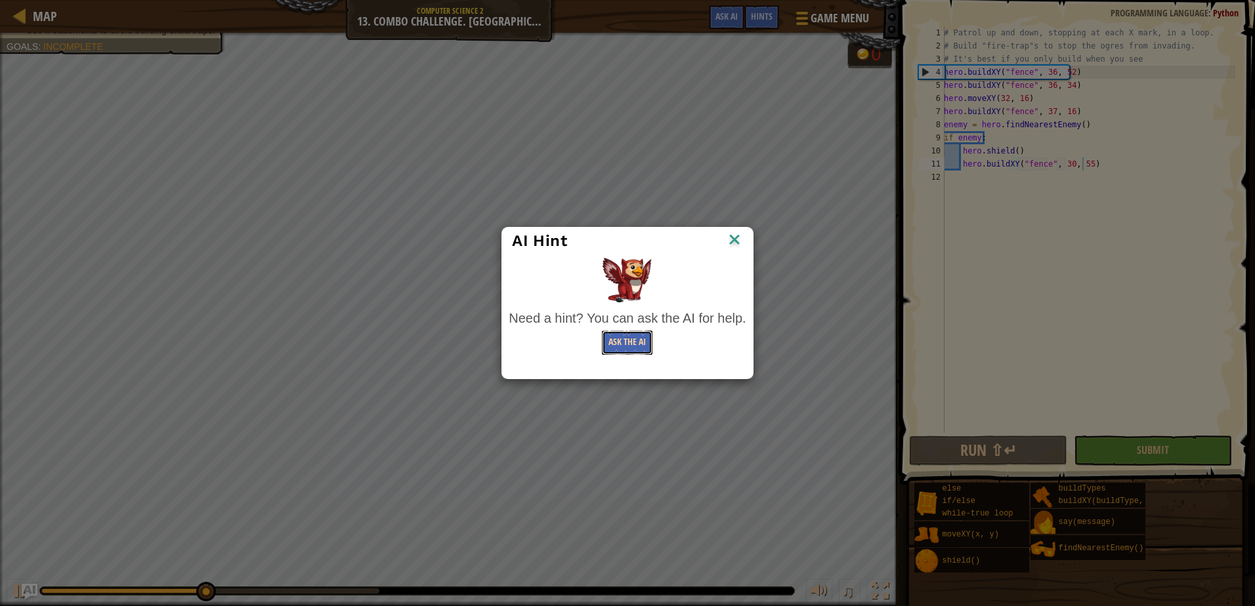
click at [651, 343] on button "Ask the AI" at bounding box center [627, 343] width 51 height 24
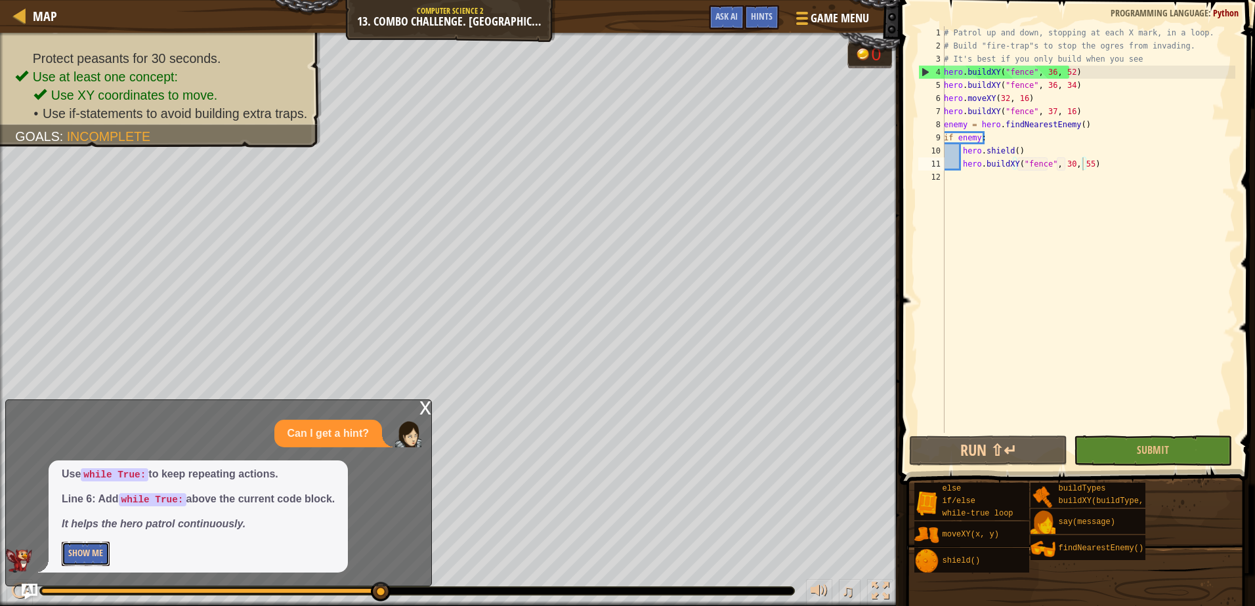
click at [99, 549] on button "Show Me" at bounding box center [86, 554] width 48 height 24
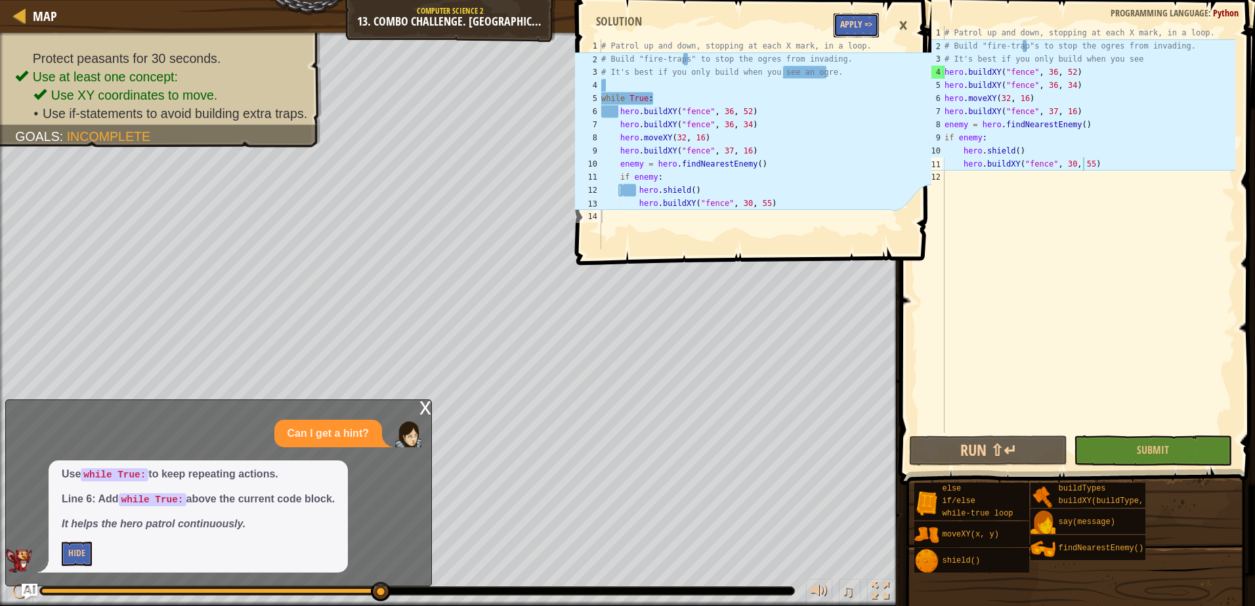
click at [853, 26] on button "Apply =>" at bounding box center [855, 25] width 45 height 24
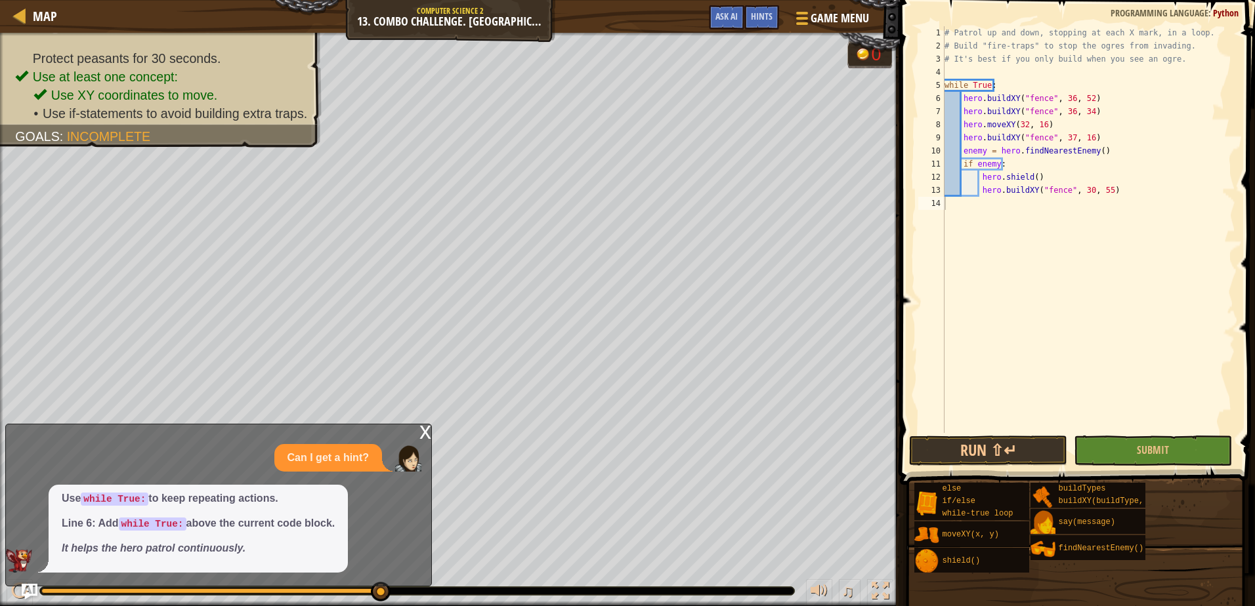
click at [426, 429] on div "x" at bounding box center [425, 431] width 12 height 13
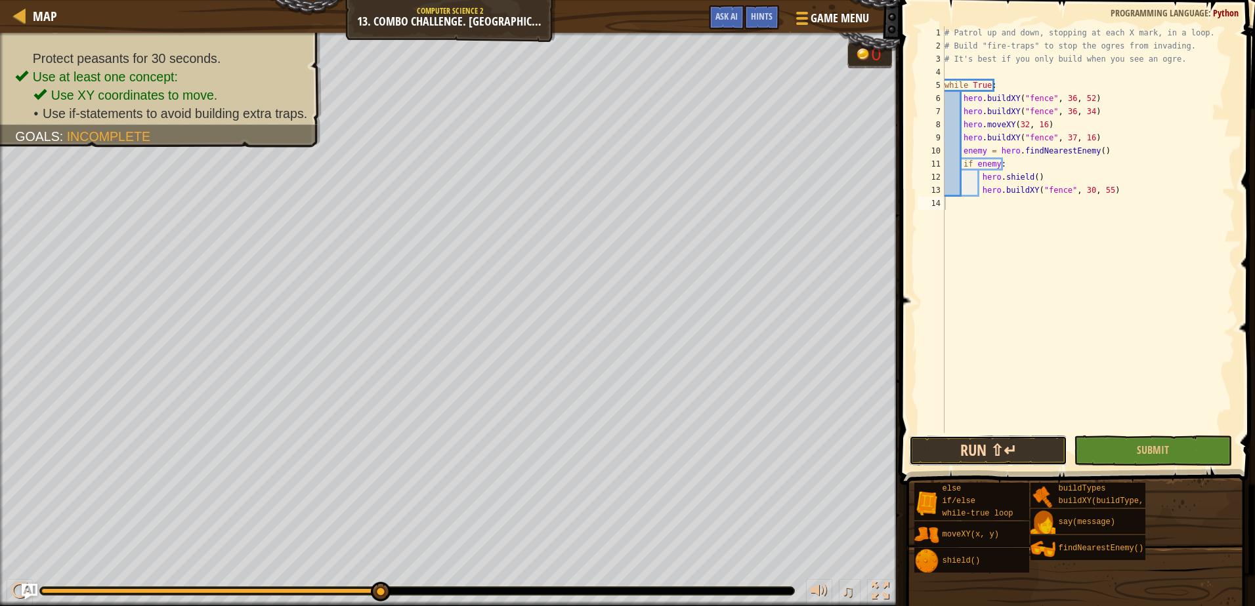
click at [1010, 455] on button "Run ⇧↵" at bounding box center [988, 451] width 158 height 30
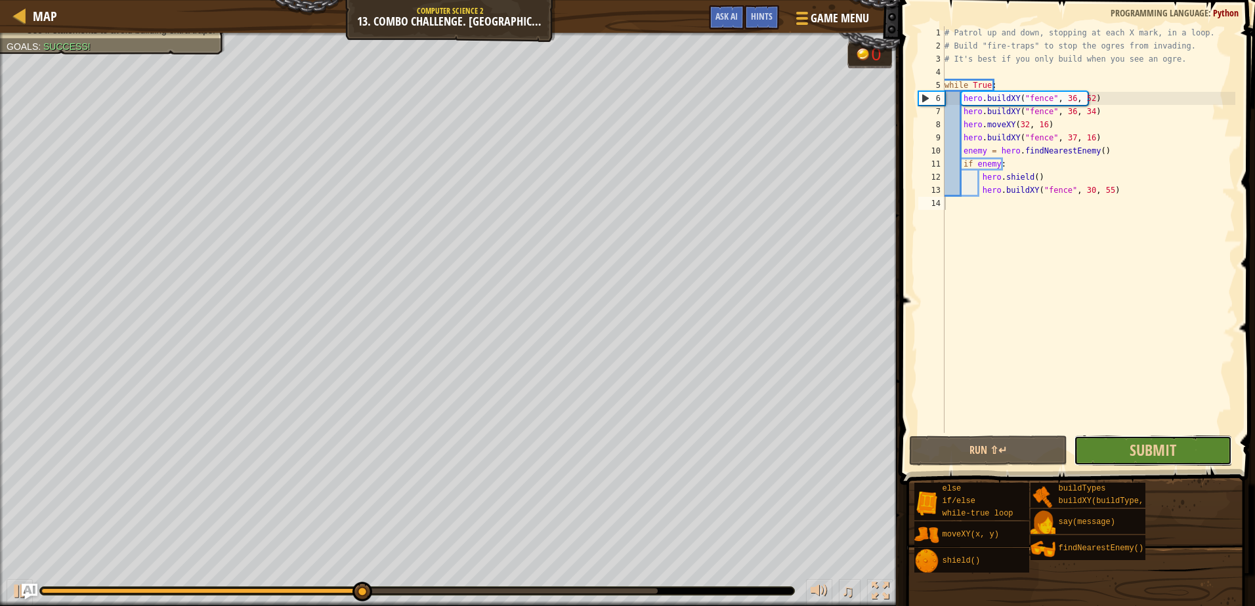
click at [1104, 448] on button "Submit" at bounding box center [1153, 451] width 158 height 30
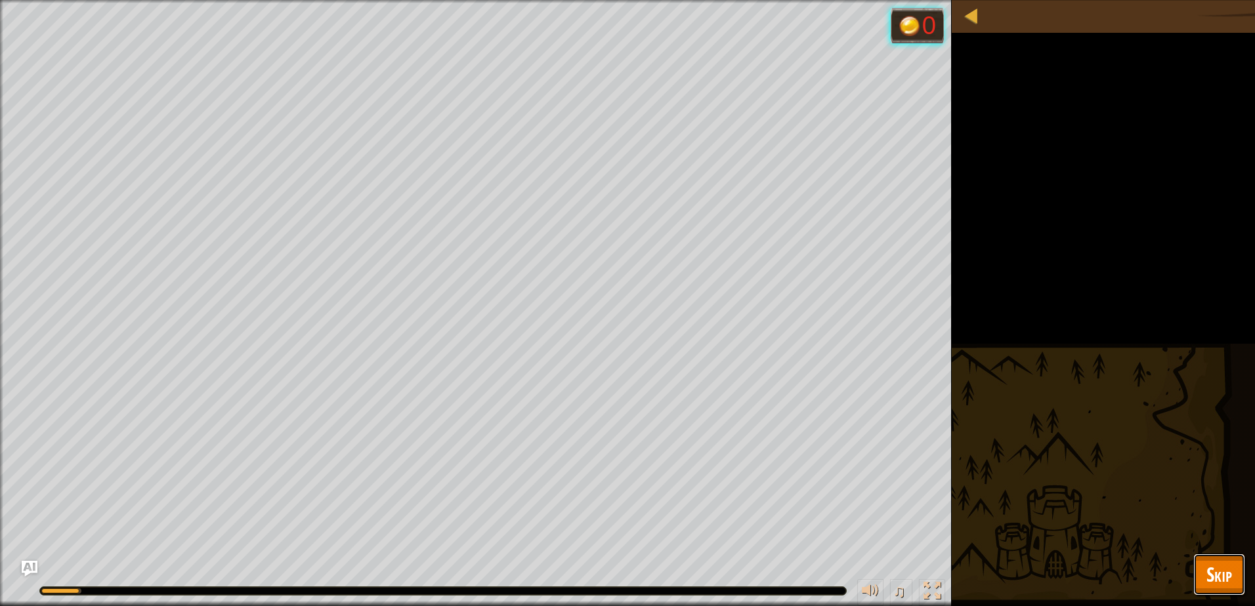
click at [1197, 581] on button "Skip" at bounding box center [1219, 575] width 52 height 42
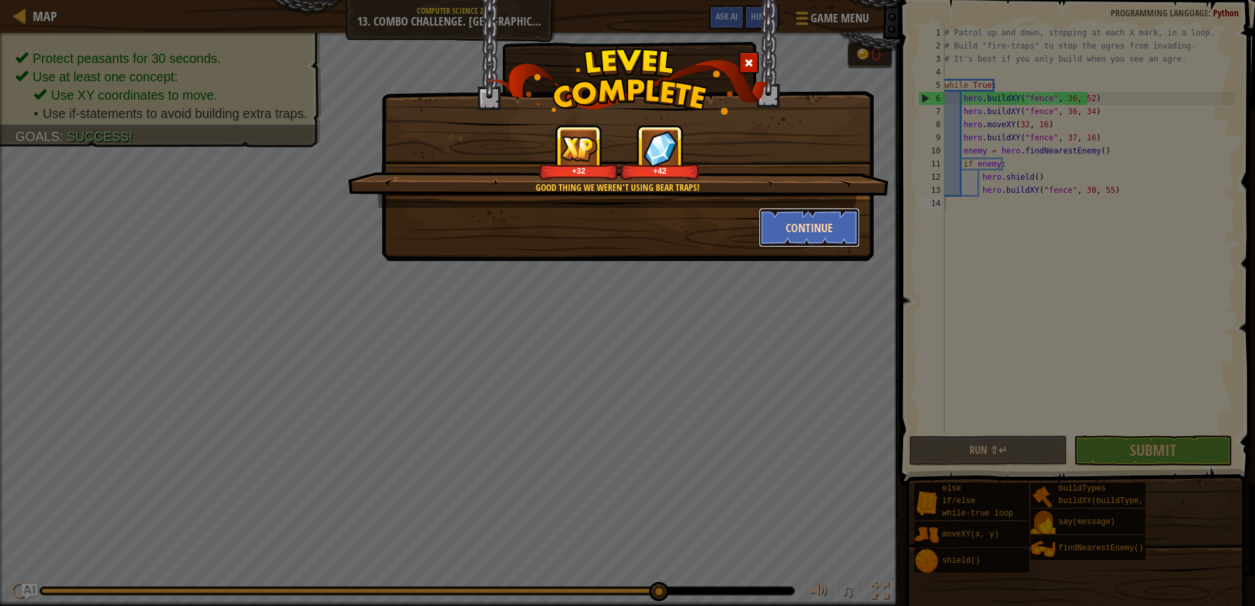
click at [800, 238] on button "Continue" at bounding box center [810, 227] width 102 height 39
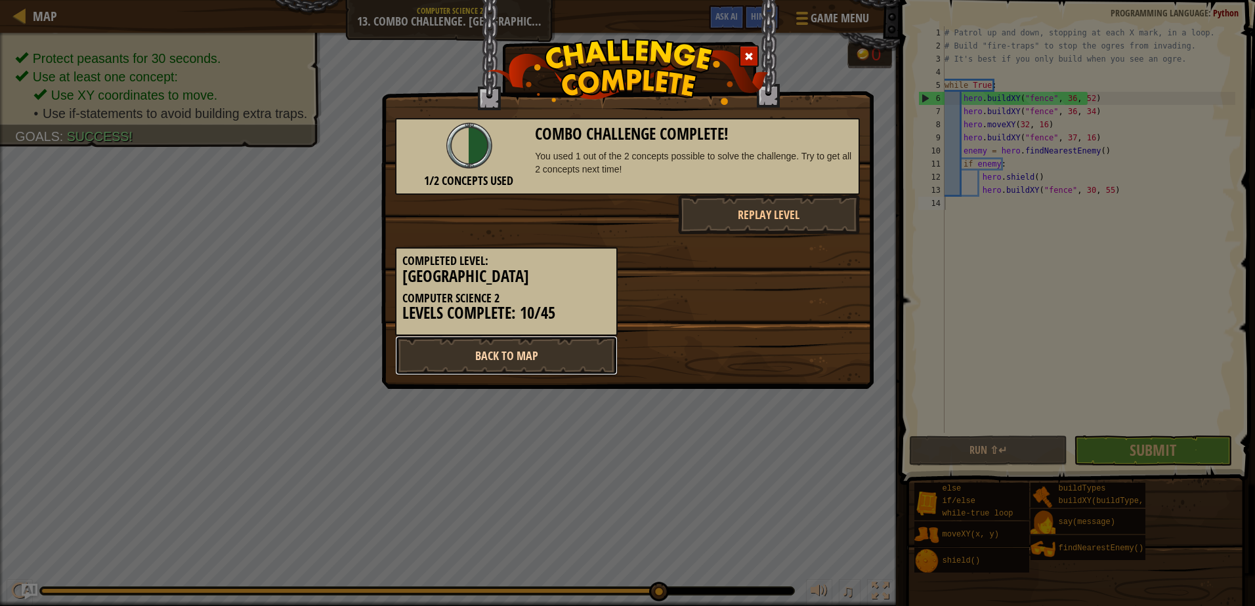
click at [565, 361] on link "Back to Map" at bounding box center [506, 355] width 222 height 39
